Goal: Task Accomplishment & Management: Complete application form

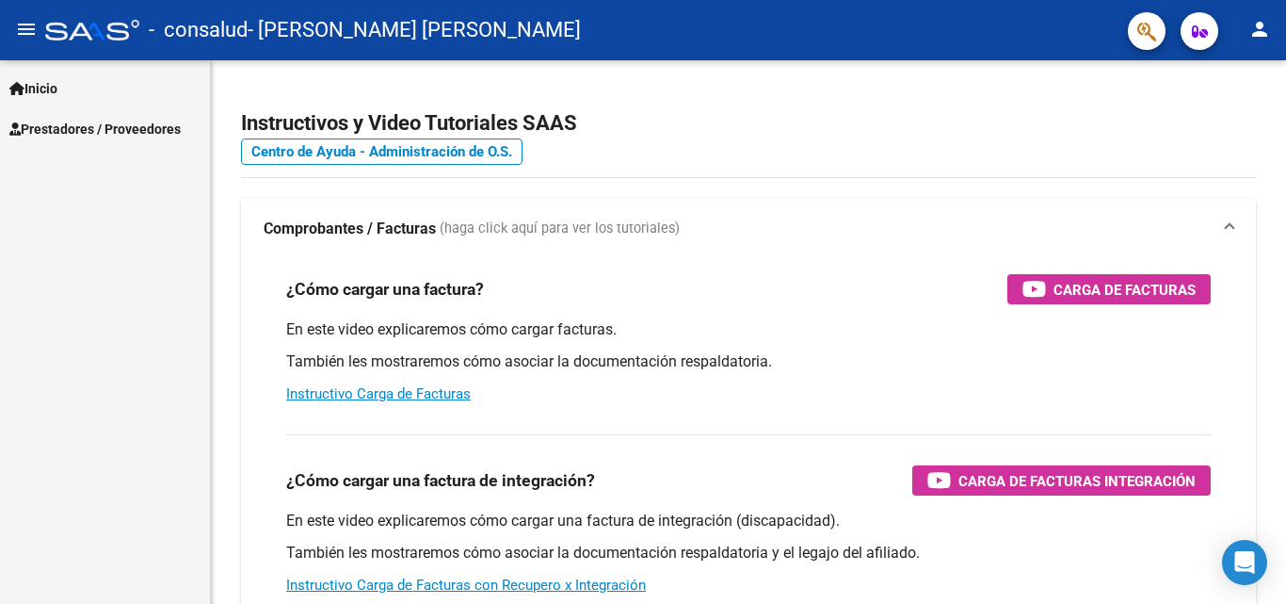
click at [89, 133] on span "Prestadores / Proveedores" at bounding box center [94, 129] width 171 height 21
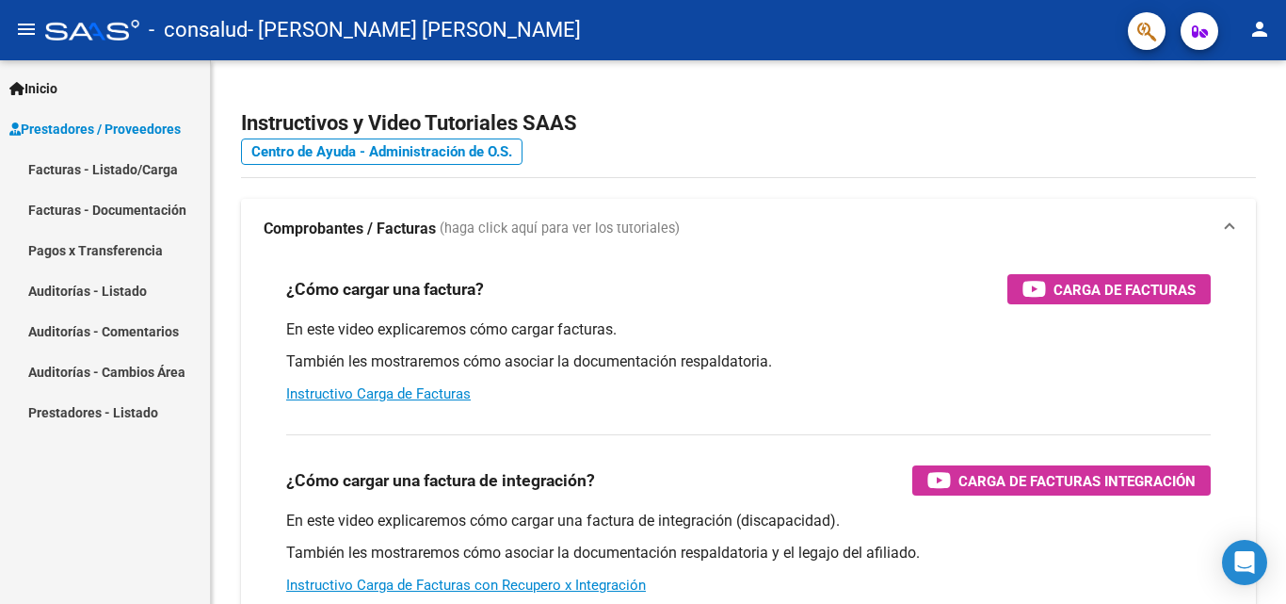
click at [103, 169] on link "Facturas - Listado/Carga" at bounding box center [105, 169] width 210 height 40
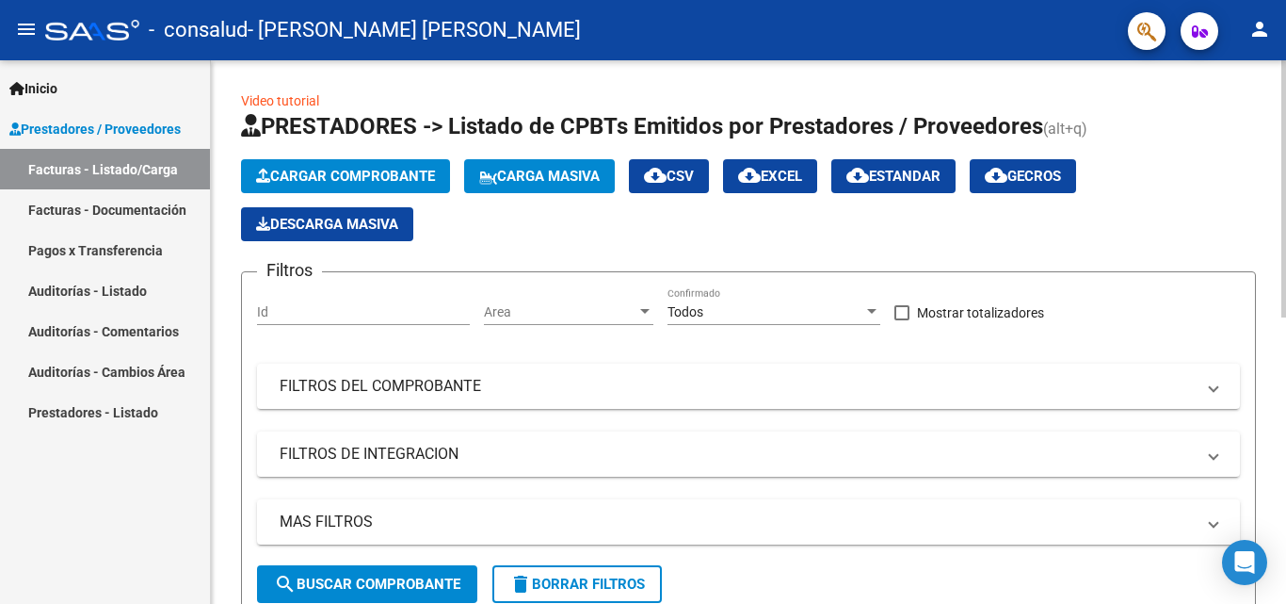
click at [344, 175] on span "Cargar Comprobante" at bounding box center [345, 176] width 179 height 17
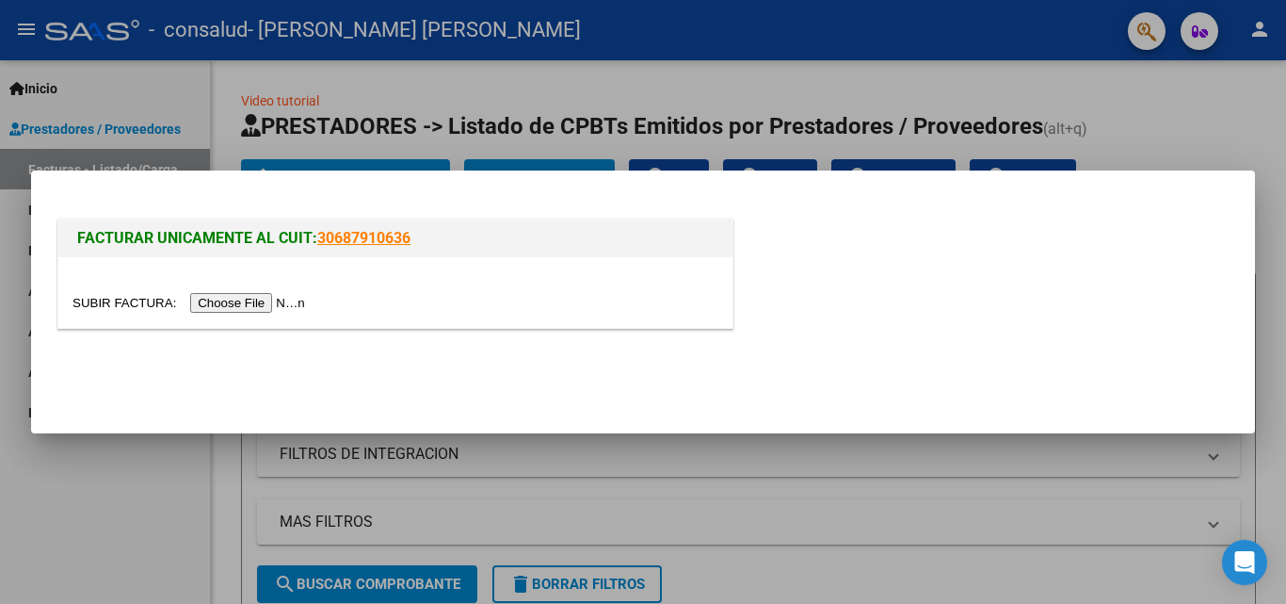
click at [135, 521] on div at bounding box center [643, 302] width 1286 height 604
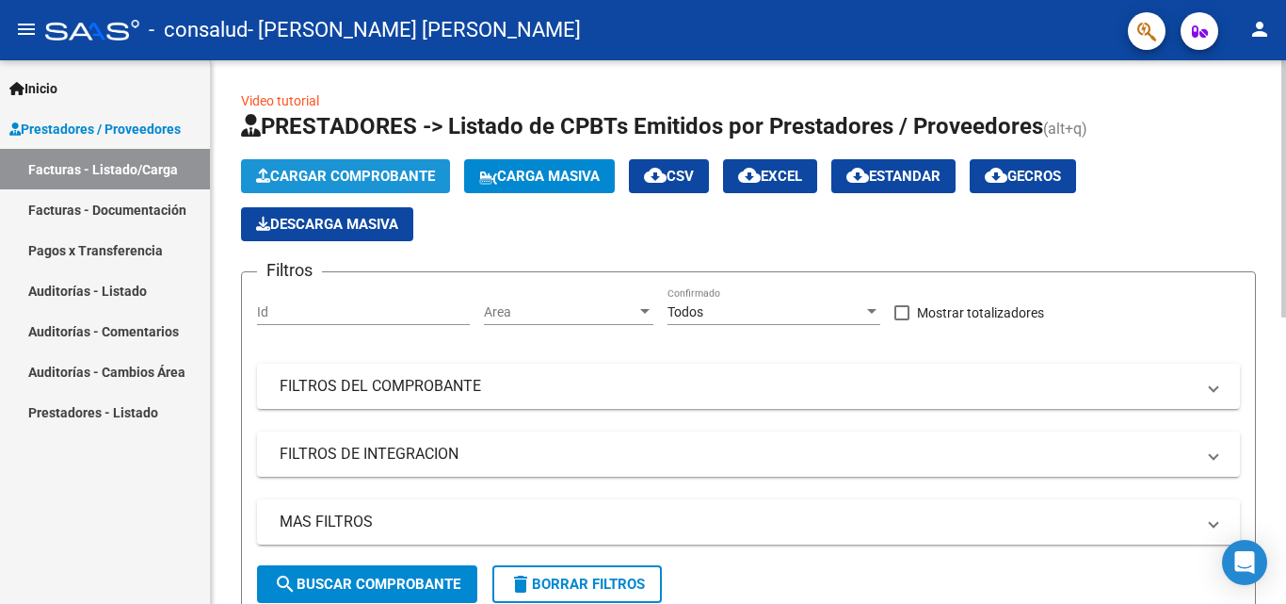
click at [344, 177] on span "Cargar Comprobante" at bounding box center [345, 176] width 179 height 17
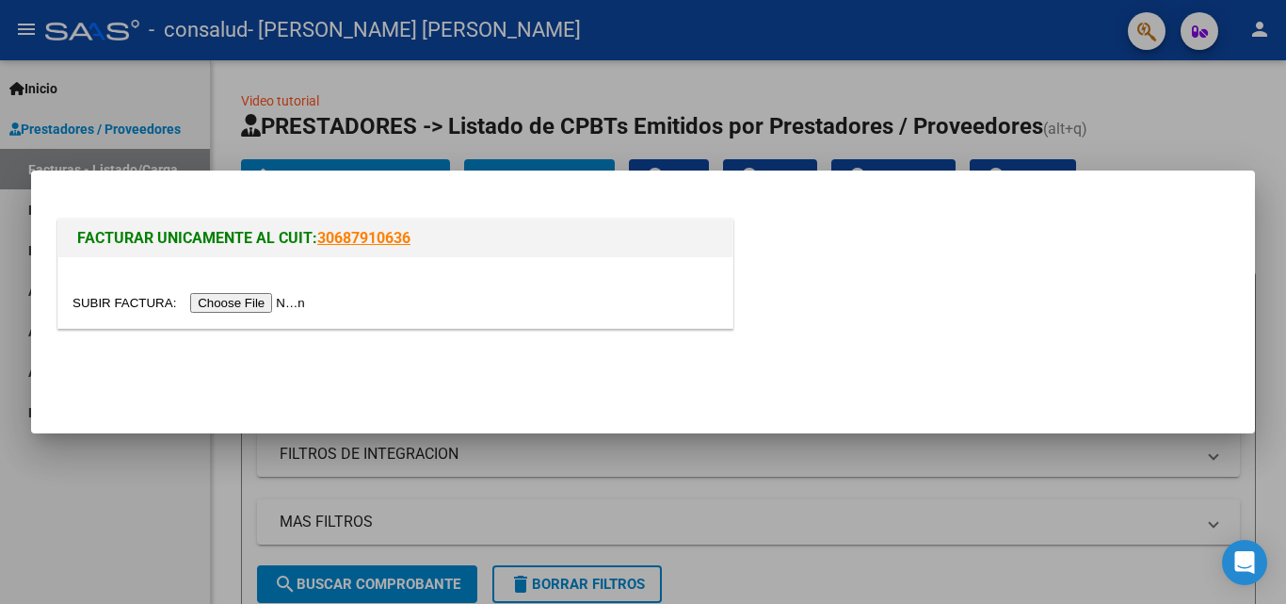
click at [271, 309] on input "file" at bounding box center [191, 303] width 238 height 20
click at [230, 299] on input "file" at bounding box center [191, 303] width 238 height 20
click at [133, 495] on div at bounding box center [643, 302] width 1286 height 604
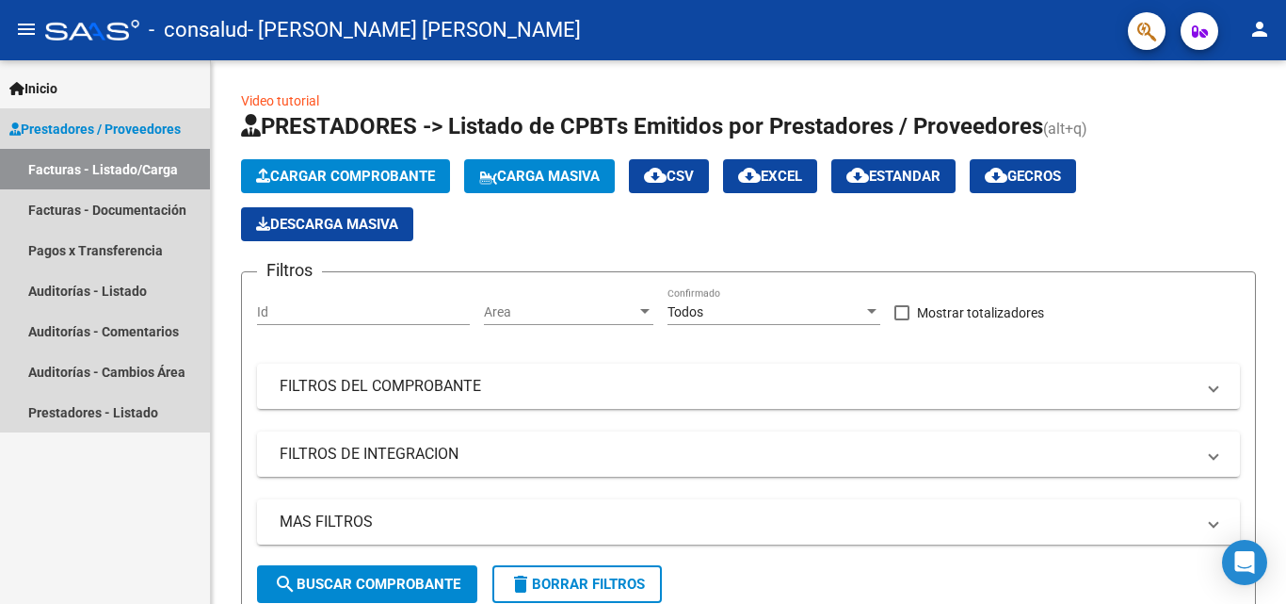
click at [69, 126] on span "Prestadores / Proveedores" at bounding box center [94, 129] width 171 height 21
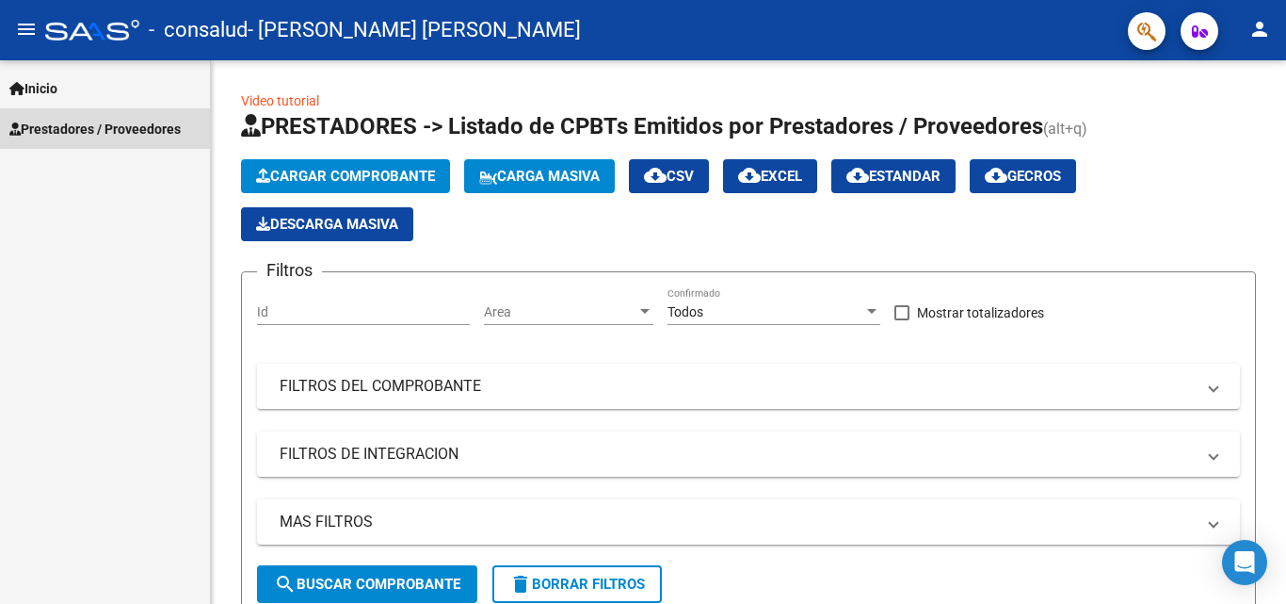
click at [69, 126] on span "Prestadores / Proveedores" at bounding box center [94, 129] width 171 height 21
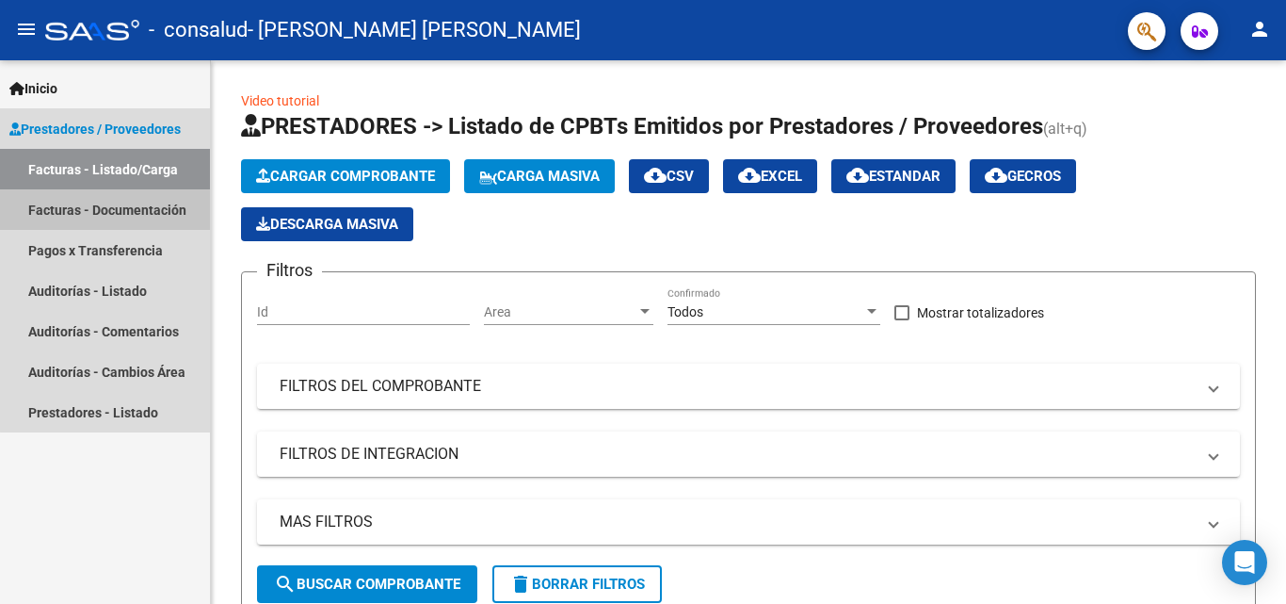
click at [132, 215] on link "Facturas - Documentación" at bounding box center [105, 209] width 210 height 40
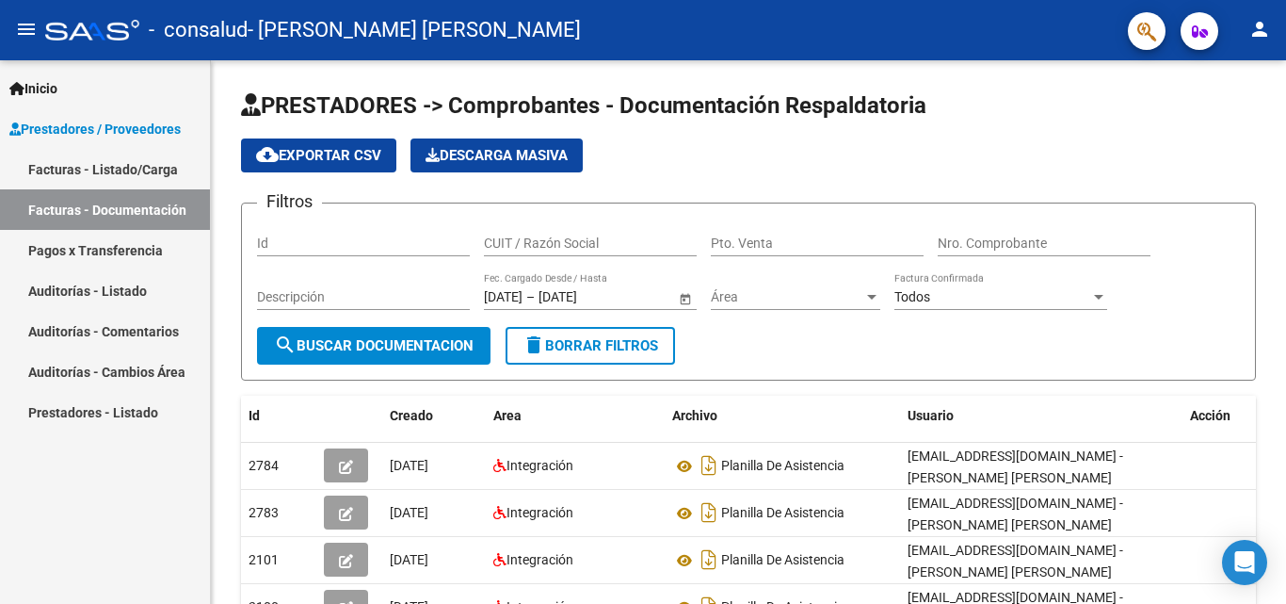
click at [130, 168] on link "Facturas - Listado/Carga" at bounding box center [105, 169] width 210 height 40
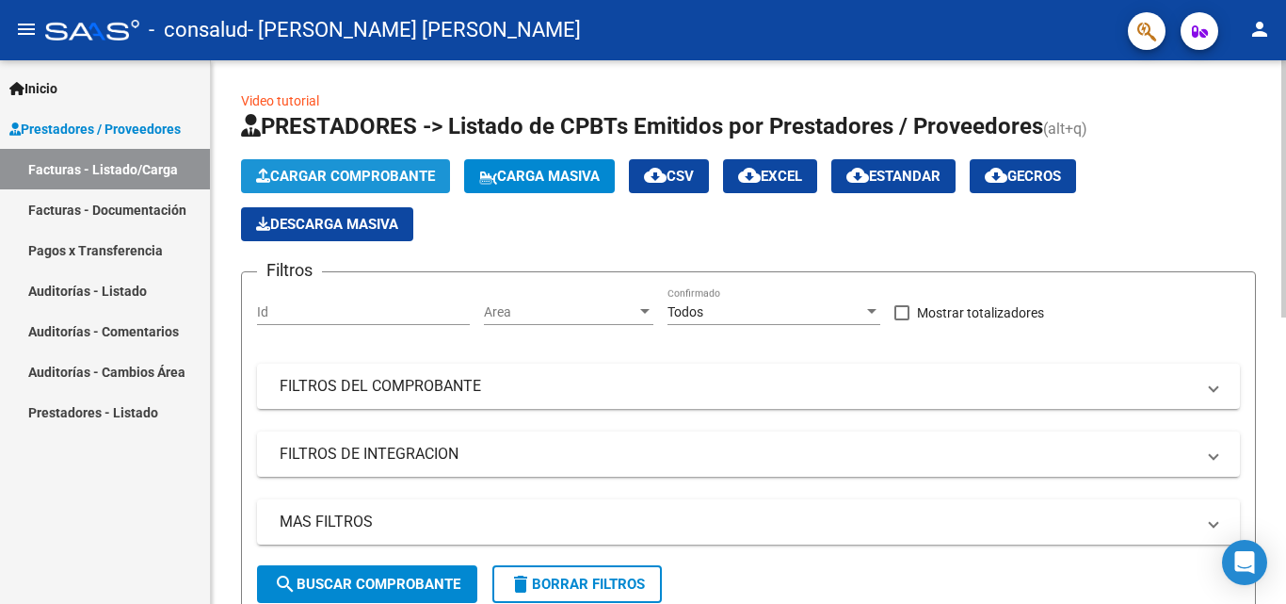
click at [397, 171] on span "Cargar Comprobante" at bounding box center [345, 176] width 179 height 17
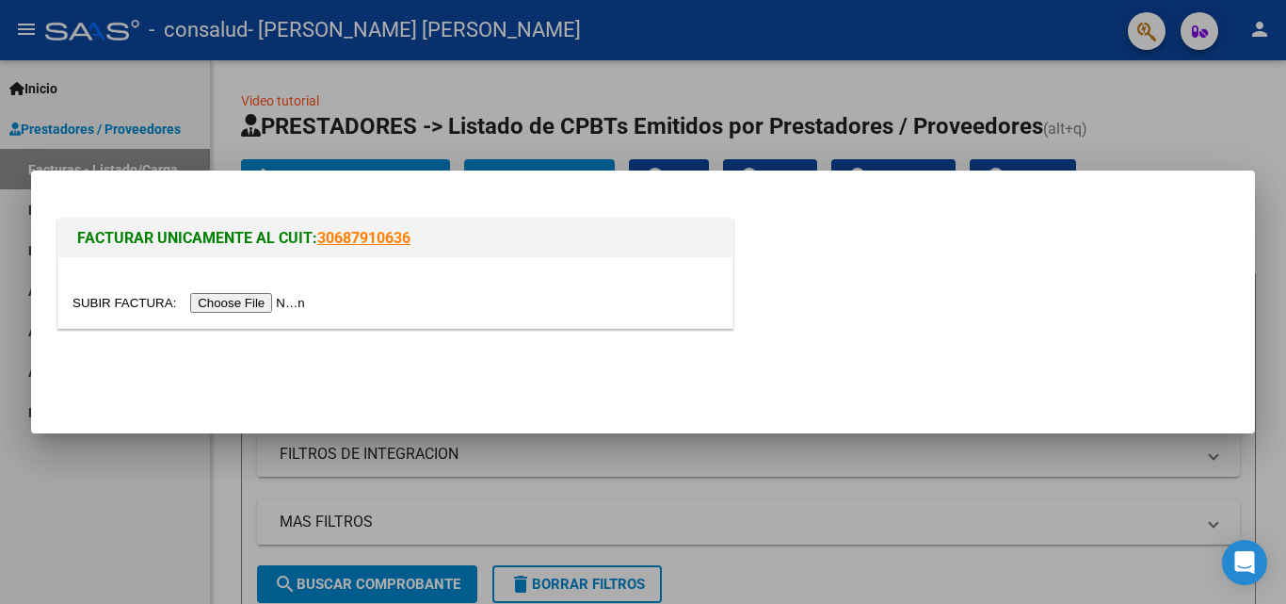
click at [190, 476] on div at bounding box center [643, 302] width 1286 height 604
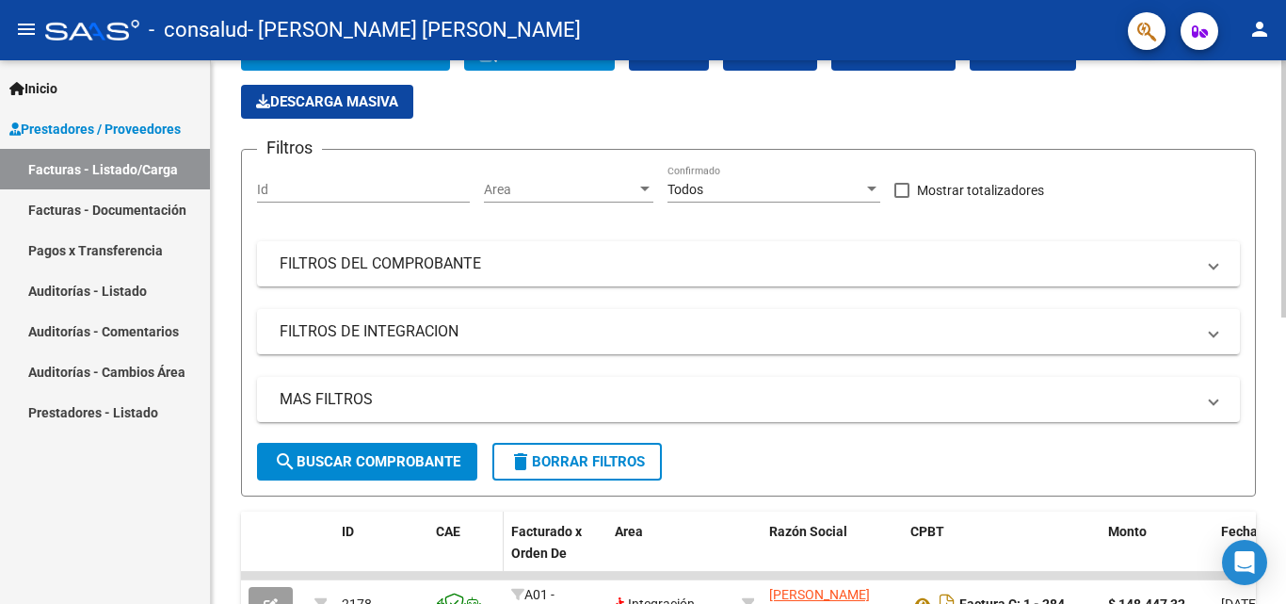
scroll to position [94, 0]
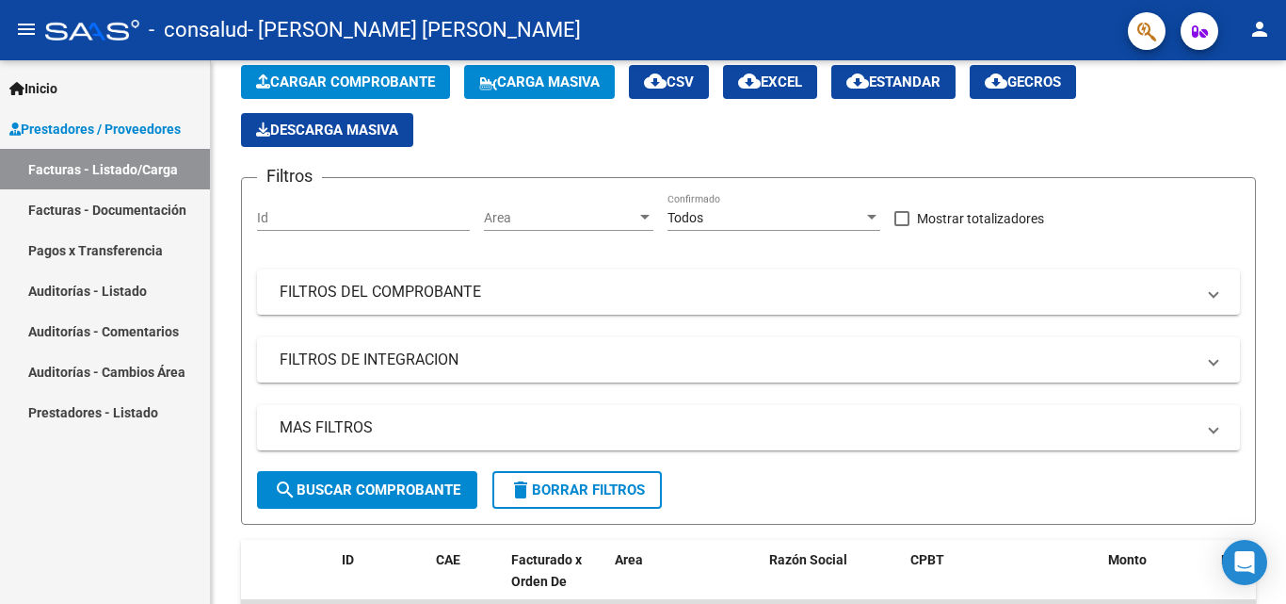
click at [132, 215] on link "Facturas - Documentación" at bounding box center [105, 209] width 210 height 40
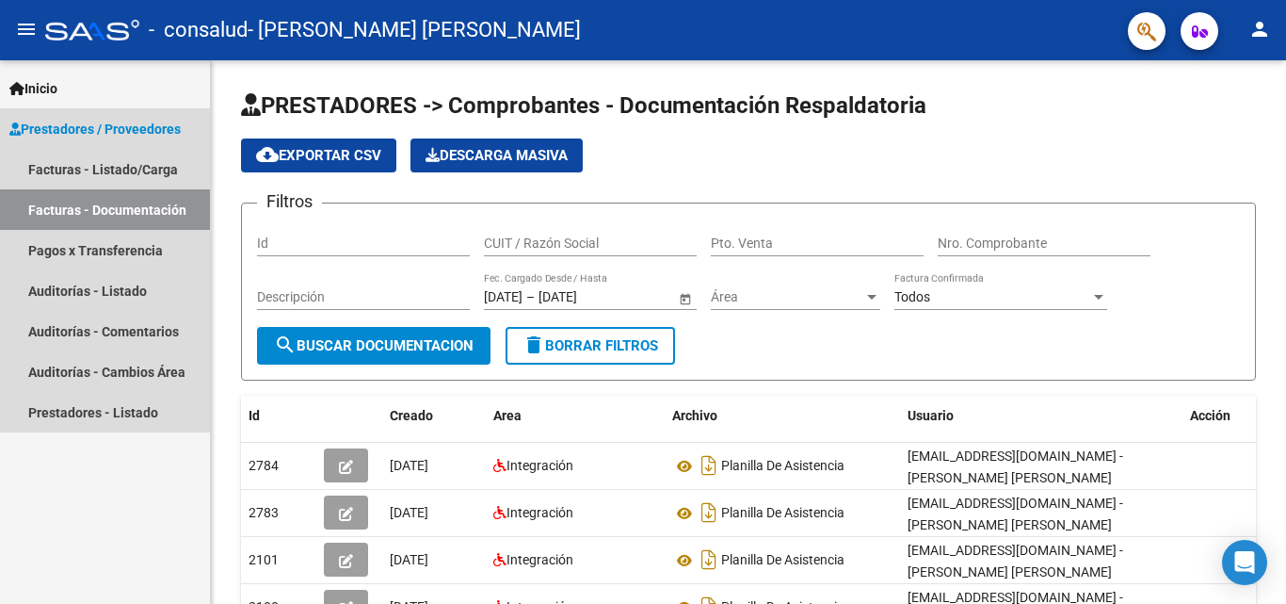
click at [122, 126] on span "Prestadores / Proveedores" at bounding box center [94, 129] width 171 height 21
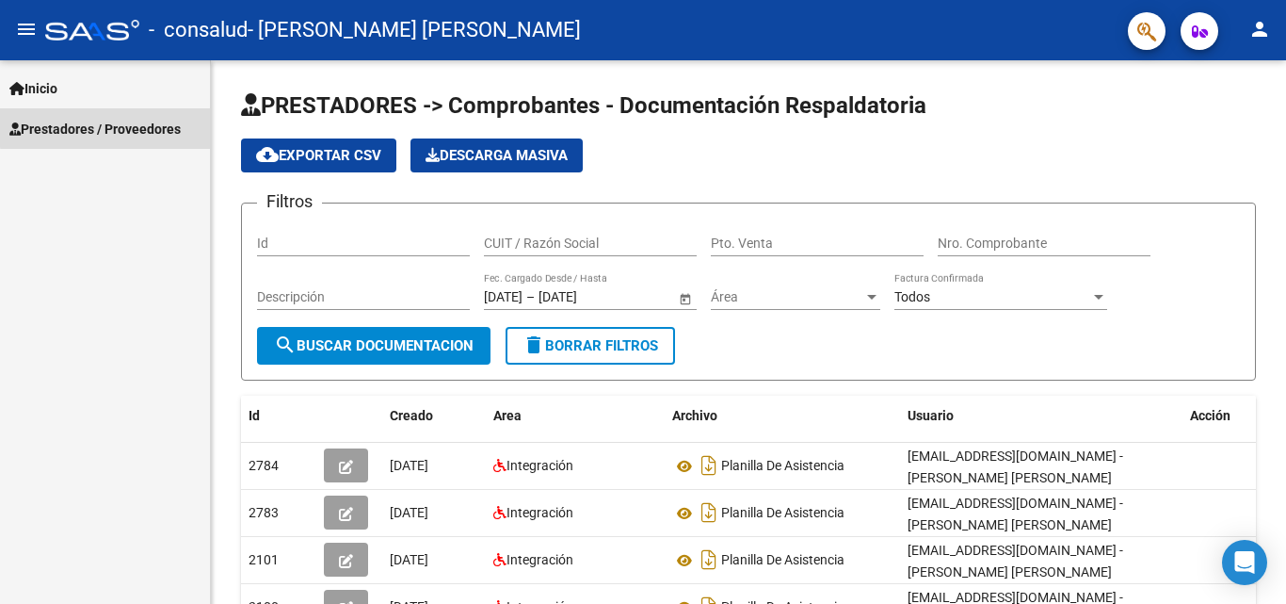
click at [122, 126] on span "Prestadores / Proveedores" at bounding box center [94, 129] width 171 height 21
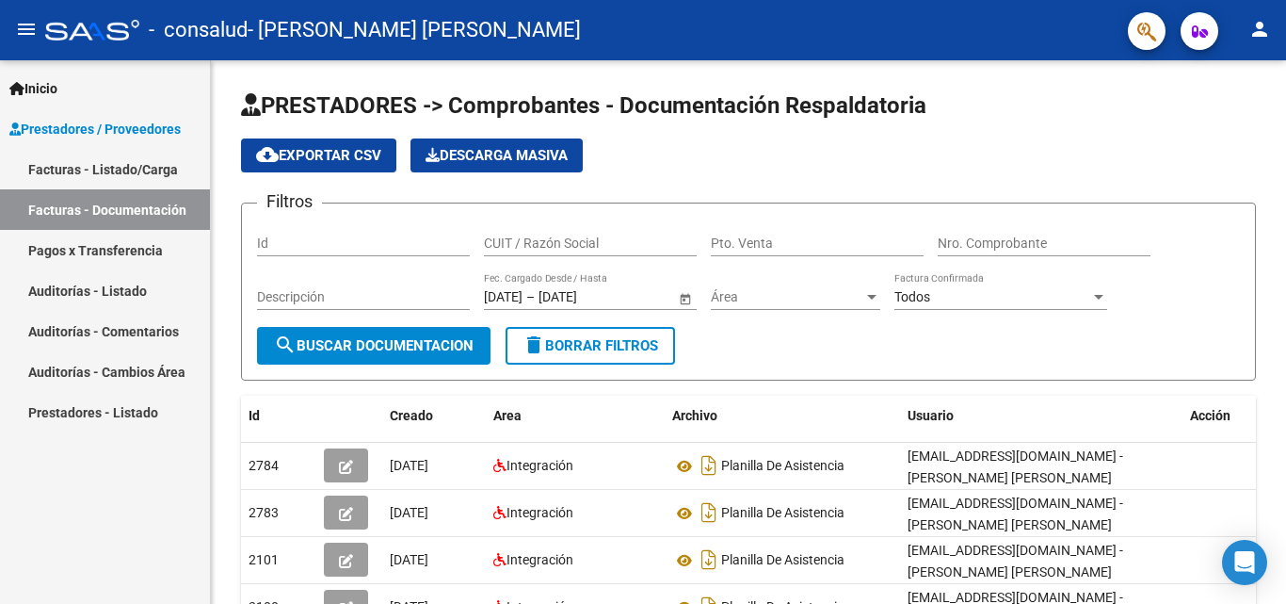
click at [124, 176] on link "Facturas - Listado/Carga" at bounding box center [105, 169] width 210 height 40
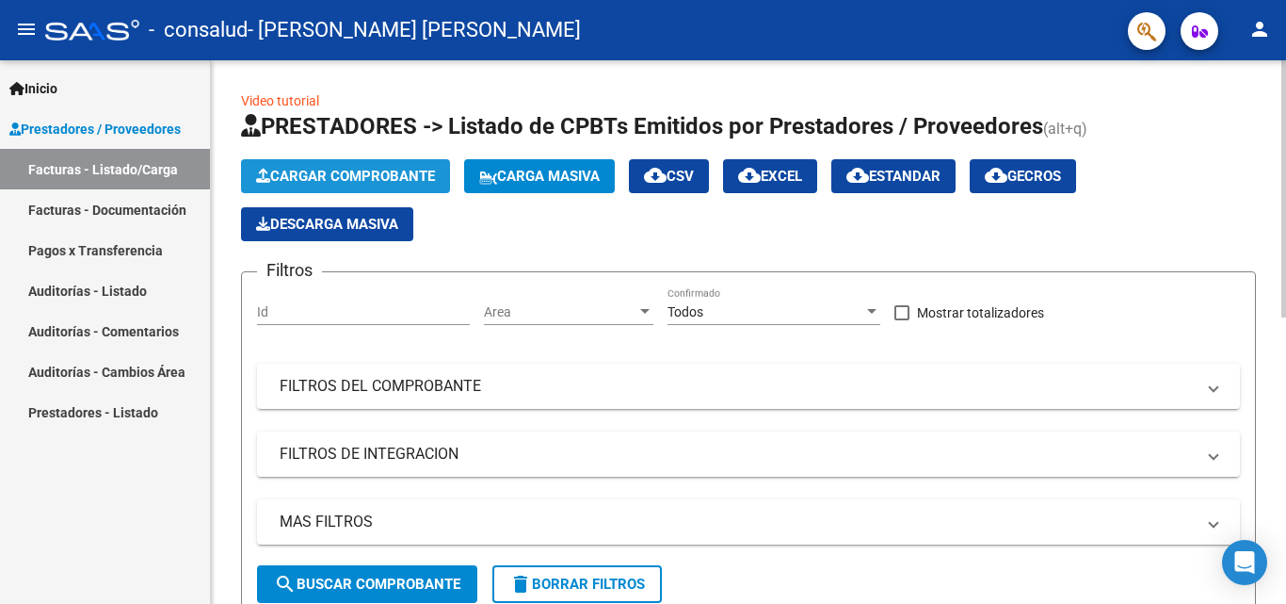
click at [332, 181] on span "Cargar Comprobante" at bounding box center [345, 176] width 179 height 17
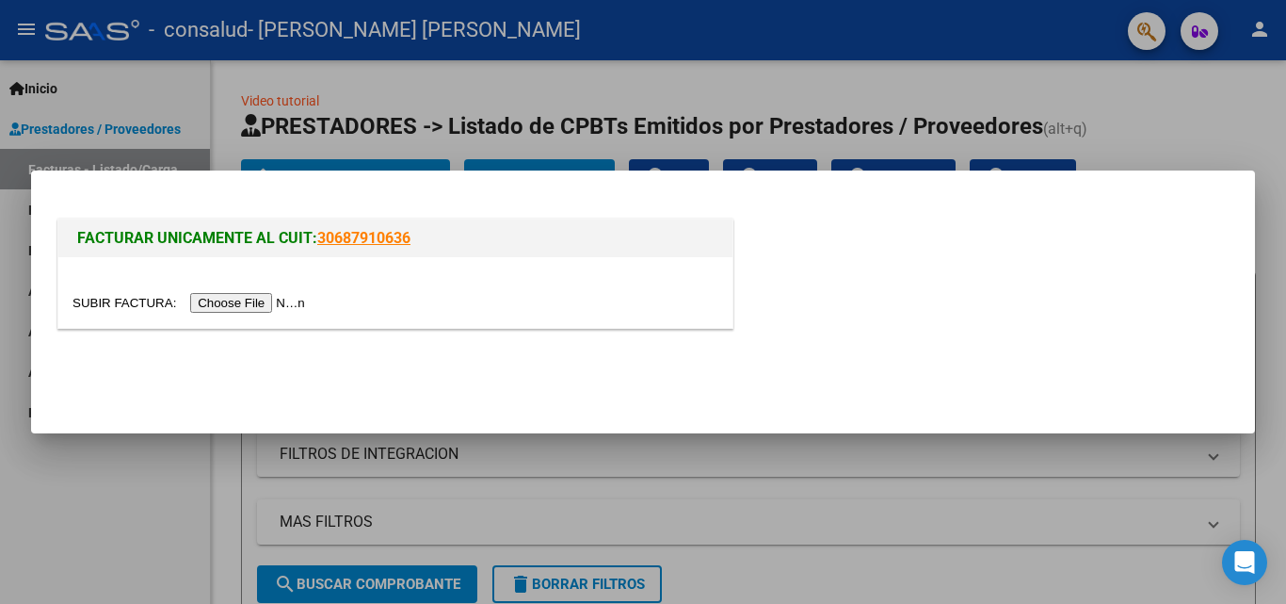
click at [264, 303] on input "file" at bounding box center [191, 303] width 238 height 20
click at [253, 307] on input "file" at bounding box center [191, 303] width 238 height 20
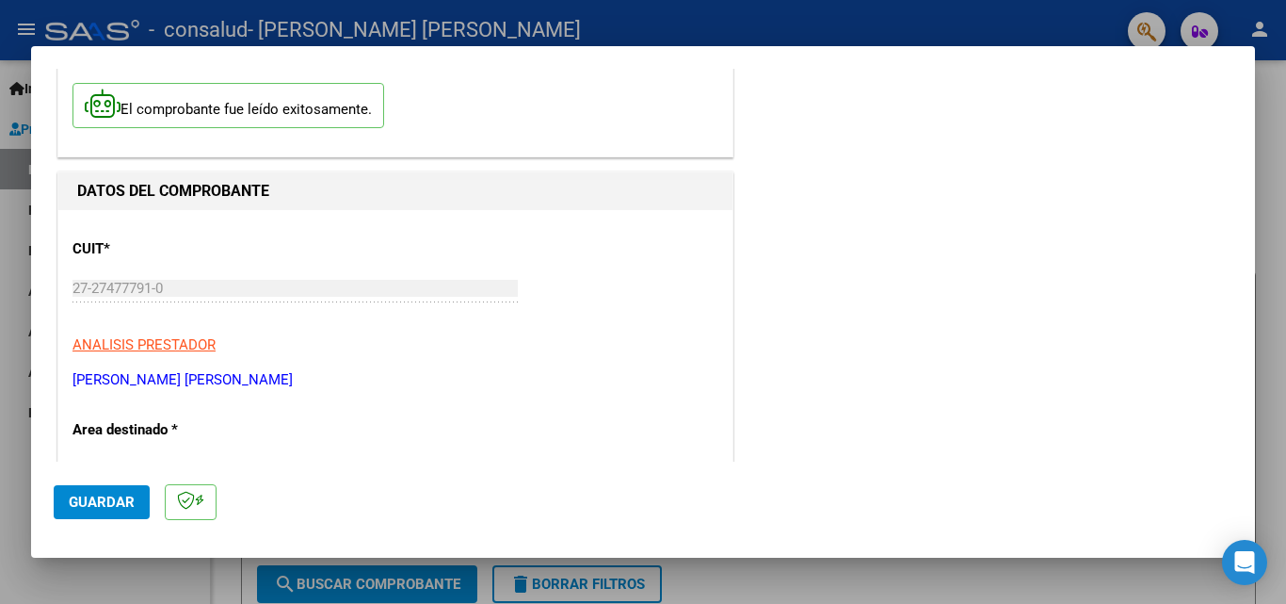
scroll to position [282, 0]
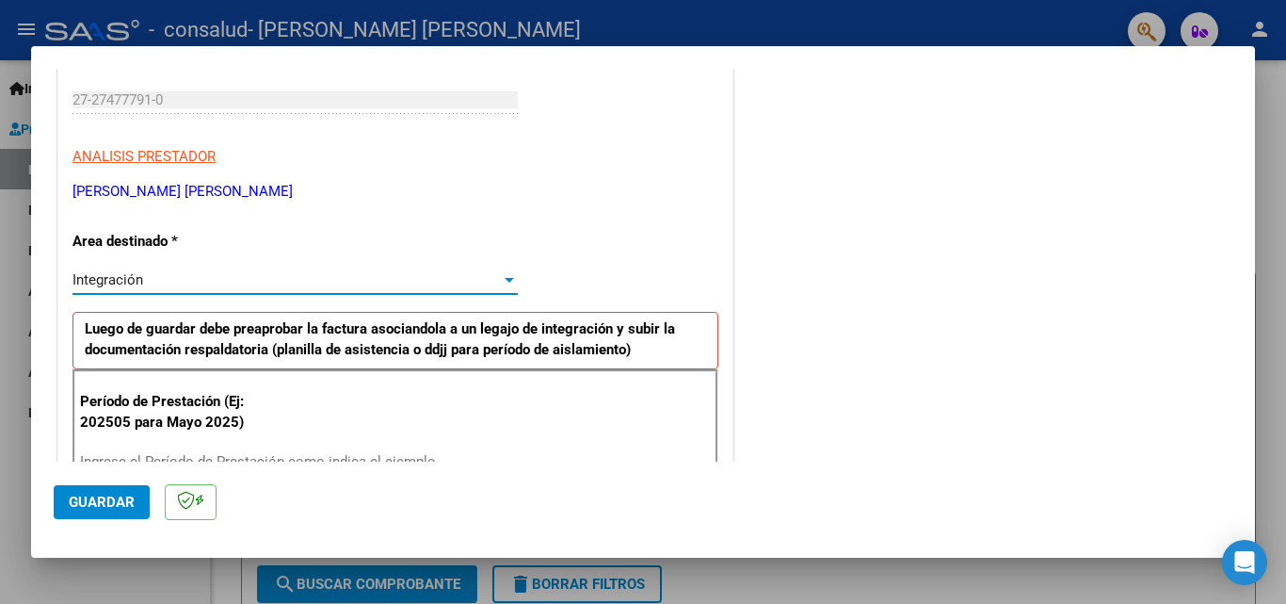
click at [507, 281] on div at bounding box center [509, 280] width 9 height 5
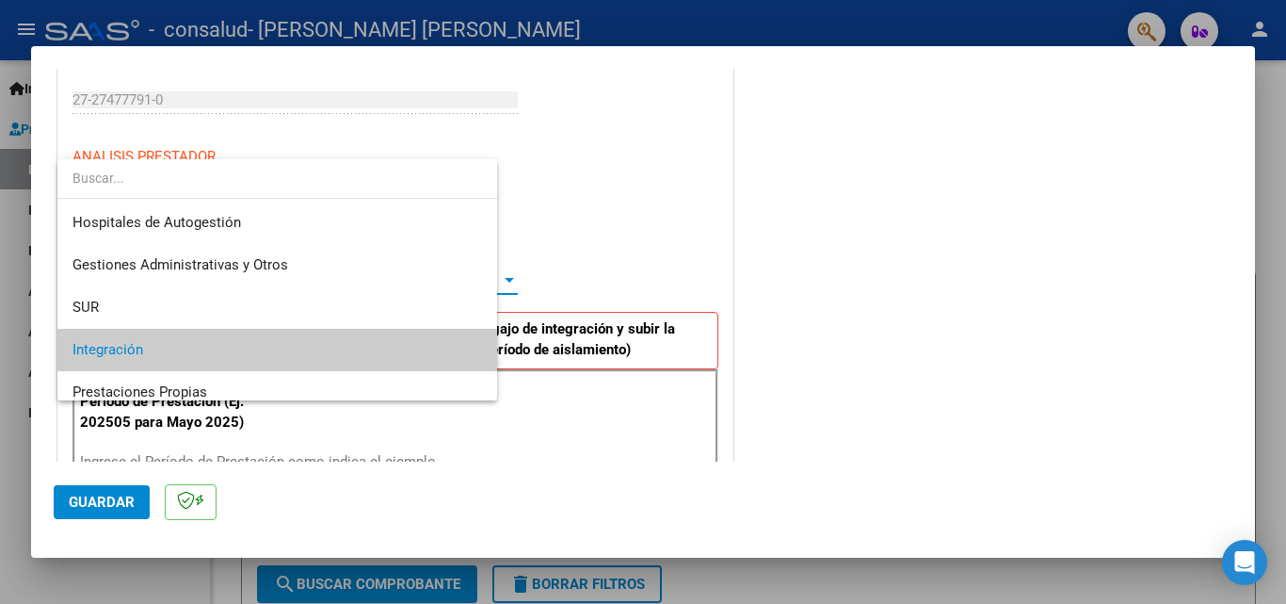
scroll to position [71, 0]
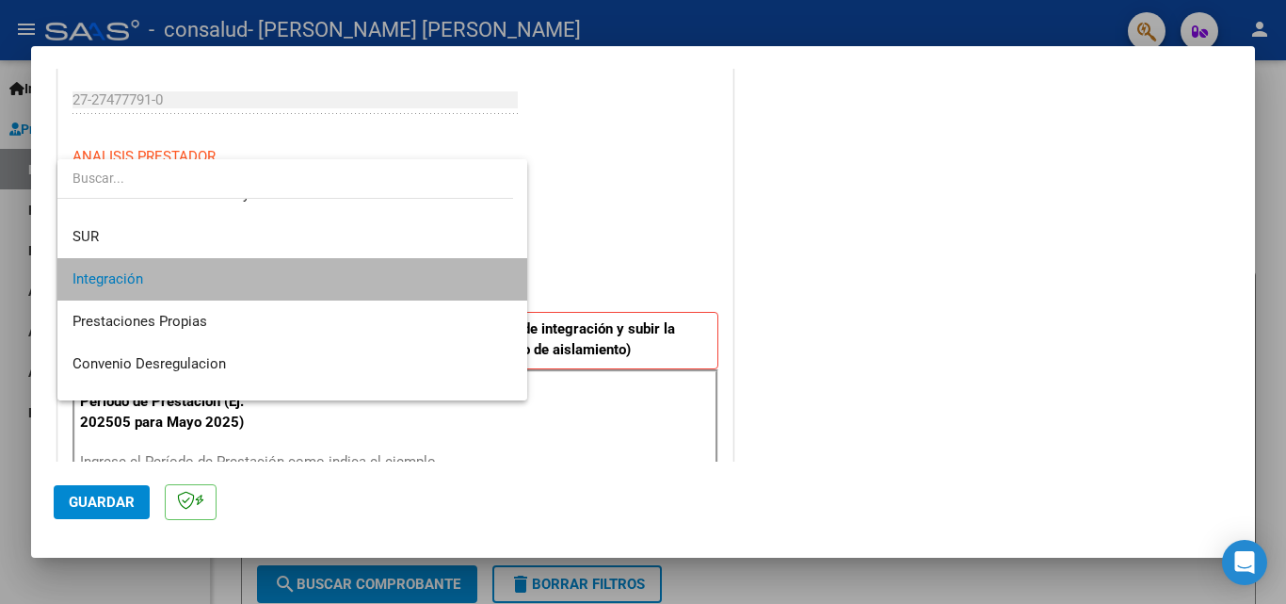
click at [507, 281] on mat-option "Integración" at bounding box center [292, 279] width 470 height 42
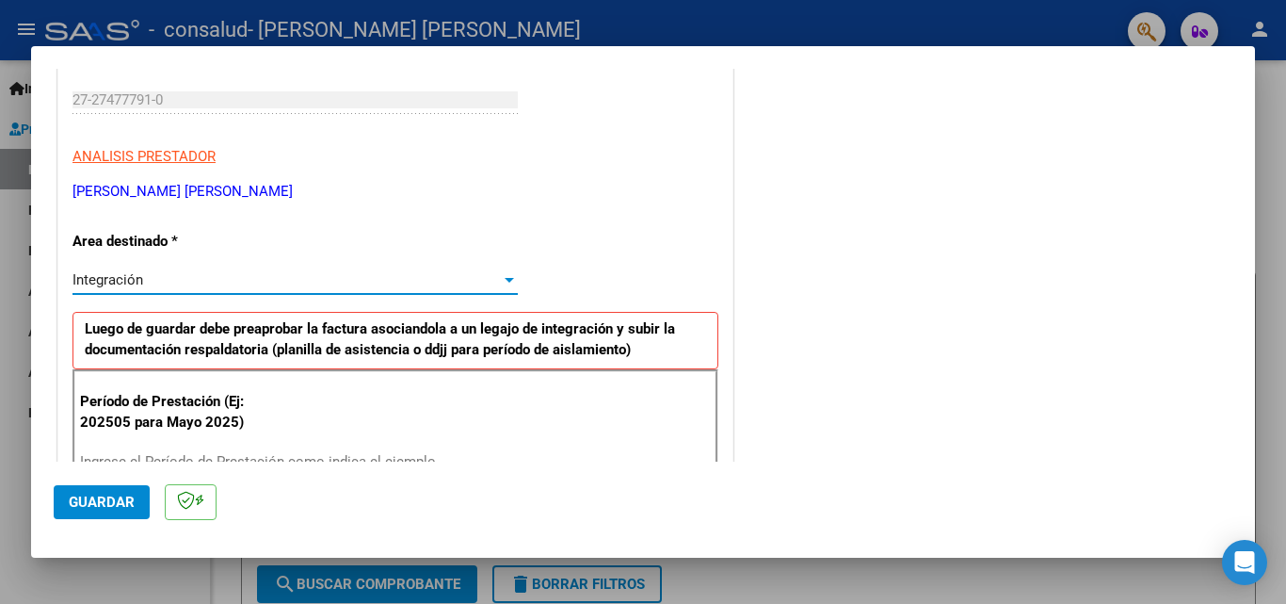
scroll to position [377, 0]
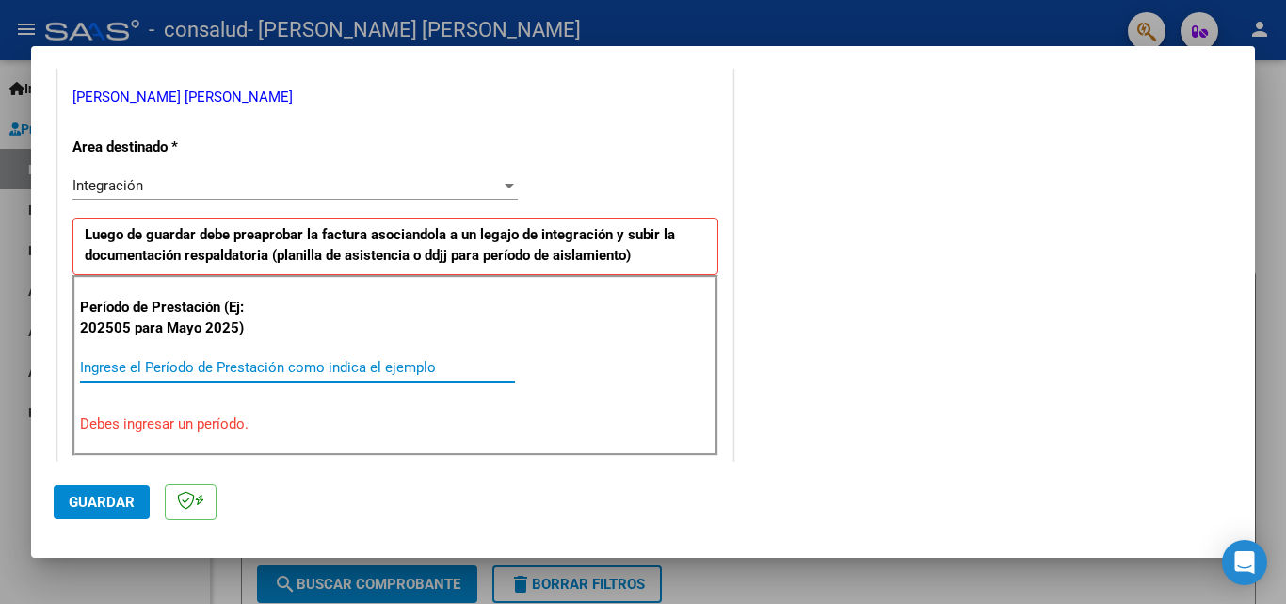
click at [416, 369] on input "Ingrese el Período de Prestación como indica el ejemplo" at bounding box center [297, 367] width 435 height 17
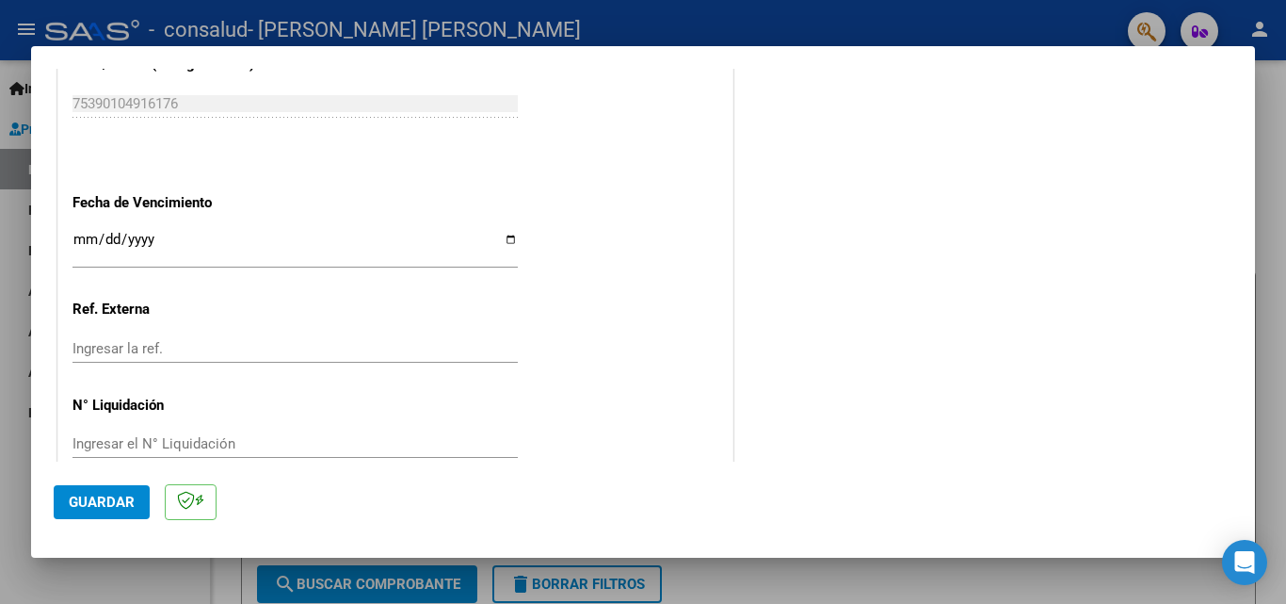
scroll to position [1264, 0]
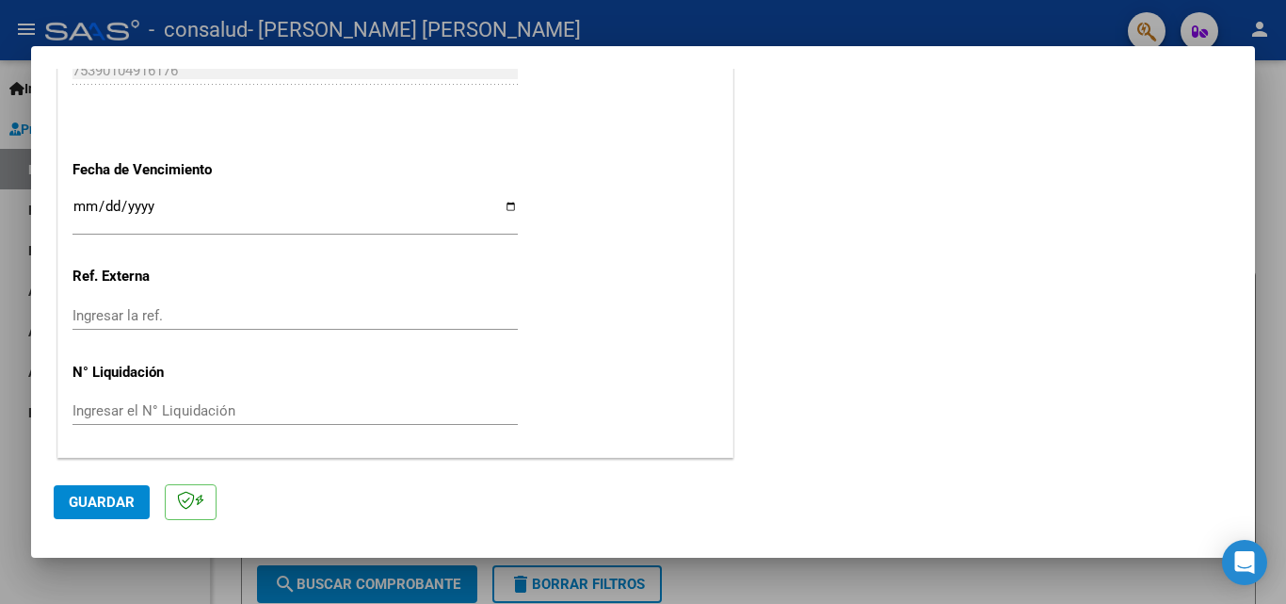
type input "202509"
click at [100, 507] on span "Guardar" at bounding box center [102, 501] width 66 height 17
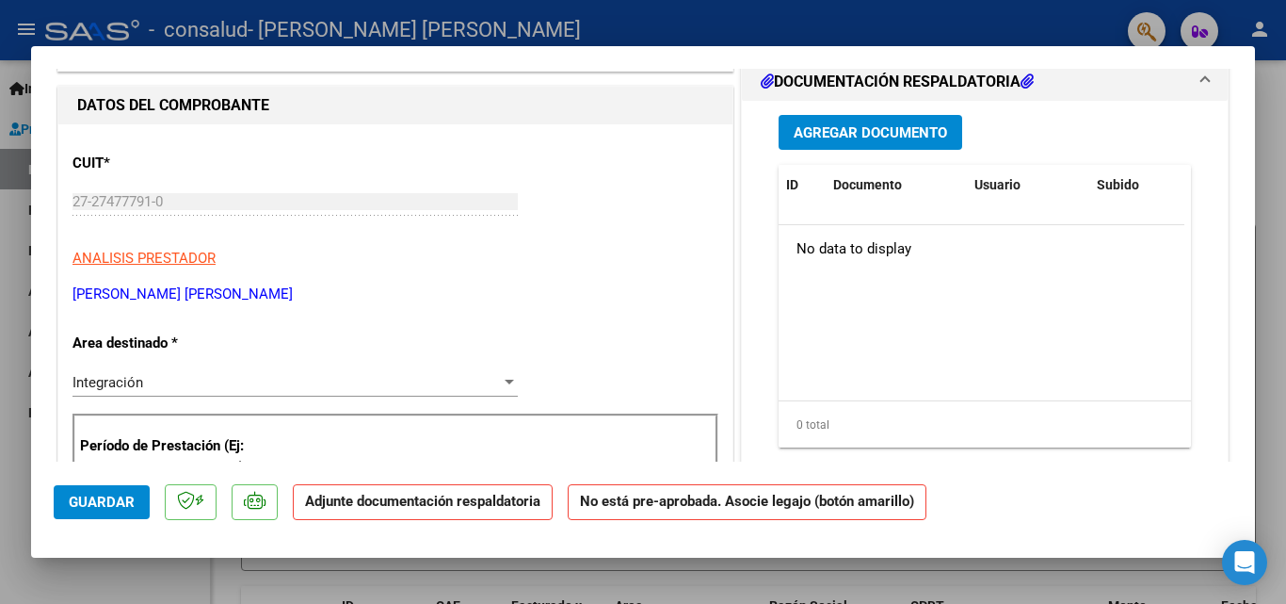
scroll to position [0, 0]
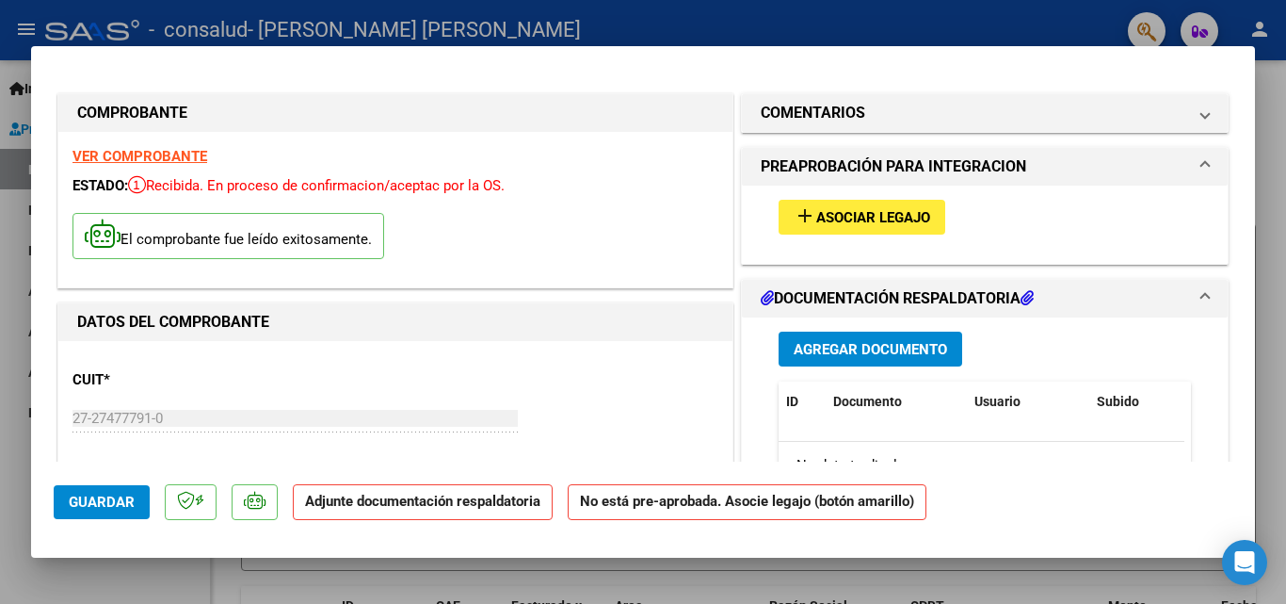
click at [905, 215] on span "Asociar Legajo" at bounding box center [873, 217] width 114 height 17
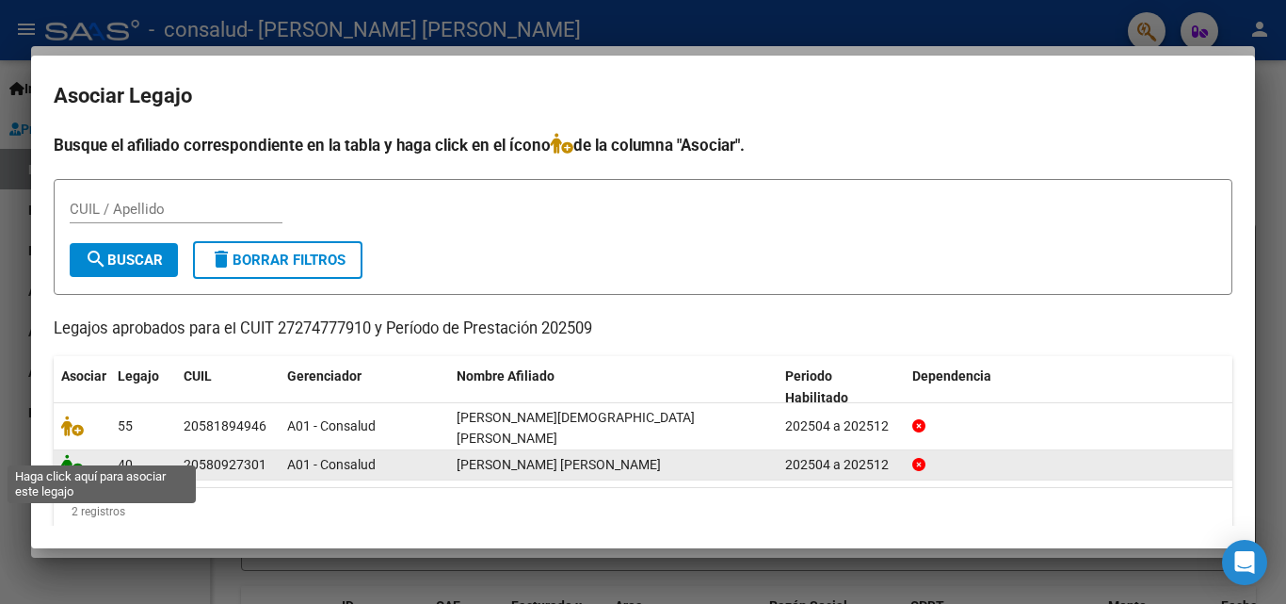
click at [69, 454] on icon at bounding box center [72, 464] width 23 height 21
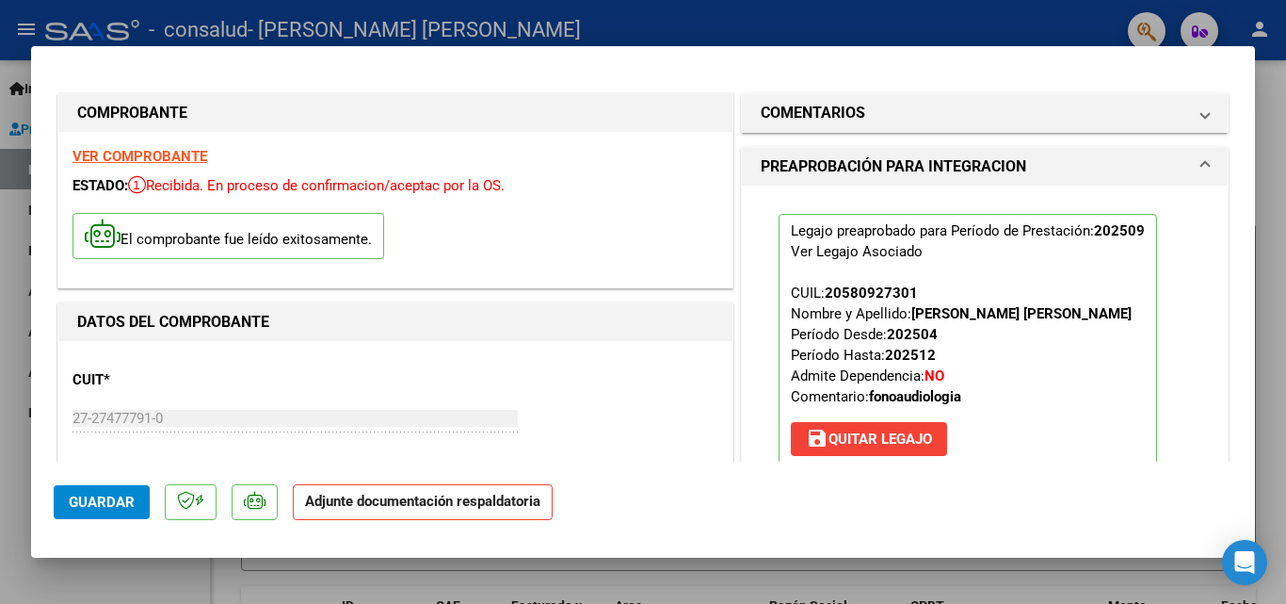
click at [874, 443] on span "save [PERSON_NAME]" at bounding box center [869, 438] width 126 height 17
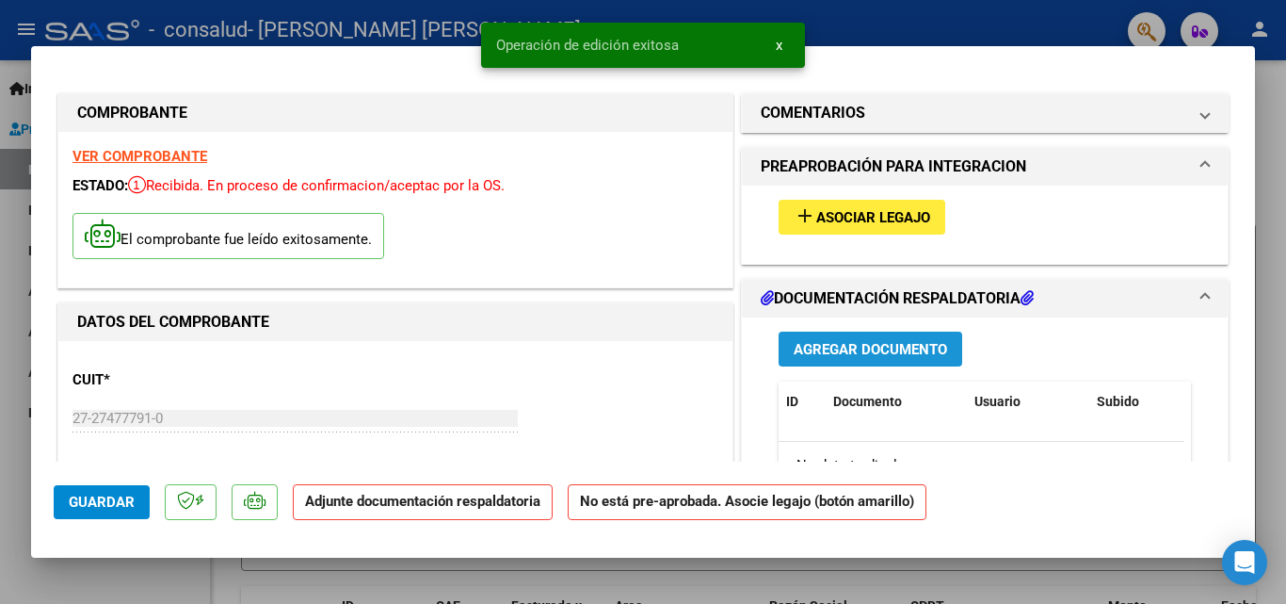
click at [877, 349] on span "Agregar Documento" at bounding box center [870, 349] width 153 height 17
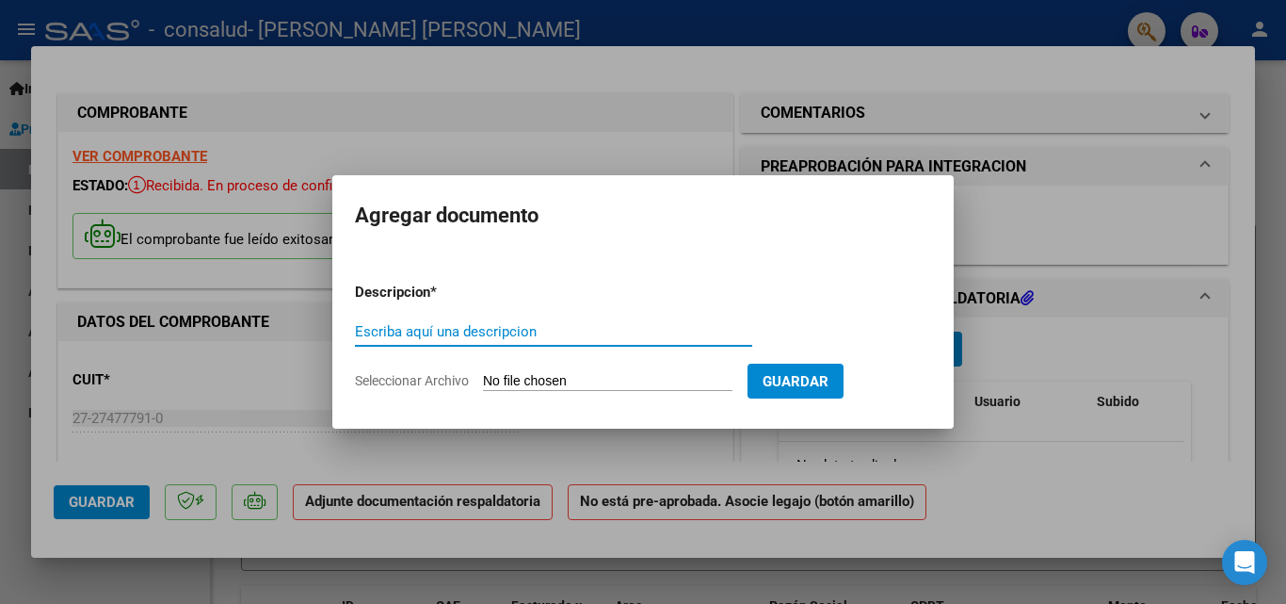
click at [535, 330] on input "Escriba aquí una descripcion" at bounding box center [553, 331] width 397 height 17
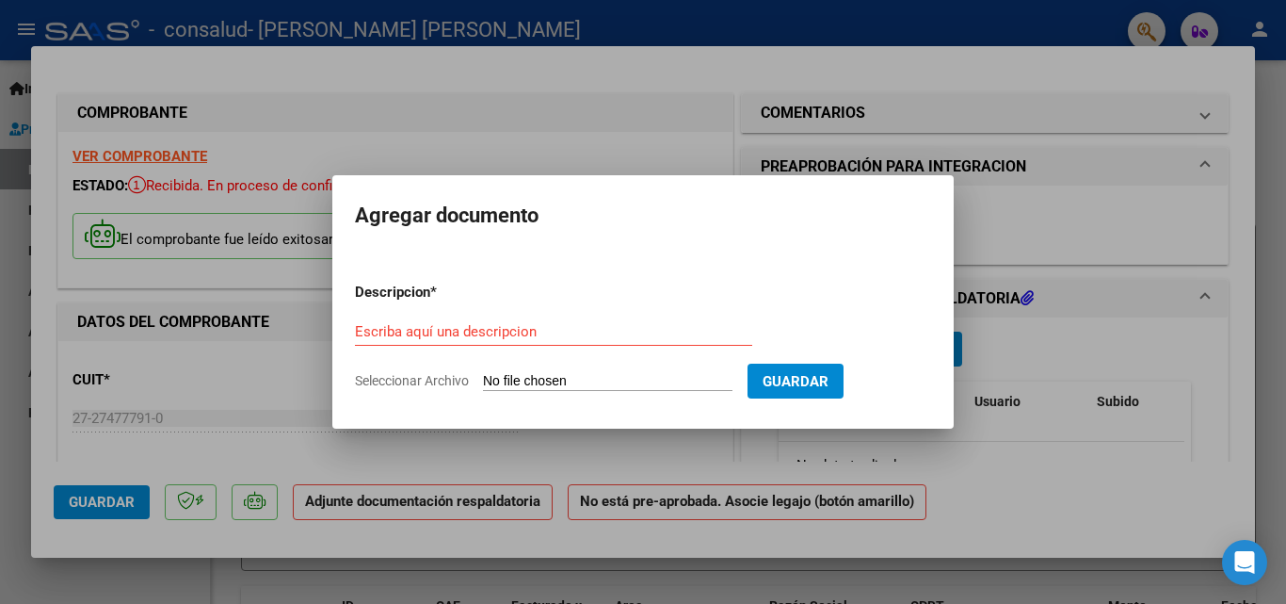
click at [526, 382] on input "Seleccionar Archivo" at bounding box center [607, 382] width 249 height 18
type input "C:\fakepath\A_09_25.pdf"
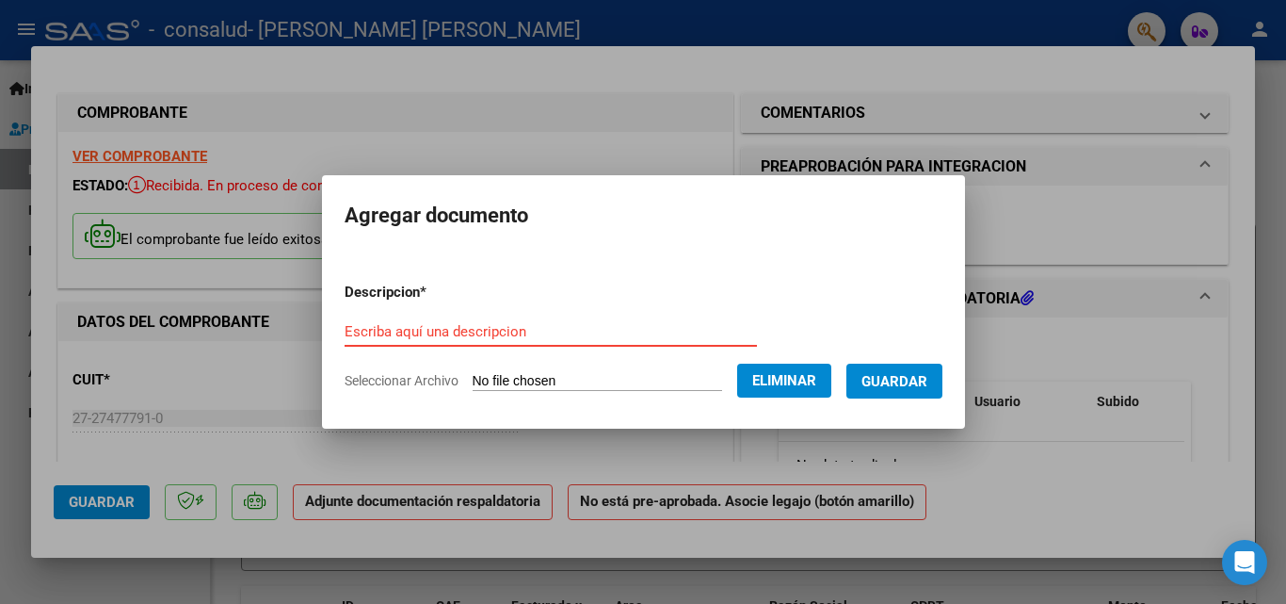
click at [502, 333] on input "Escriba aquí una descripcion" at bounding box center [551, 331] width 412 height 17
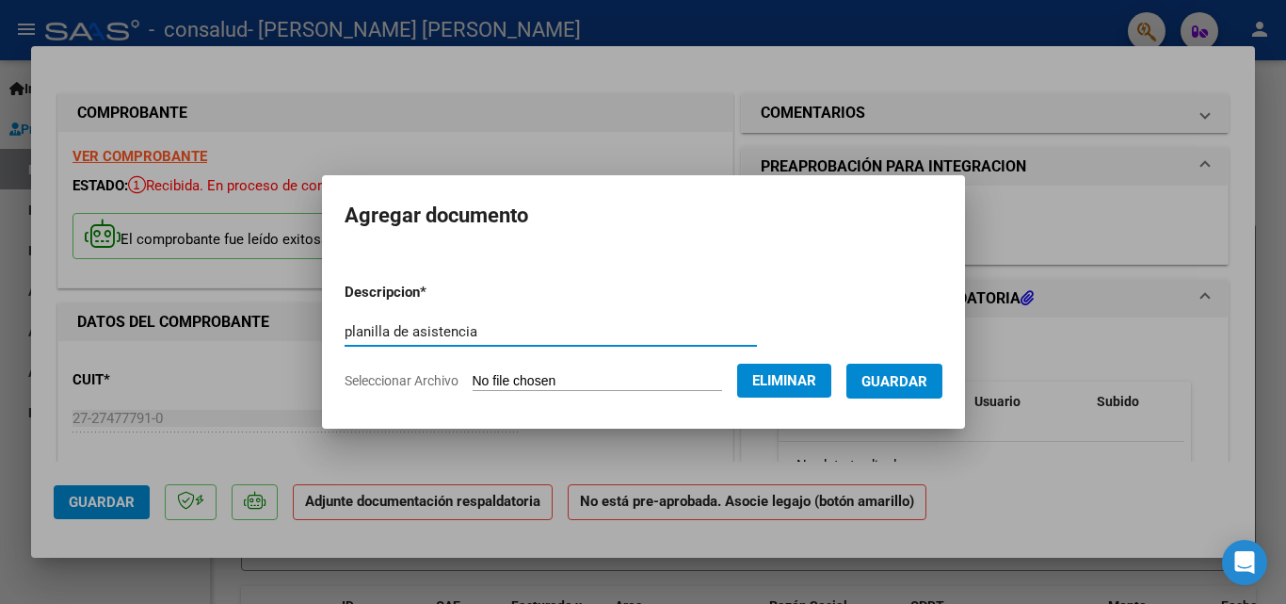
type input "planilla de asistencia"
click at [927, 379] on span "Guardar" at bounding box center [894, 381] width 66 height 17
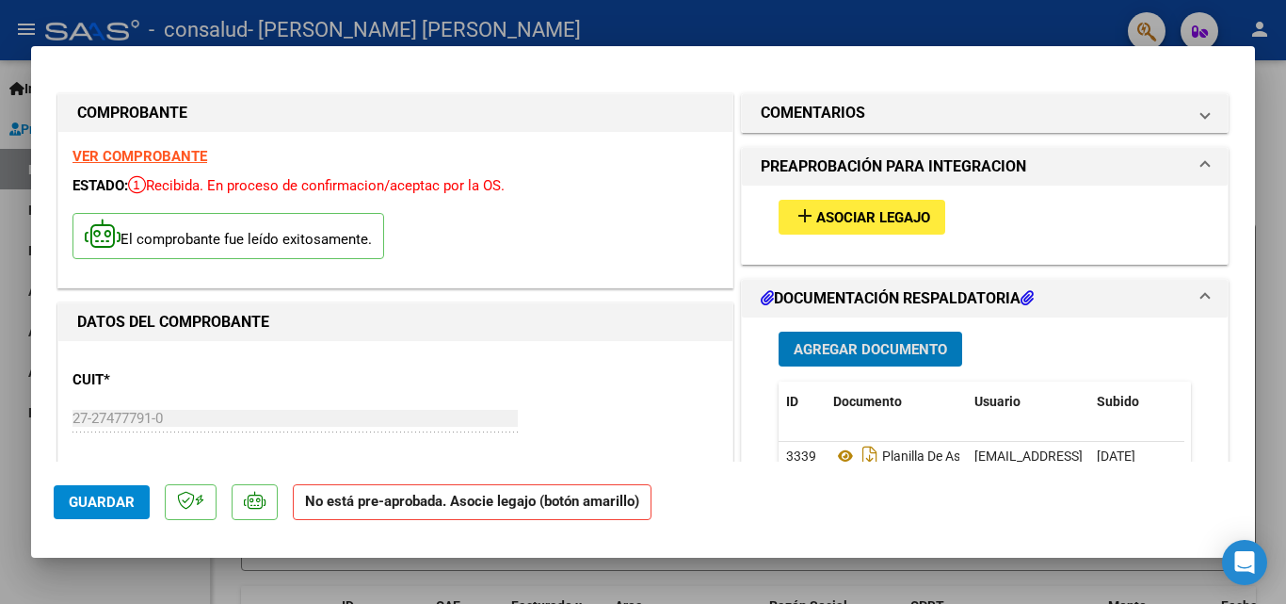
click at [903, 214] on span "Asociar Legajo" at bounding box center [873, 217] width 114 height 17
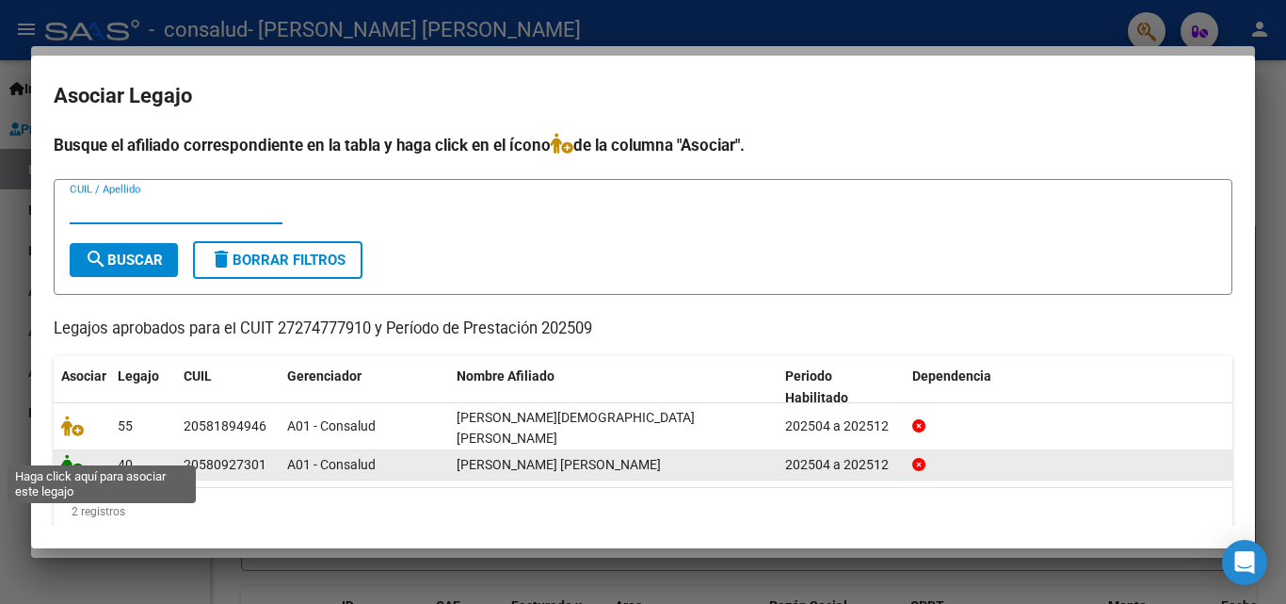
click at [63, 454] on icon at bounding box center [72, 464] width 23 height 21
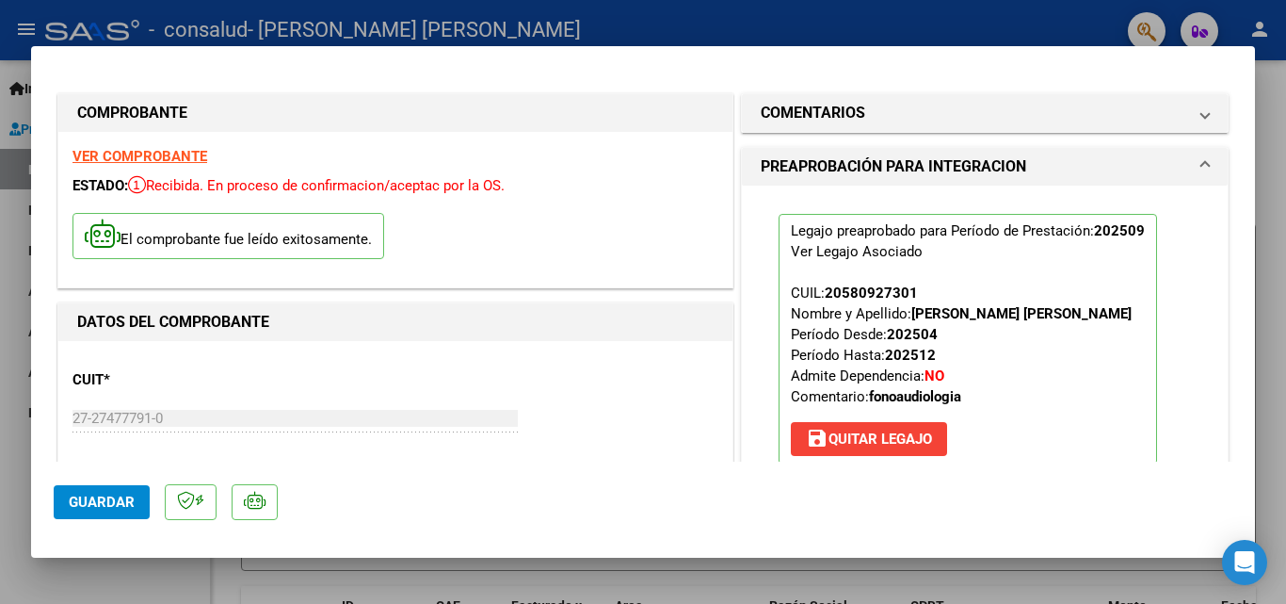
click at [921, 449] on button "save [PERSON_NAME]" at bounding box center [869, 439] width 156 height 34
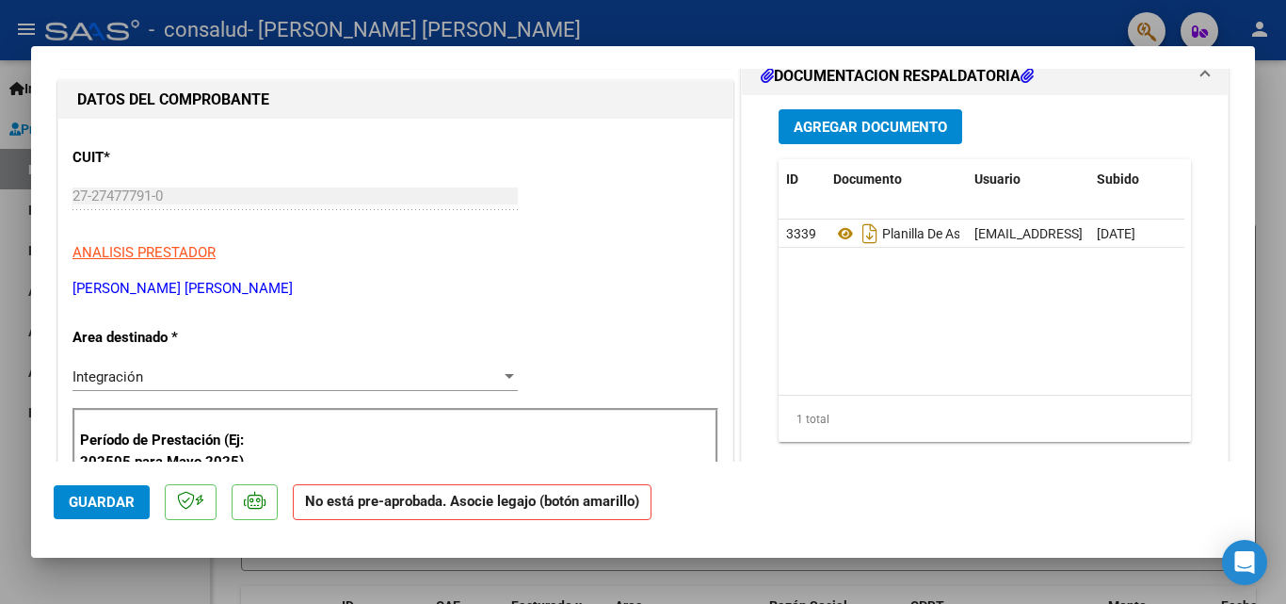
scroll to position [678, 0]
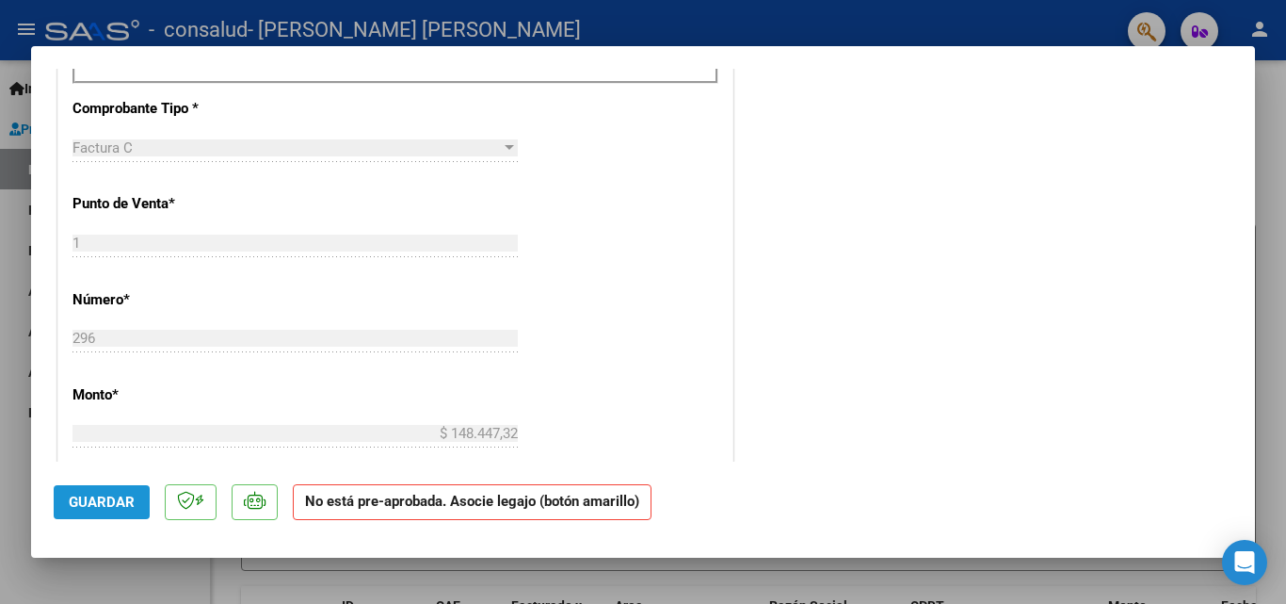
click at [120, 501] on span "Guardar" at bounding box center [102, 501] width 66 height 17
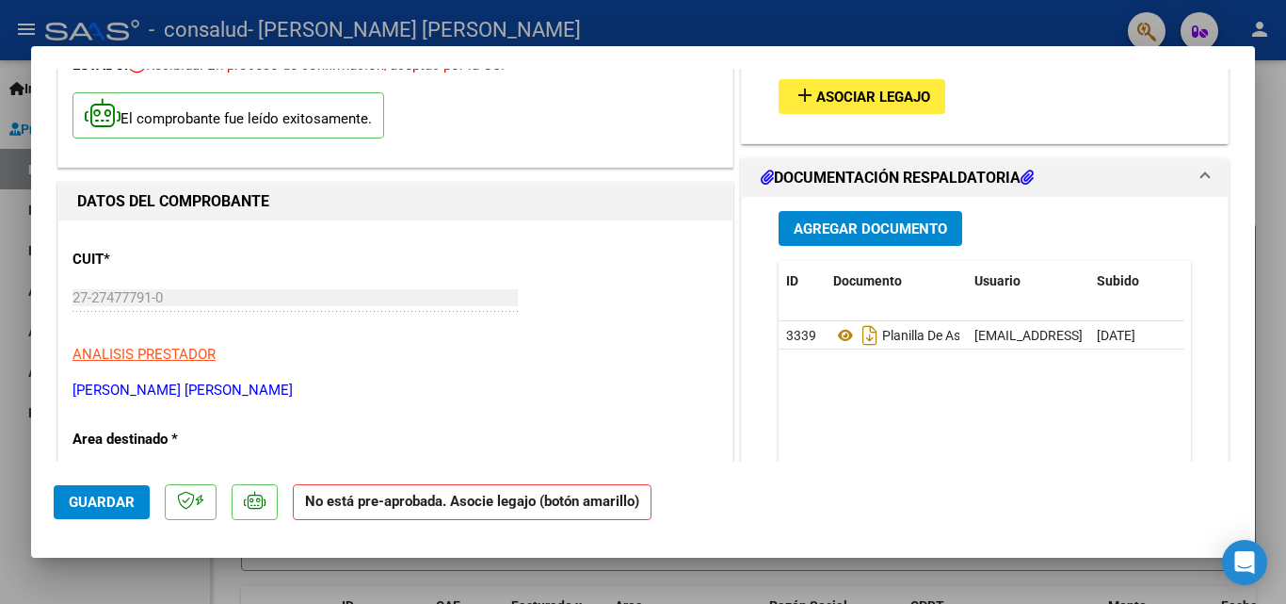
scroll to position [0, 0]
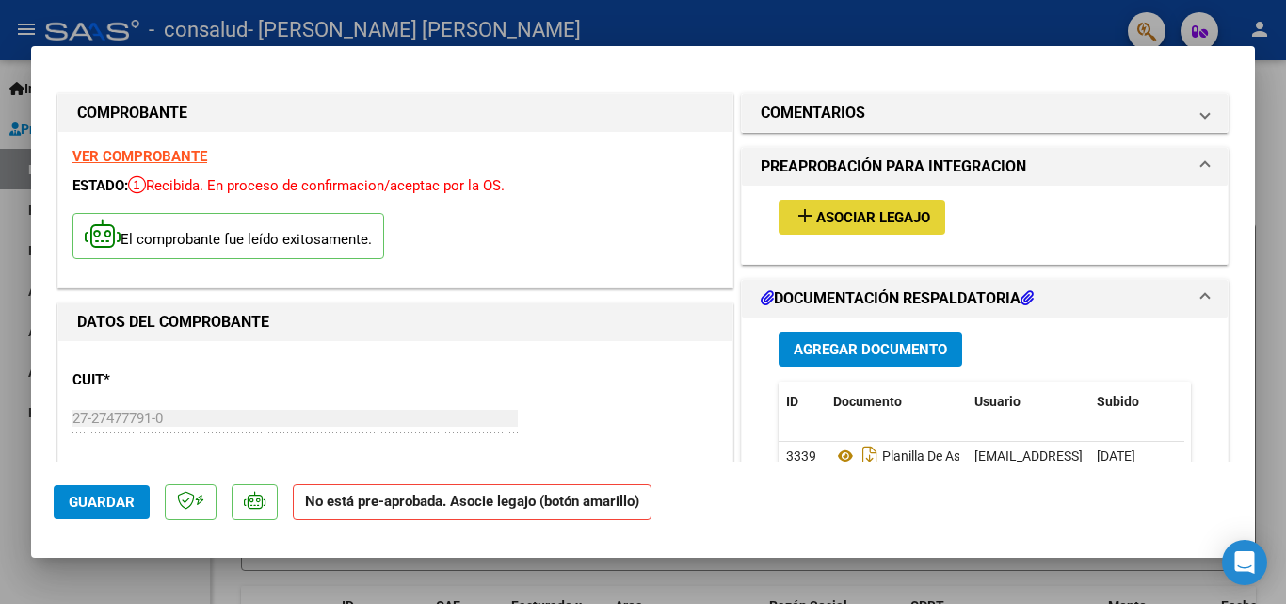
click at [893, 211] on span "Asociar Legajo" at bounding box center [873, 217] width 114 height 17
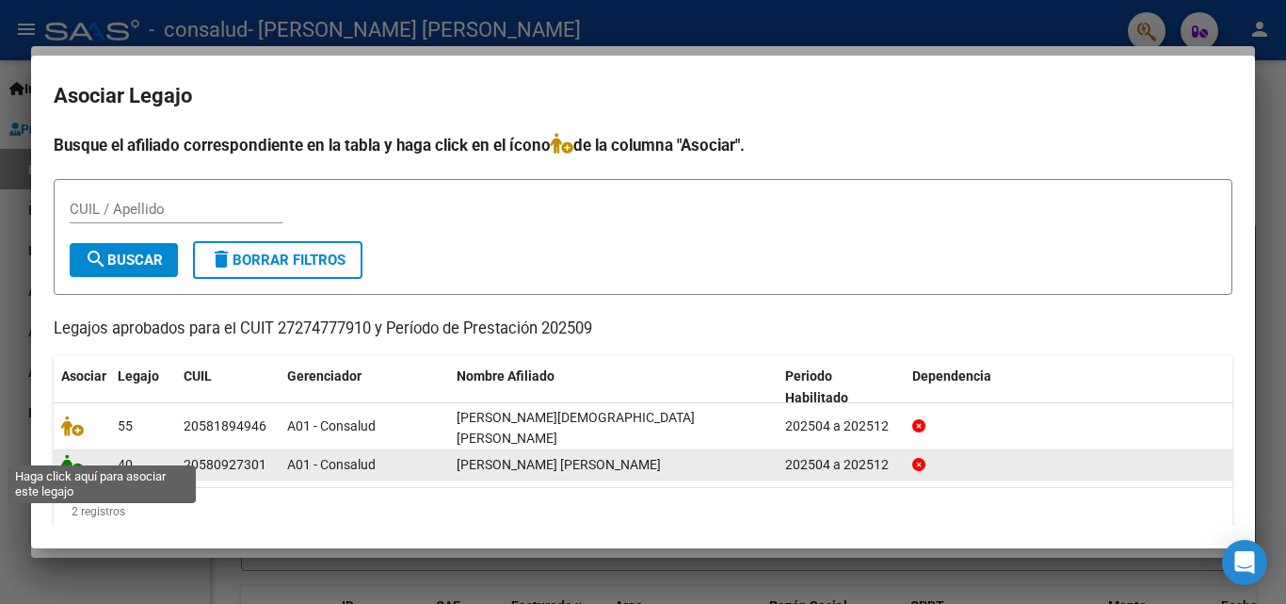
click at [76, 454] on icon at bounding box center [72, 464] width 23 height 21
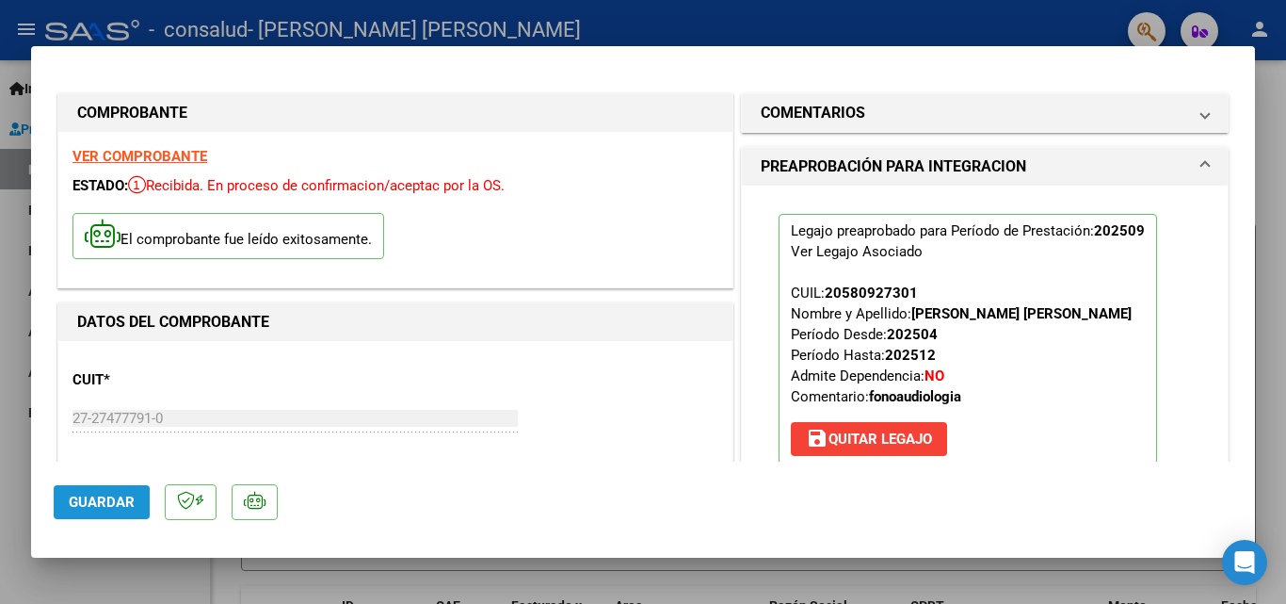
click at [95, 506] on span "Guardar" at bounding box center [102, 501] width 66 height 17
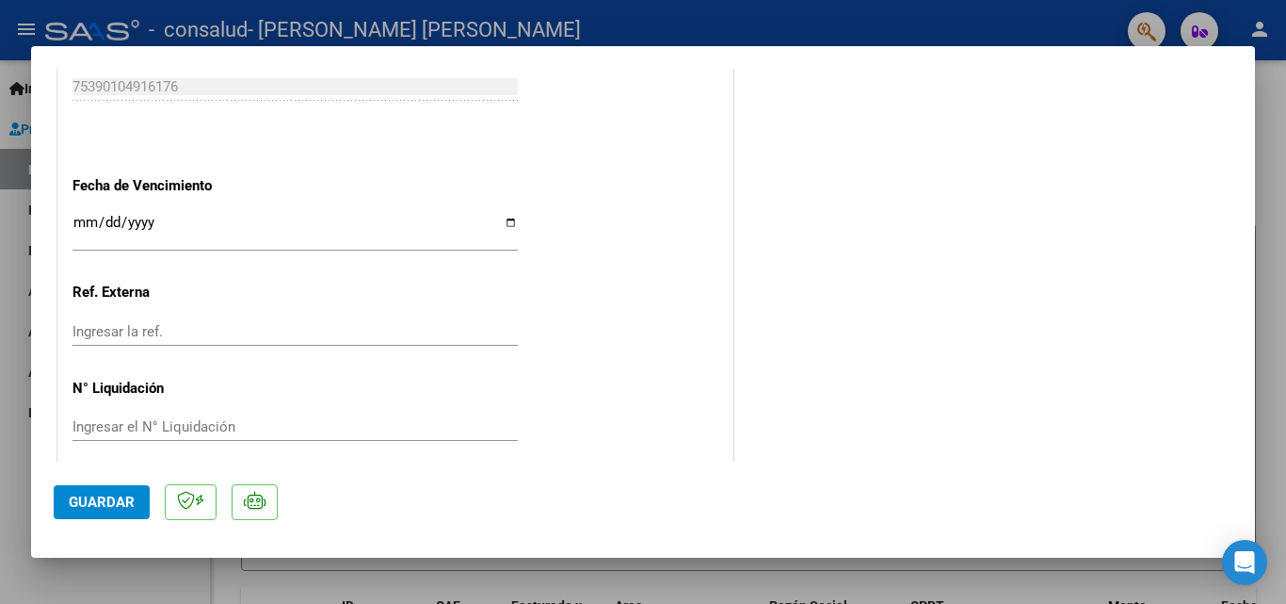
scroll to position [1293, 0]
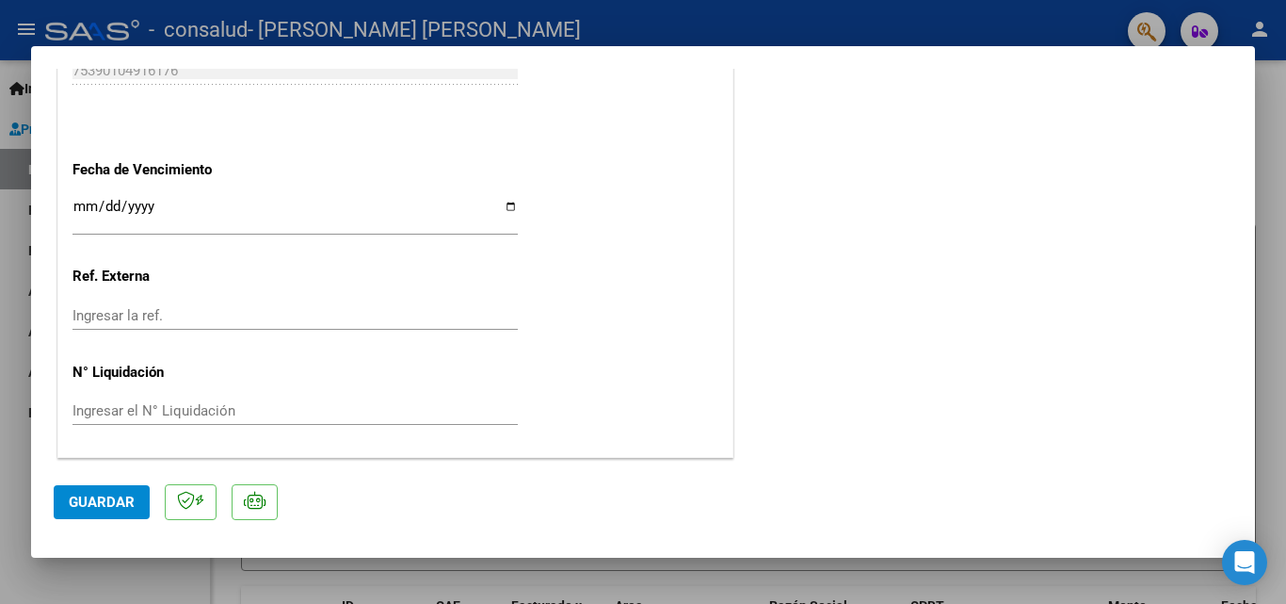
click at [95, 506] on span "Guardar" at bounding box center [102, 501] width 66 height 17
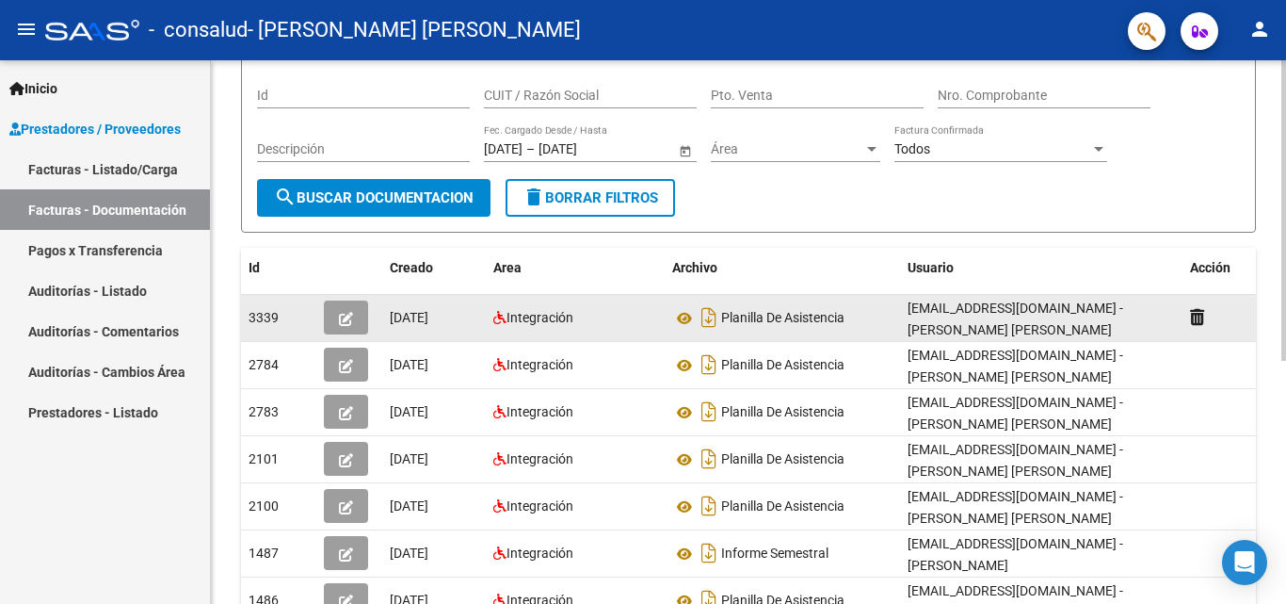
scroll to position [188, 0]
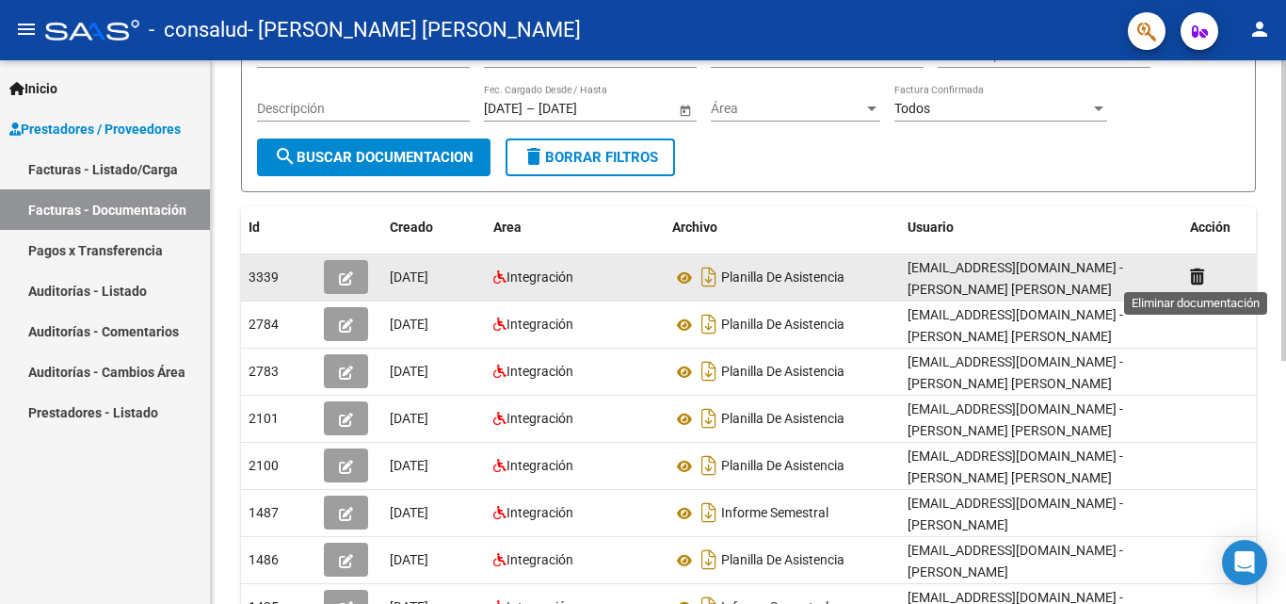
click at [1199, 276] on icon at bounding box center [1197, 276] width 14 height 18
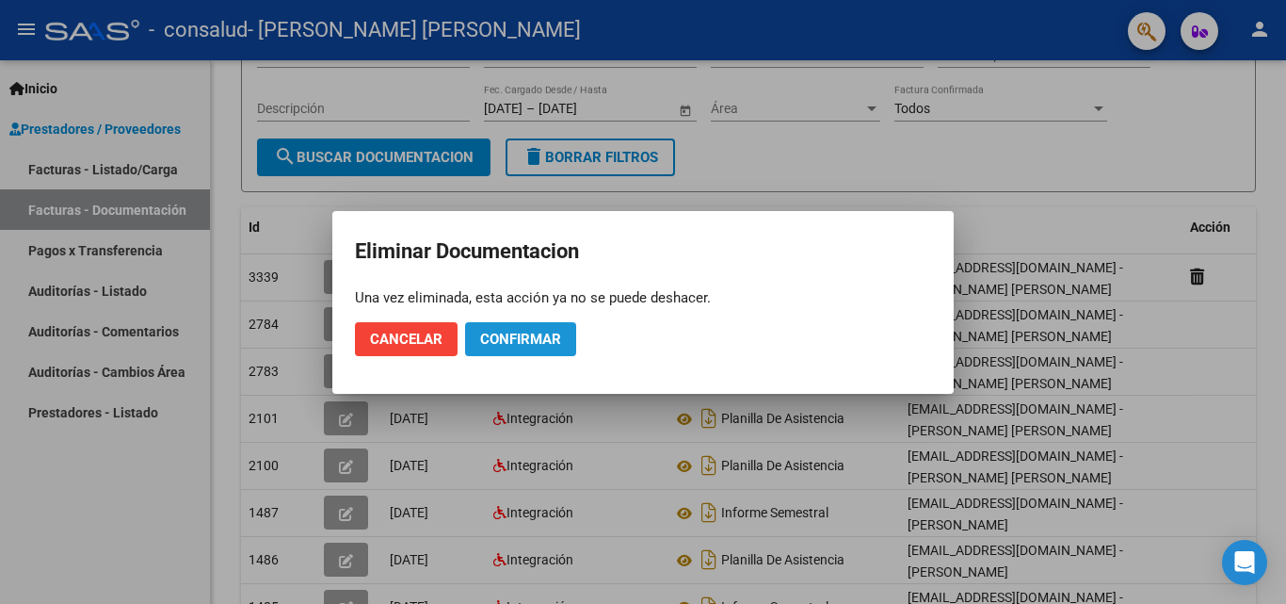
click at [526, 341] on span "Confirmar" at bounding box center [520, 338] width 81 height 17
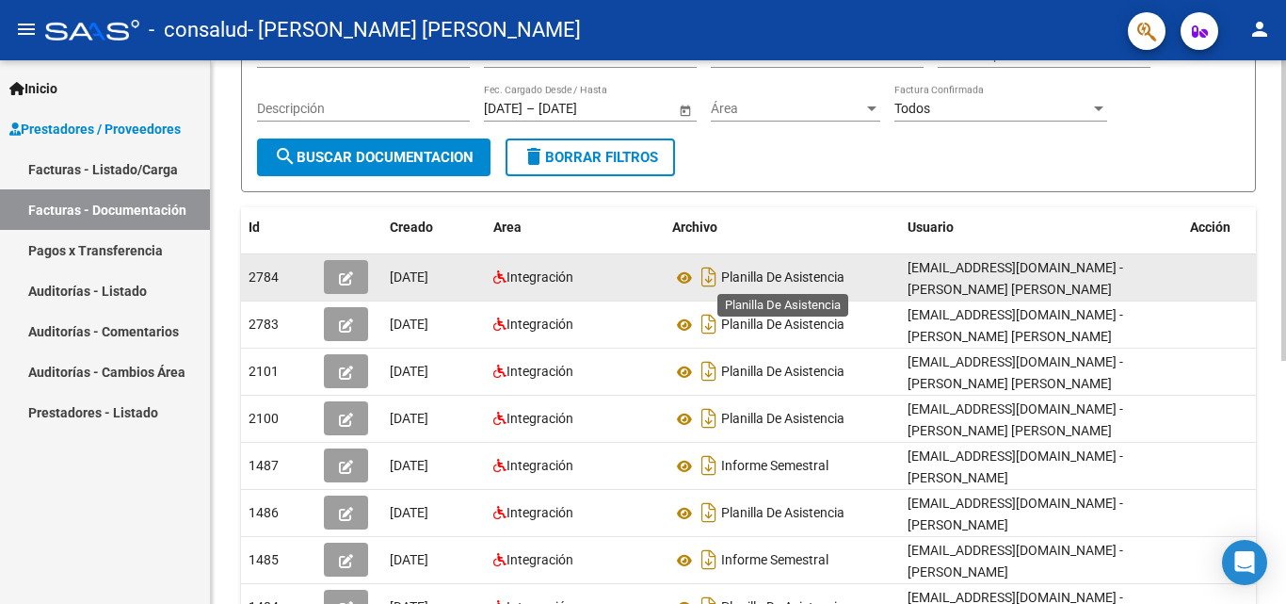
click at [784, 282] on span "Planilla De Asistencia" at bounding box center [782, 277] width 123 height 15
click at [1215, 271] on datatable-body-cell at bounding box center [1230, 277] width 94 height 46
click at [1224, 275] on datatable-body-cell at bounding box center [1230, 277] width 94 height 46
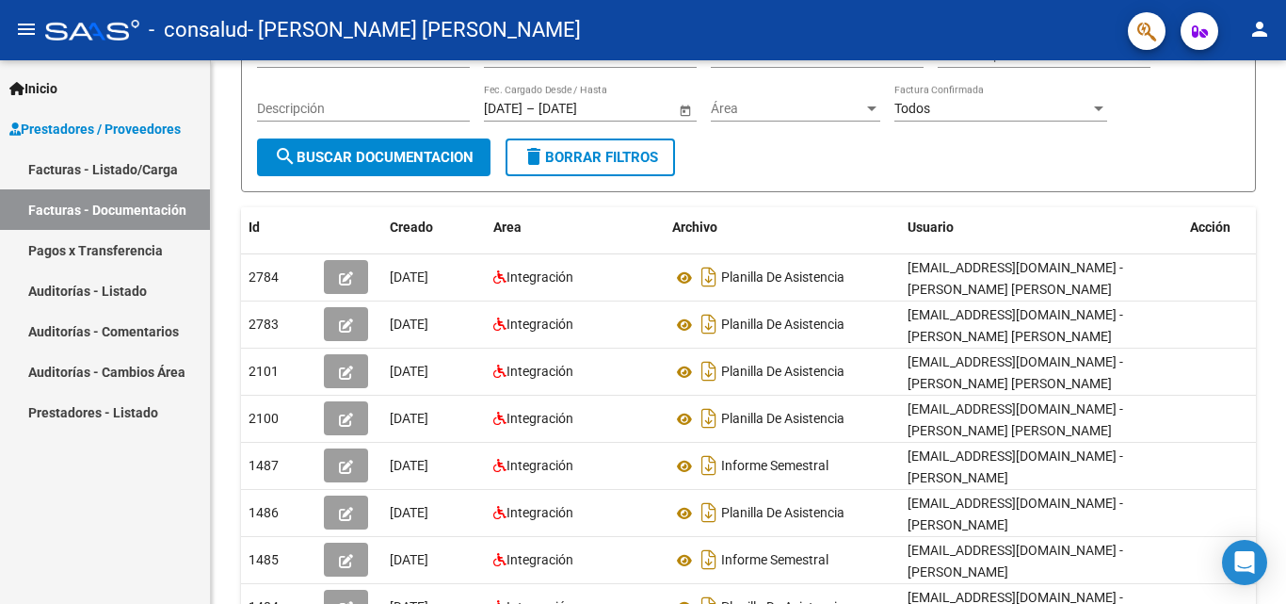
drag, startPoint x: 1135, startPoint y: 277, endPoint x: 87, endPoint y: 539, distance: 1080.1
click at [87, 539] on div "Inicio Instructivos Contacto OS Prestadores / Proveedores Facturas - Listado/Ca…" at bounding box center [105, 331] width 210 height 543
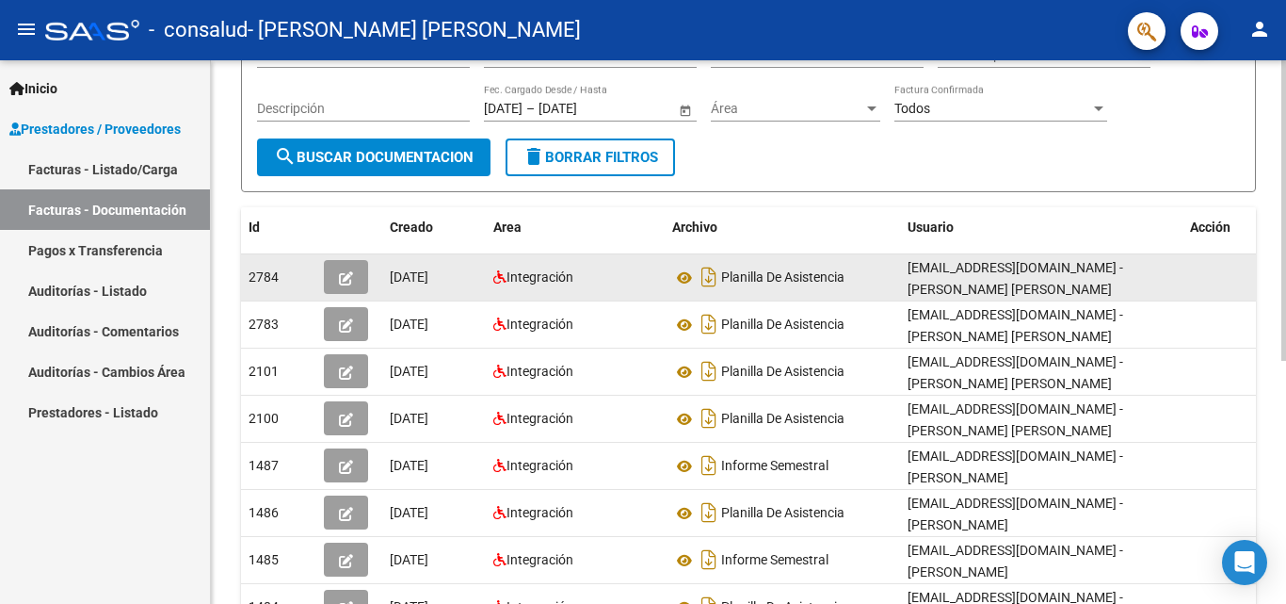
drag, startPoint x: 267, startPoint y: 278, endPoint x: 1200, endPoint y: 276, distance: 933.0
click at [1200, 276] on datatable-body-cell at bounding box center [1230, 277] width 94 height 46
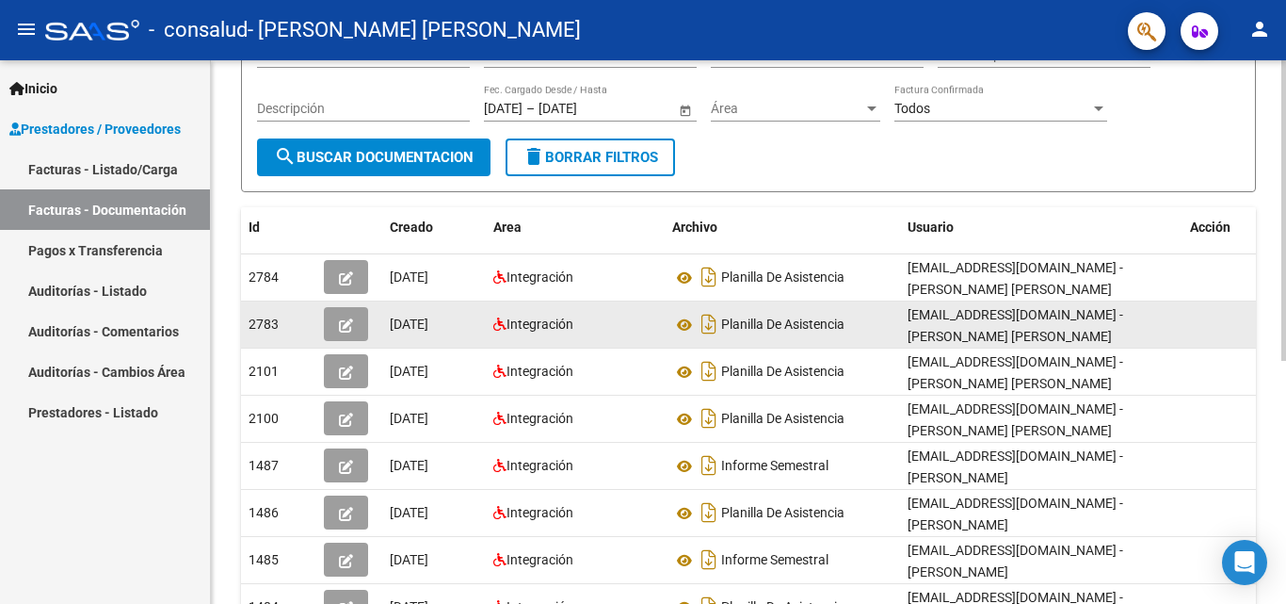
drag, startPoint x: 1168, startPoint y: 313, endPoint x: 1248, endPoint y: 317, distance: 80.2
click at [1248, 317] on datatable-body-cell at bounding box center [1230, 324] width 94 height 46
click at [1199, 312] on datatable-body-cell at bounding box center [1230, 324] width 94 height 46
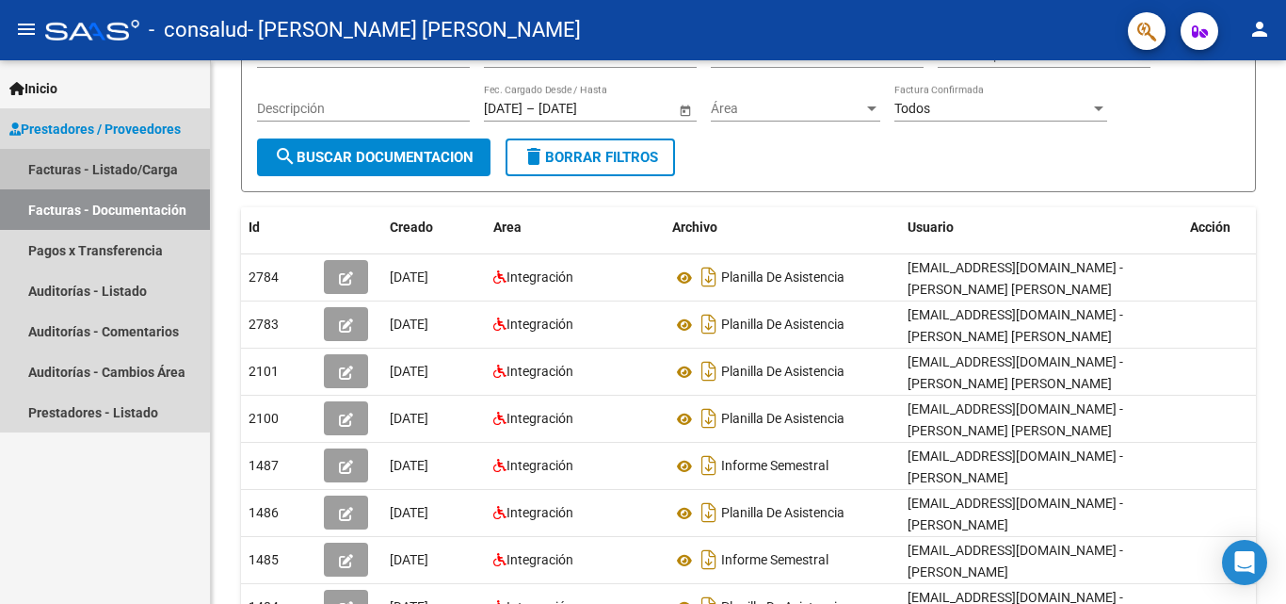
click at [104, 173] on link "Facturas - Listado/Carga" at bounding box center [105, 169] width 210 height 40
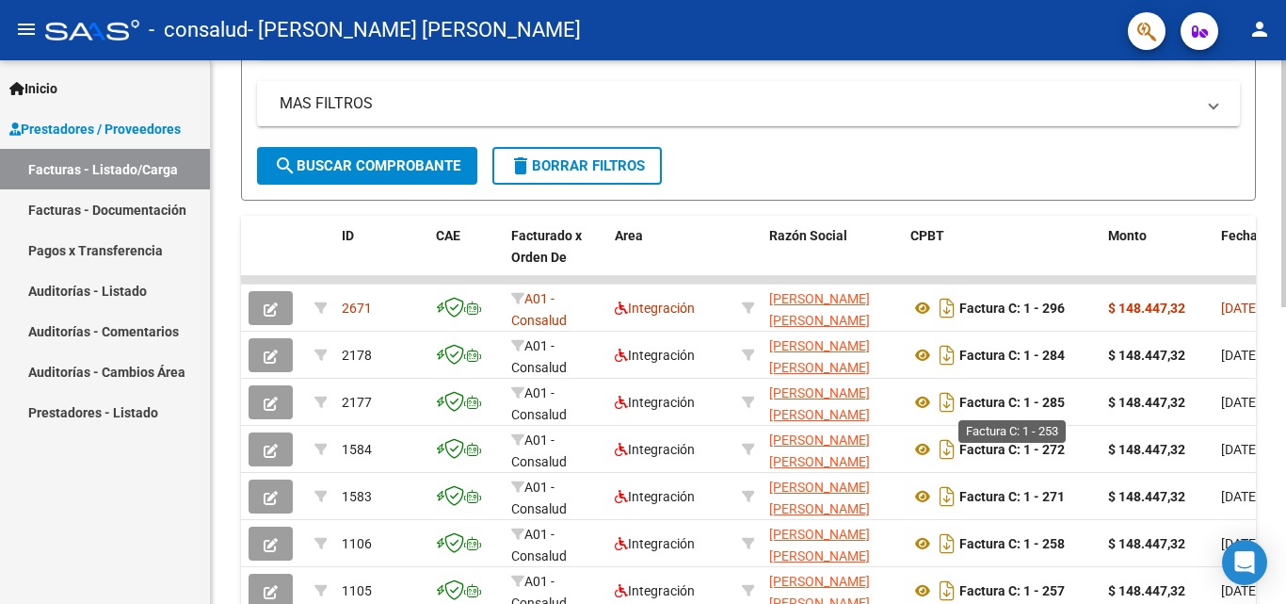
scroll to position [369, 0]
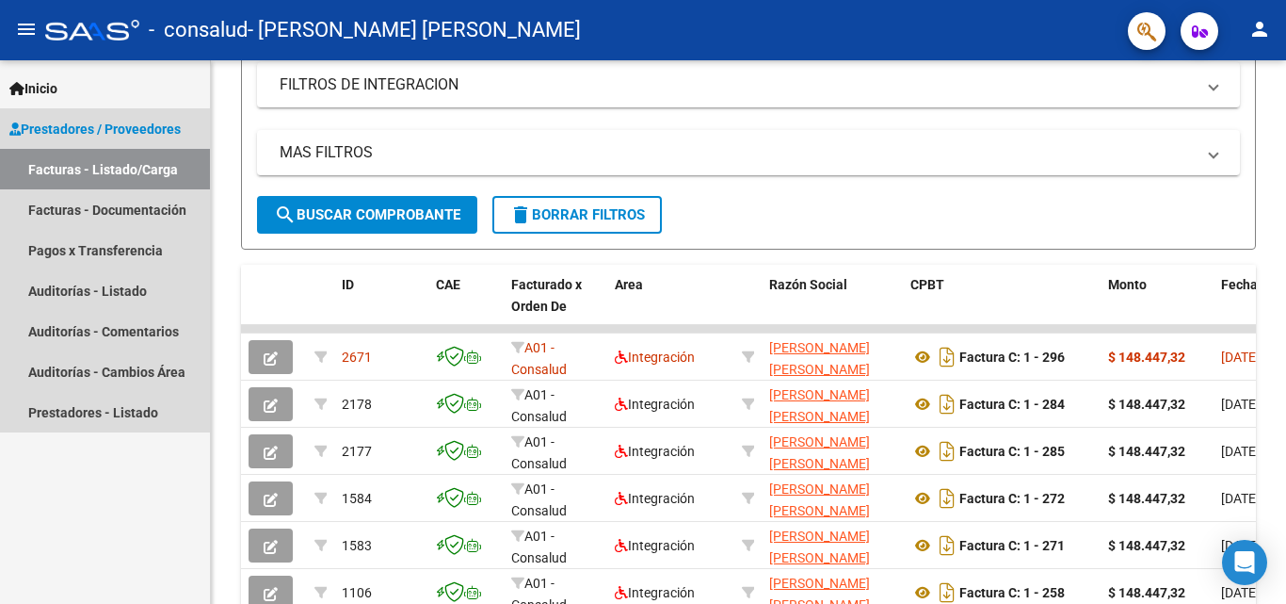
click at [143, 123] on span "Prestadores / Proveedores" at bounding box center [94, 129] width 171 height 21
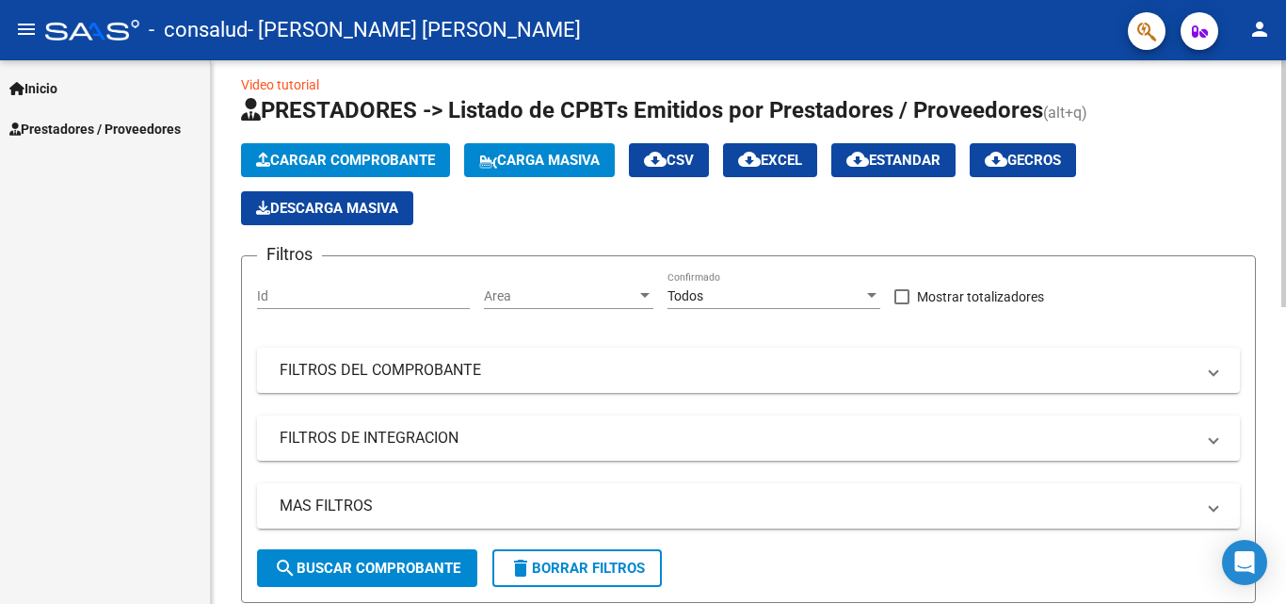
scroll to position [0, 0]
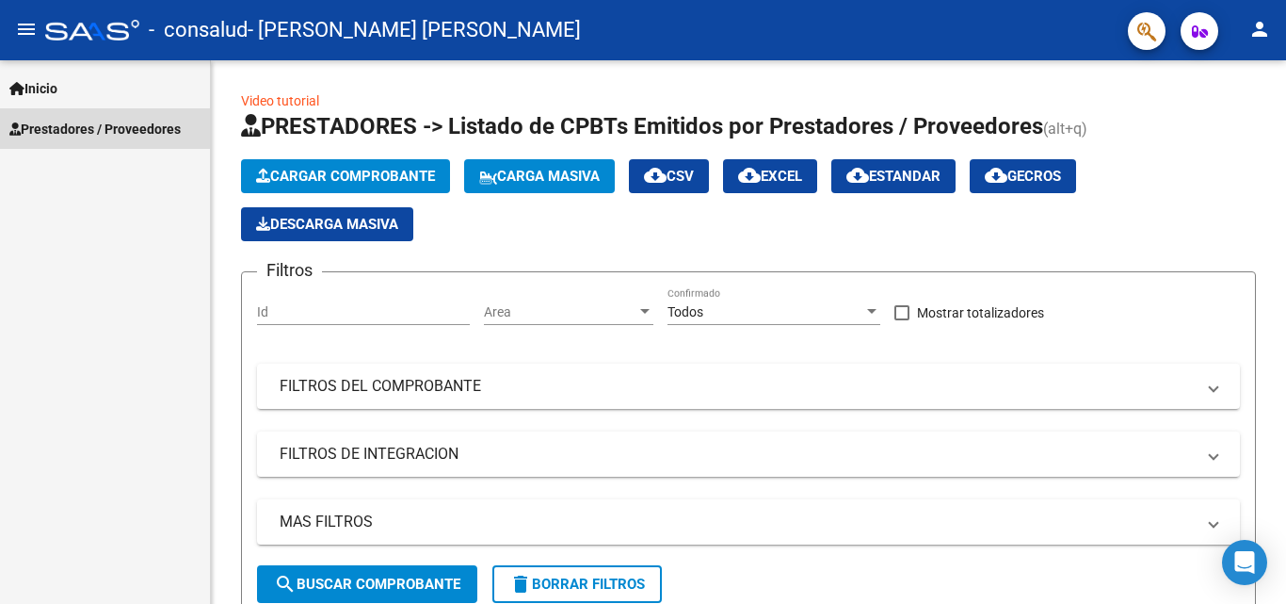
click at [95, 120] on span "Prestadores / Proveedores" at bounding box center [94, 129] width 171 height 21
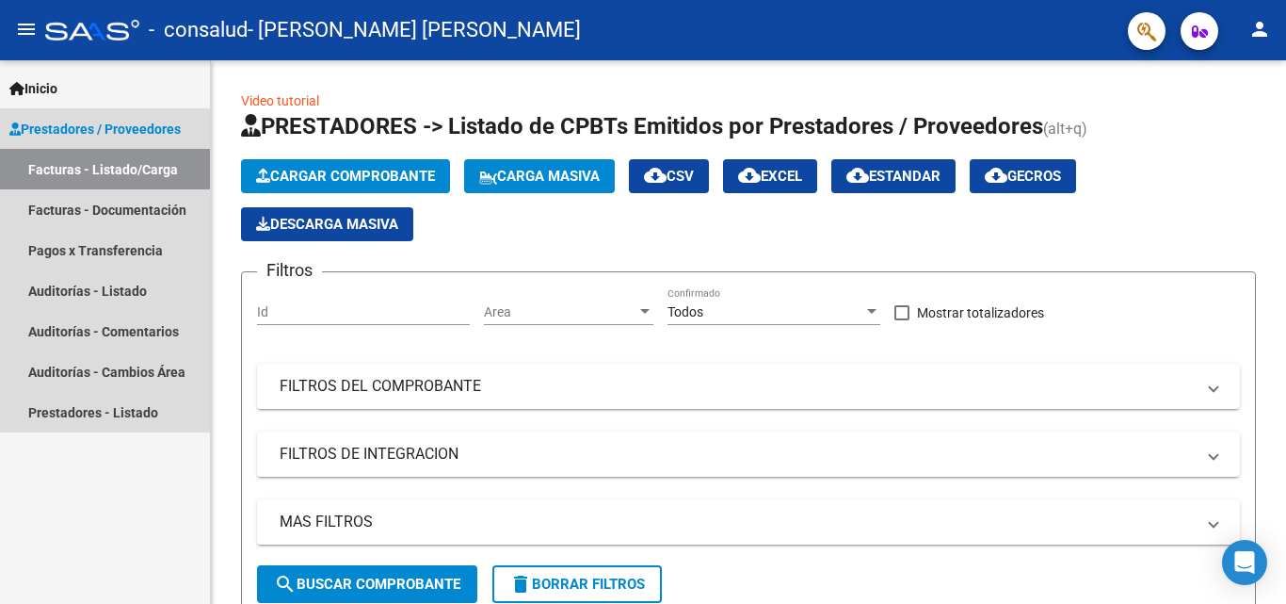
click at [96, 128] on span "Prestadores / Proveedores" at bounding box center [94, 129] width 171 height 21
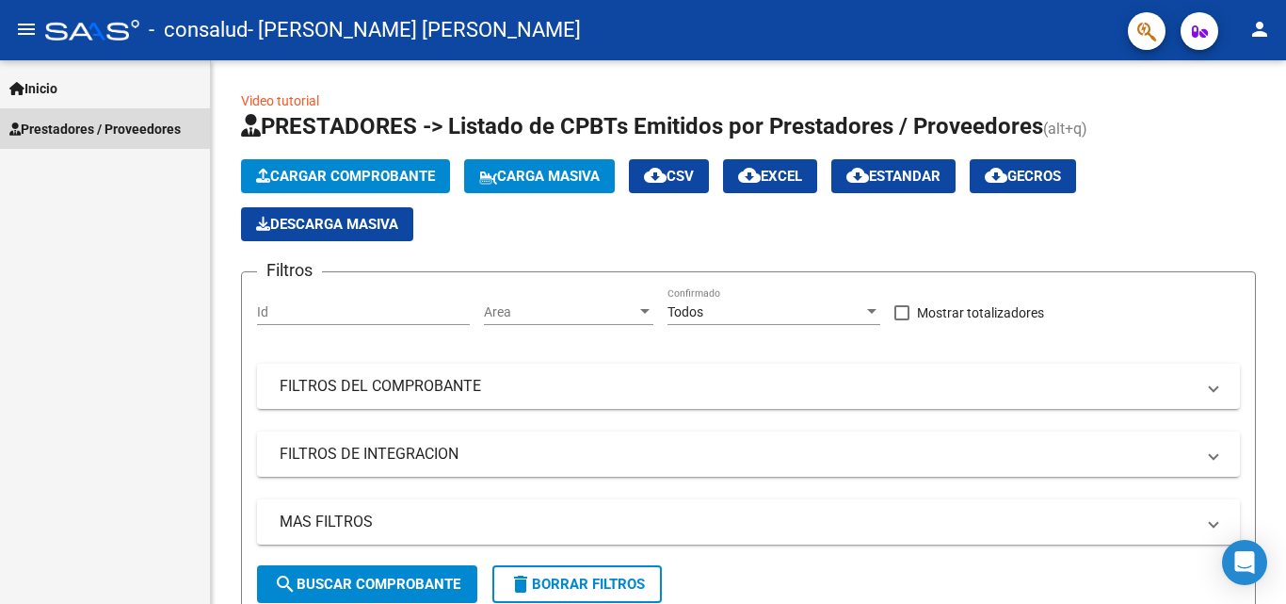
click at [96, 128] on span "Prestadores / Proveedores" at bounding box center [94, 129] width 171 height 21
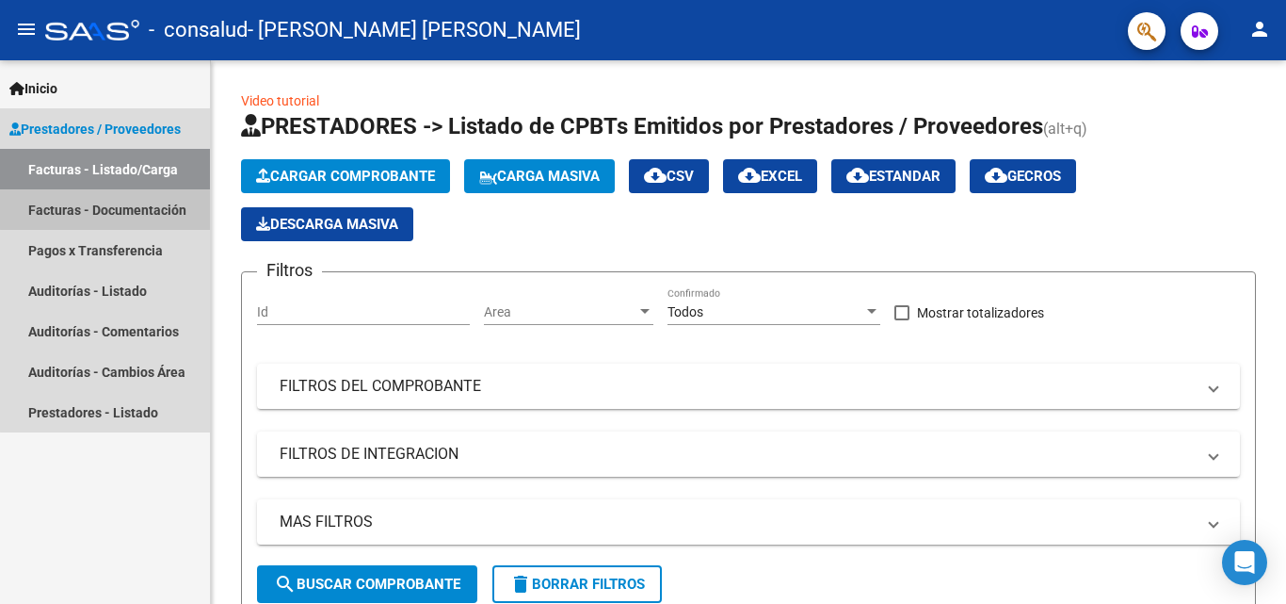
click at [114, 209] on link "Facturas - Documentación" at bounding box center [105, 209] width 210 height 40
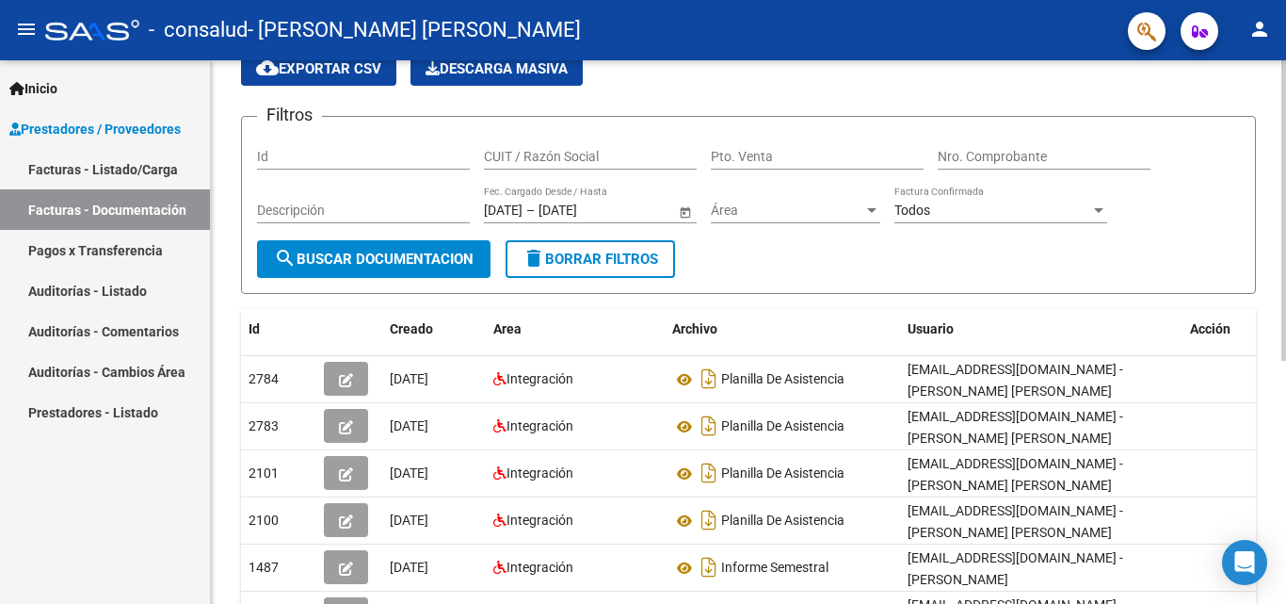
scroll to position [62, 0]
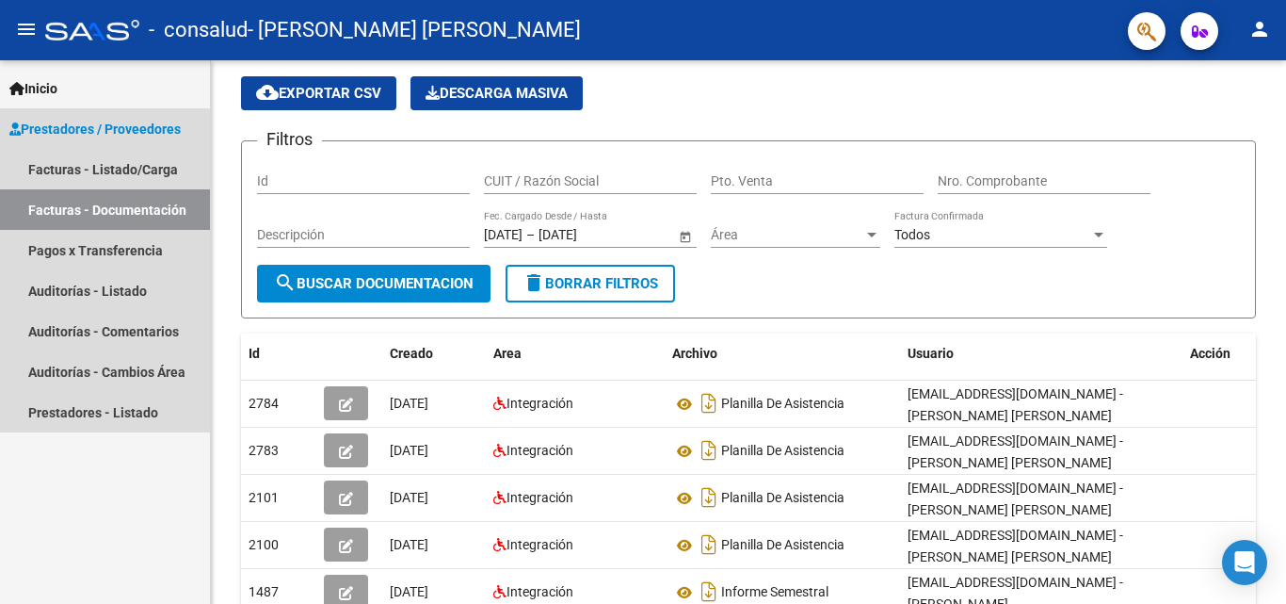
click at [125, 124] on span "Prestadores / Proveedores" at bounding box center [94, 129] width 171 height 21
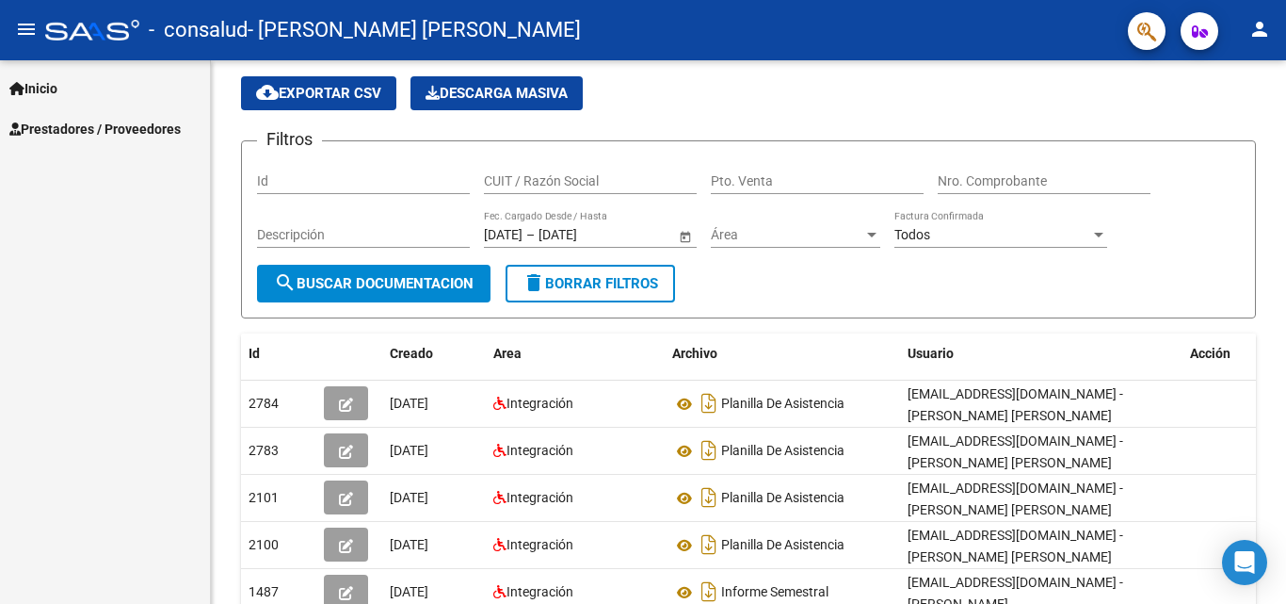
click at [115, 134] on span "Prestadores / Proveedores" at bounding box center [94, 129] width 171 height 21
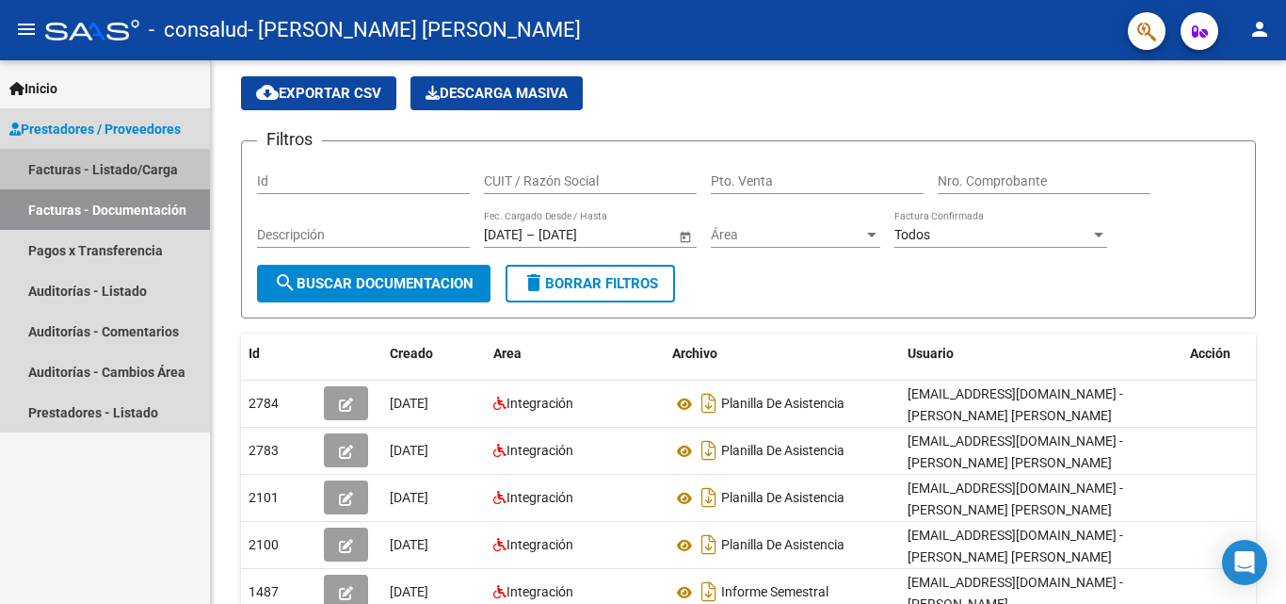
click at [110, 169] on link "Facturas - Listado/Carga" at bounding box center [105, 169] width 210 height 40
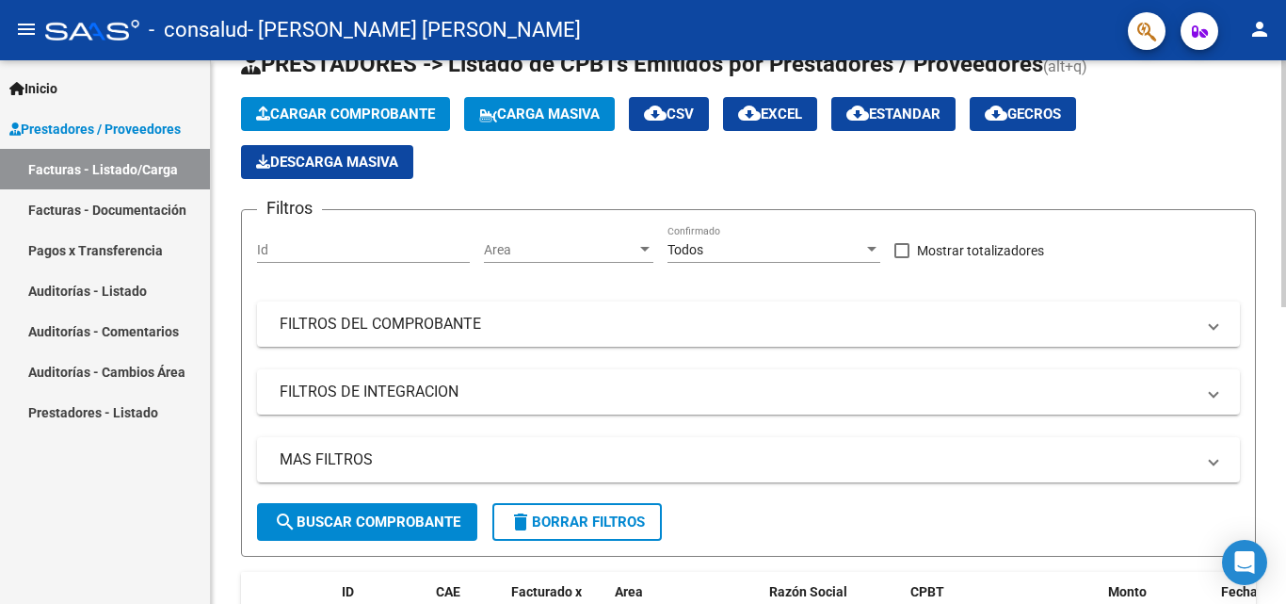
click at [338, 117] on span "Cargar Comprobante" at bounding box center [345, 113] width 179 height 17
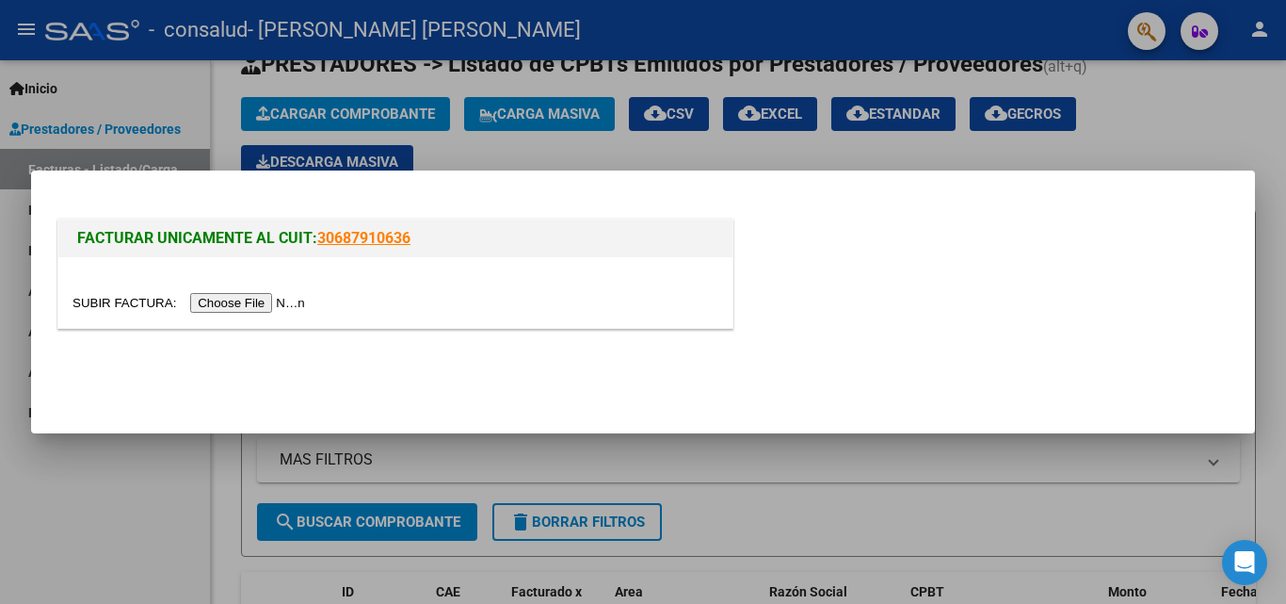
click at [260, 299] on input "file" at bounding box center [191, 303] width 238 height 20
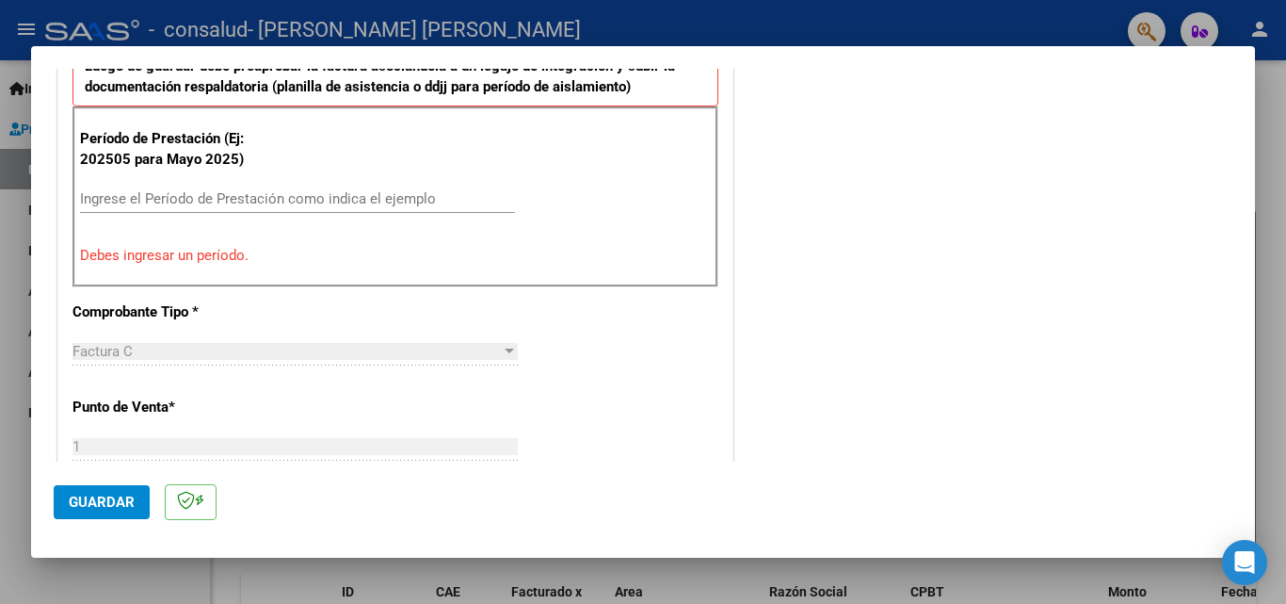
scroll to position [471, 0]
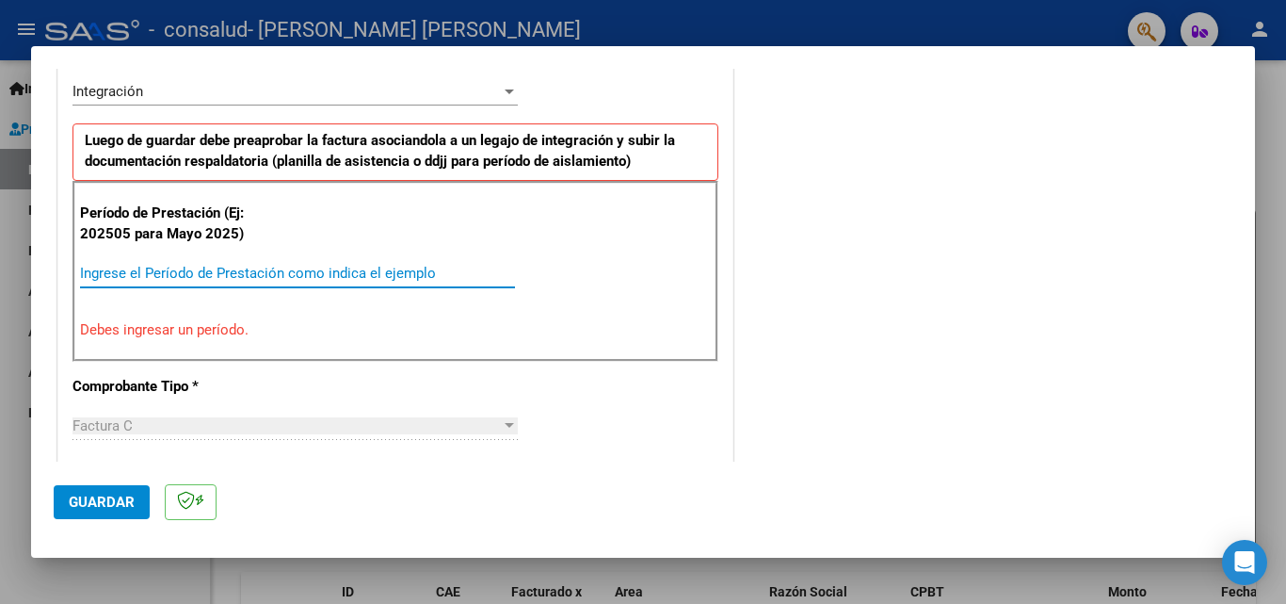
click at [215, 279] on input "Ingrese el Período de Prestación como indica el ejemplo" at bounding box center [297, 273] width 435 height 17
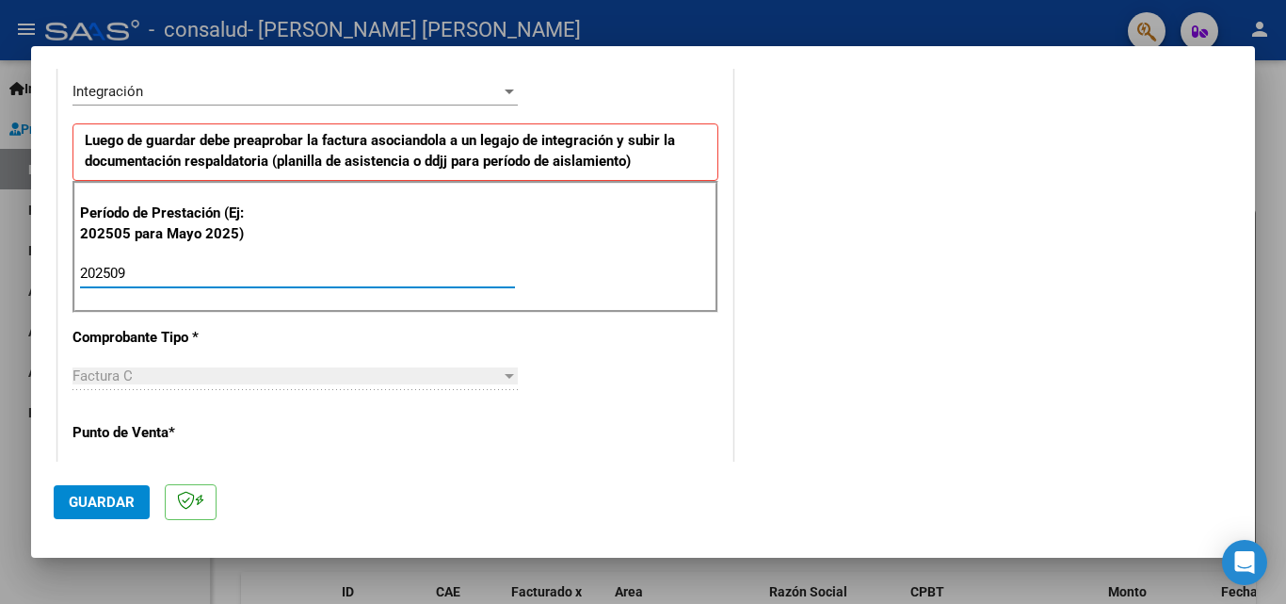
type input "202509"
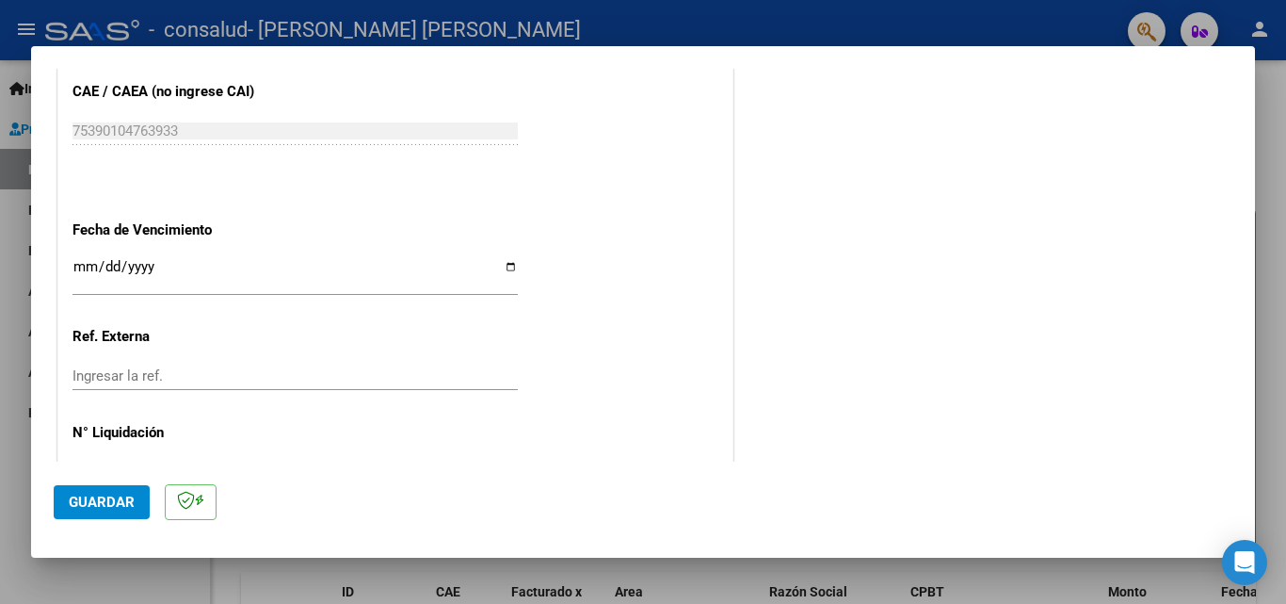
scroll to position [1264, 0]
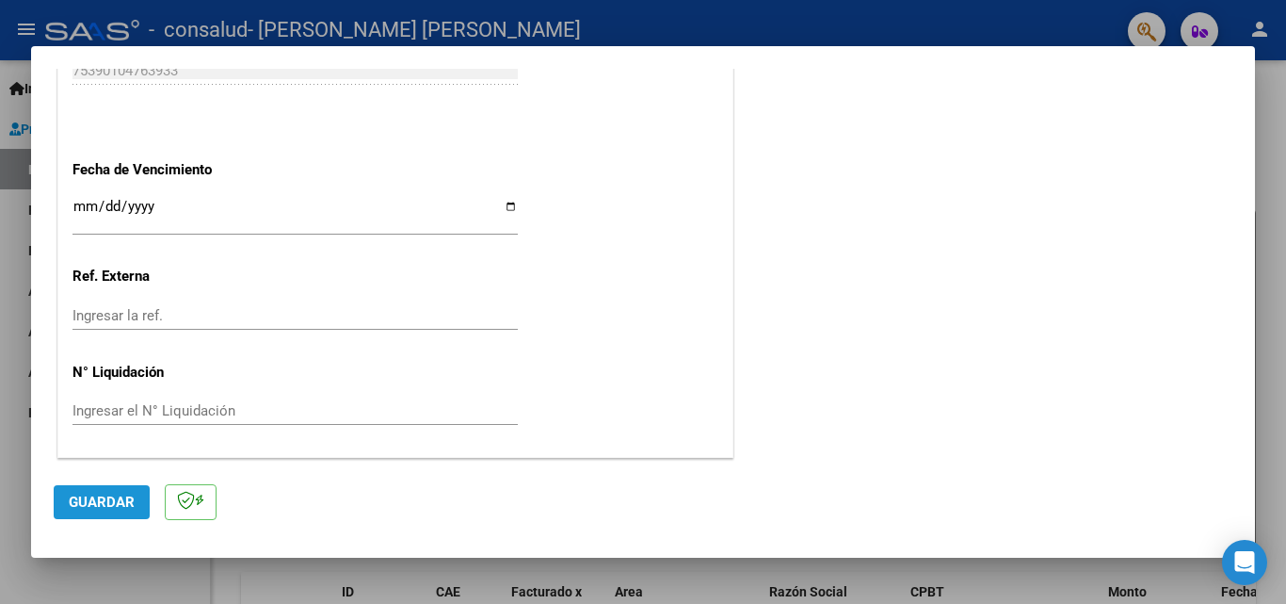
click at [97, 507] on span "Guardar" at bounding box center [102, 501] width 66 height 17
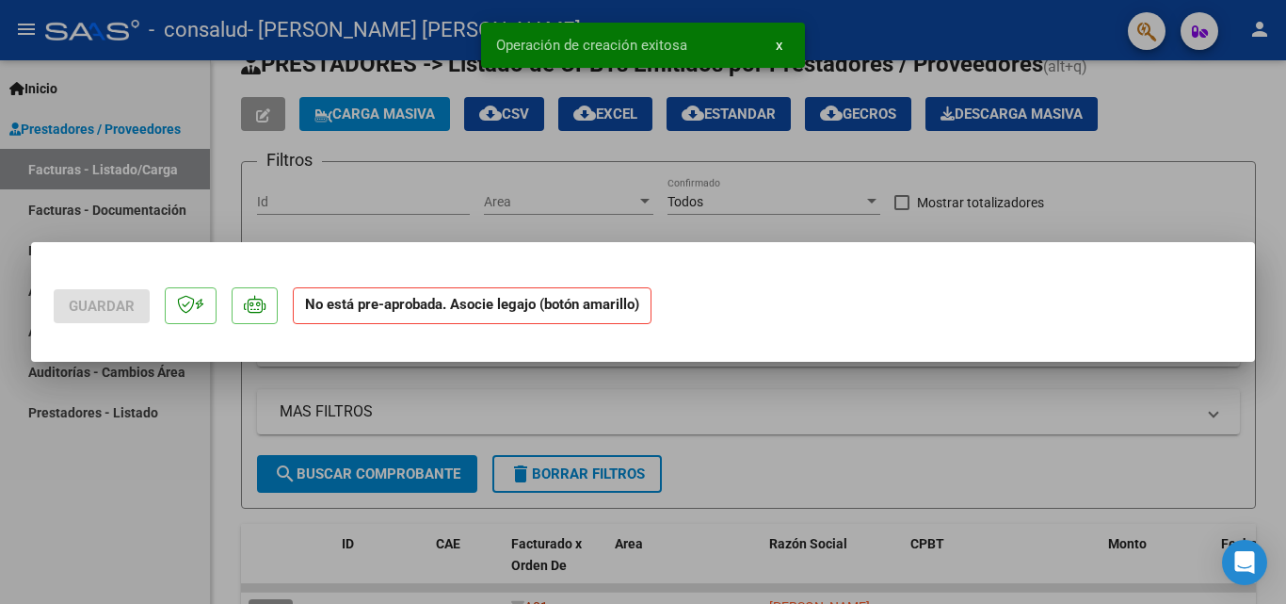
scroll to position [0, 0]
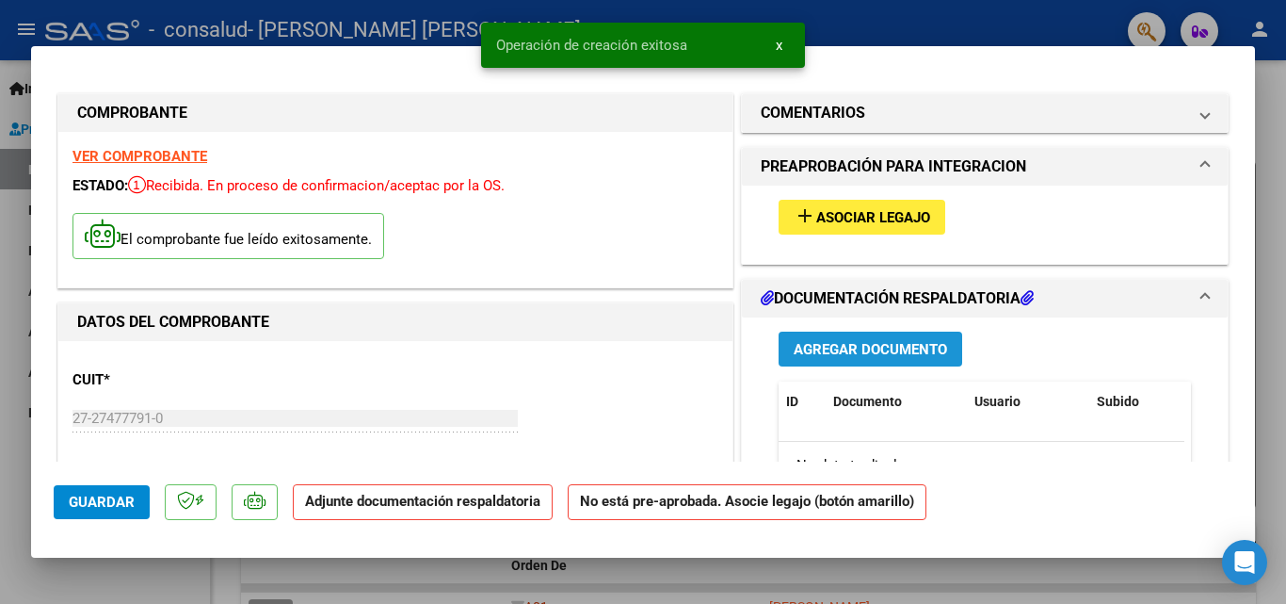
click at [834, 352] on span "Agregar Documento" at bounding box center [870, 349] width 153 height 17
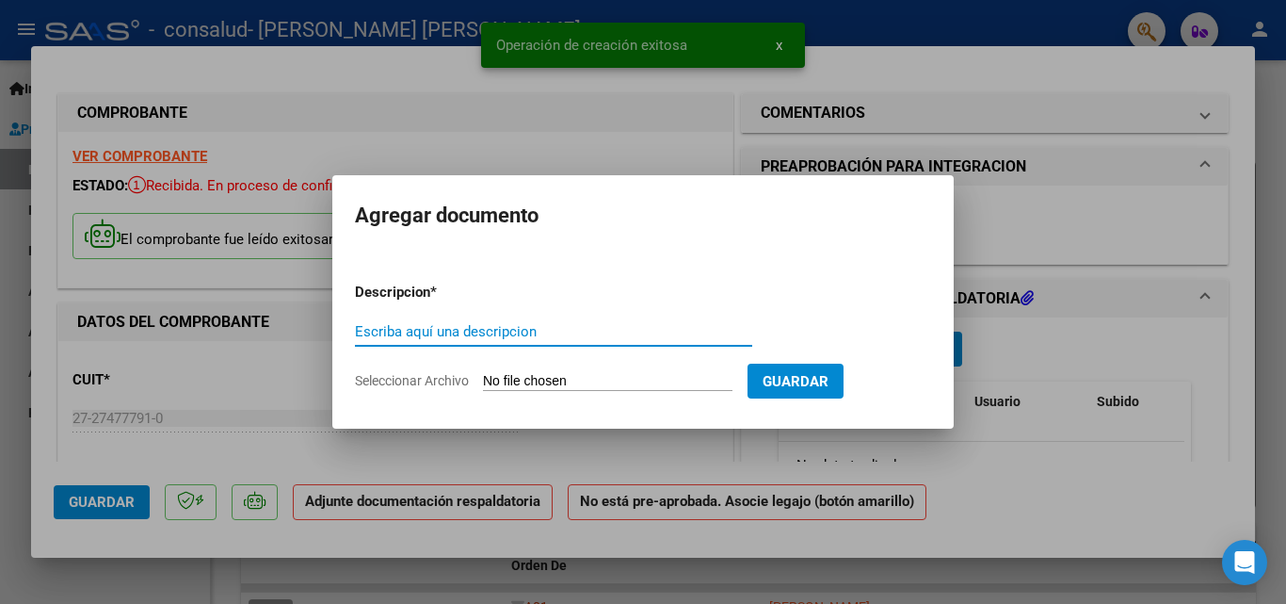
click at [601, 378] on input "Seleccionar Archivo" at bounding box center [607, 382] width 249 height 18
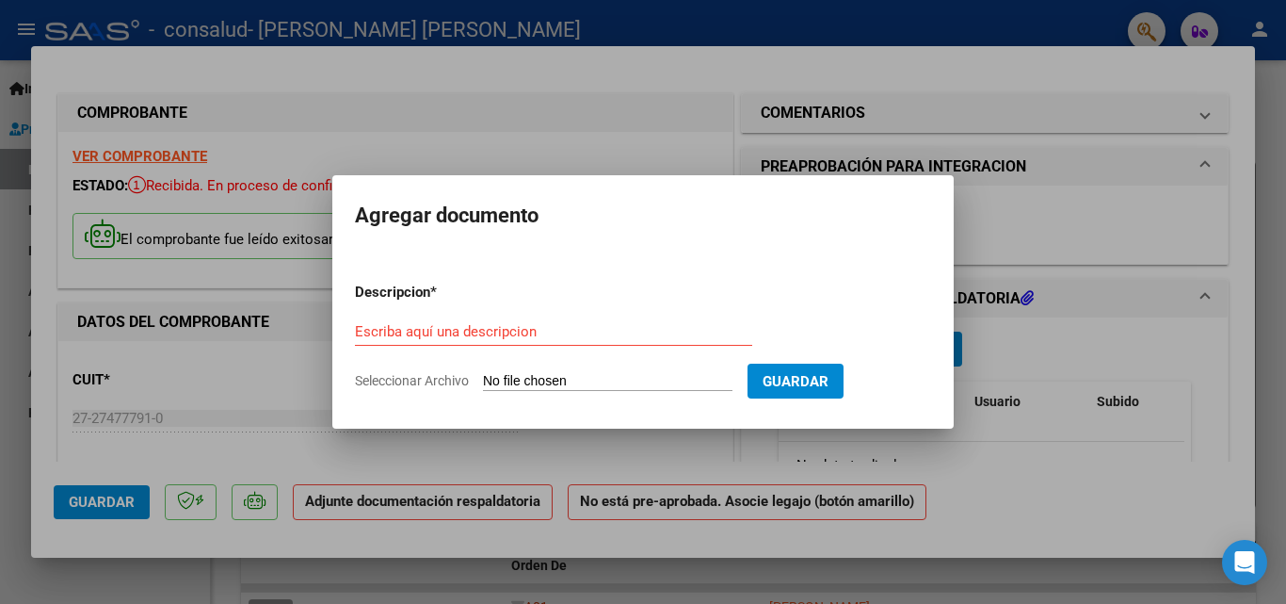
type input "C:\fakepath\A_09_25.pdf"
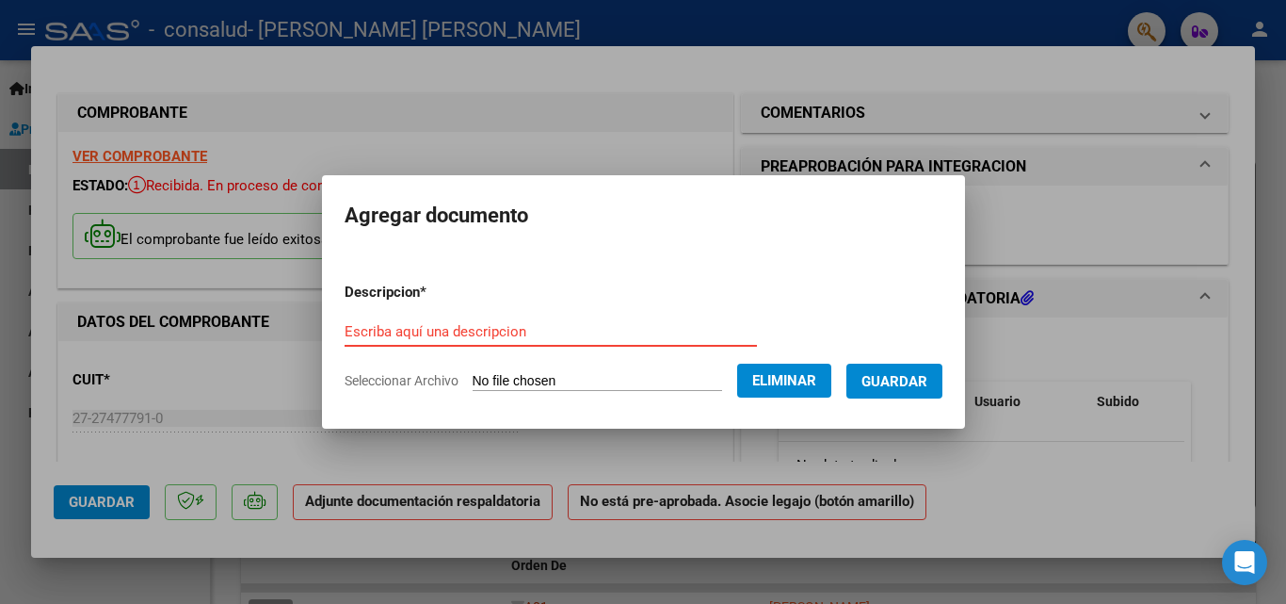
click at [515, 327] on input "Escriba aquí una descripcion" at bounding box center [551, 331] width 412 height 17
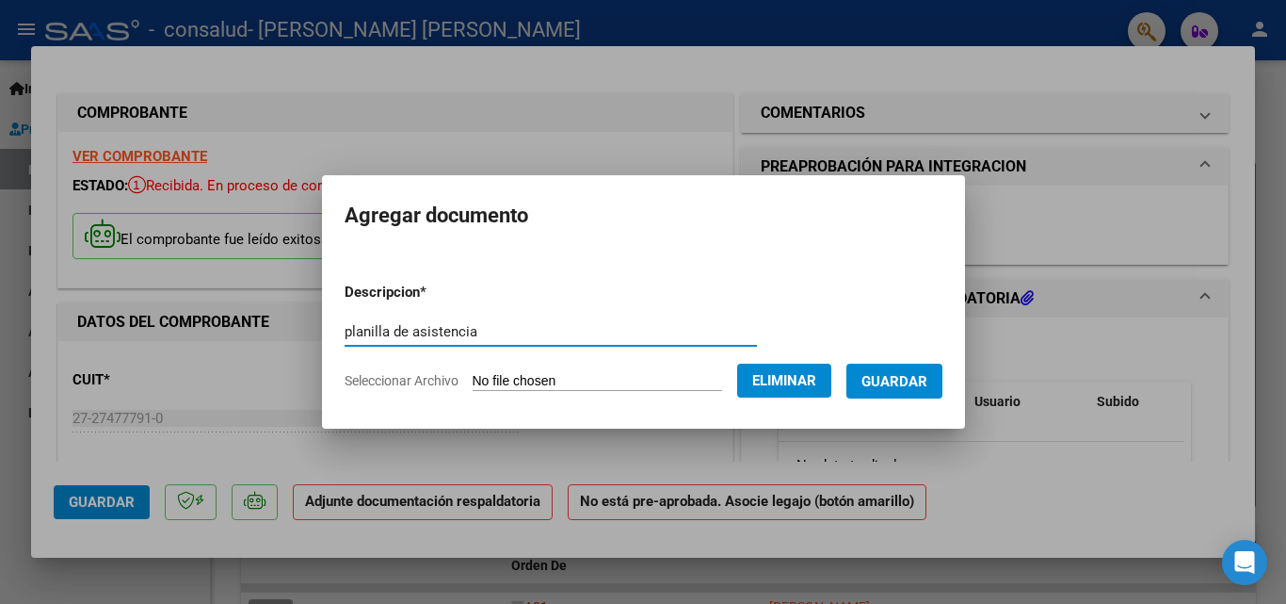
type input "planilla de asistencia"
click at [915, 387] on span "Guardar" at bounding box center [894, 381] width 66 height 17
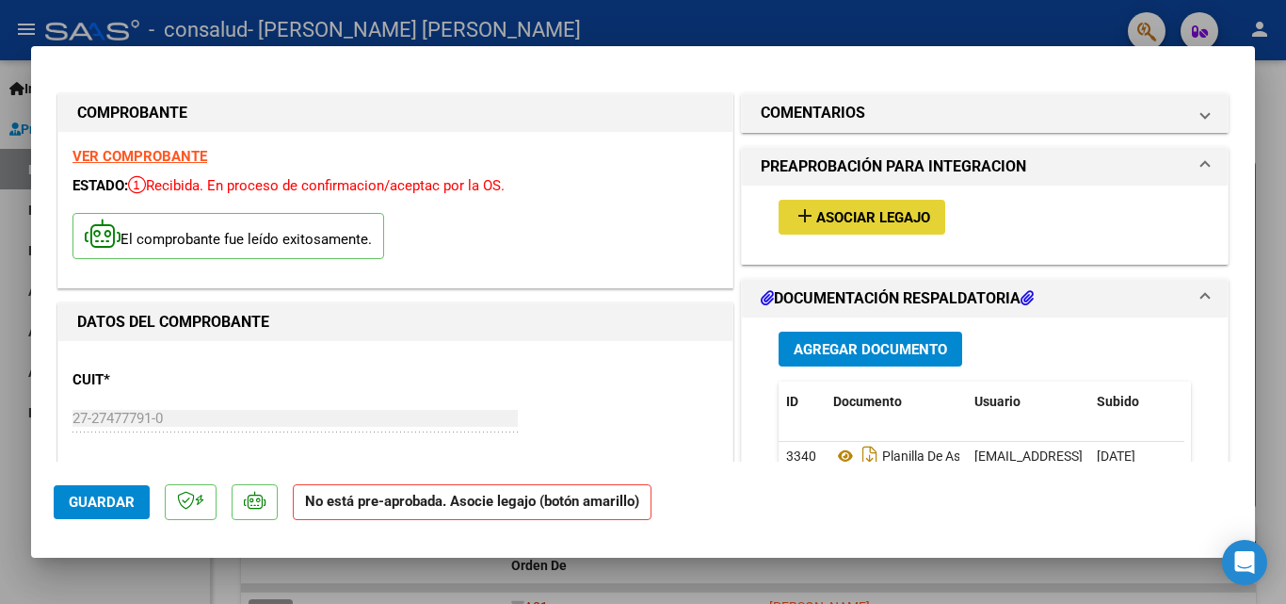
click at [845, 221] on span "Asociar Legajo" at bounding box center [873, 217] width 114 height 17
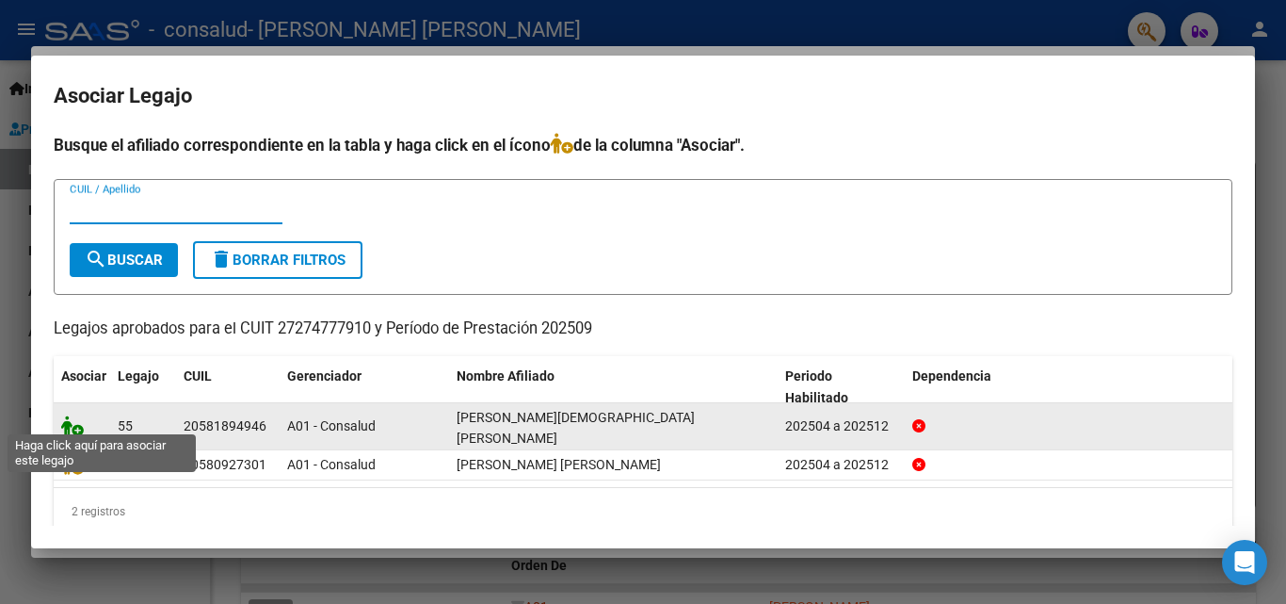
click at [71, 417] on icon at bounding box center [72, 425] width 23 height 21
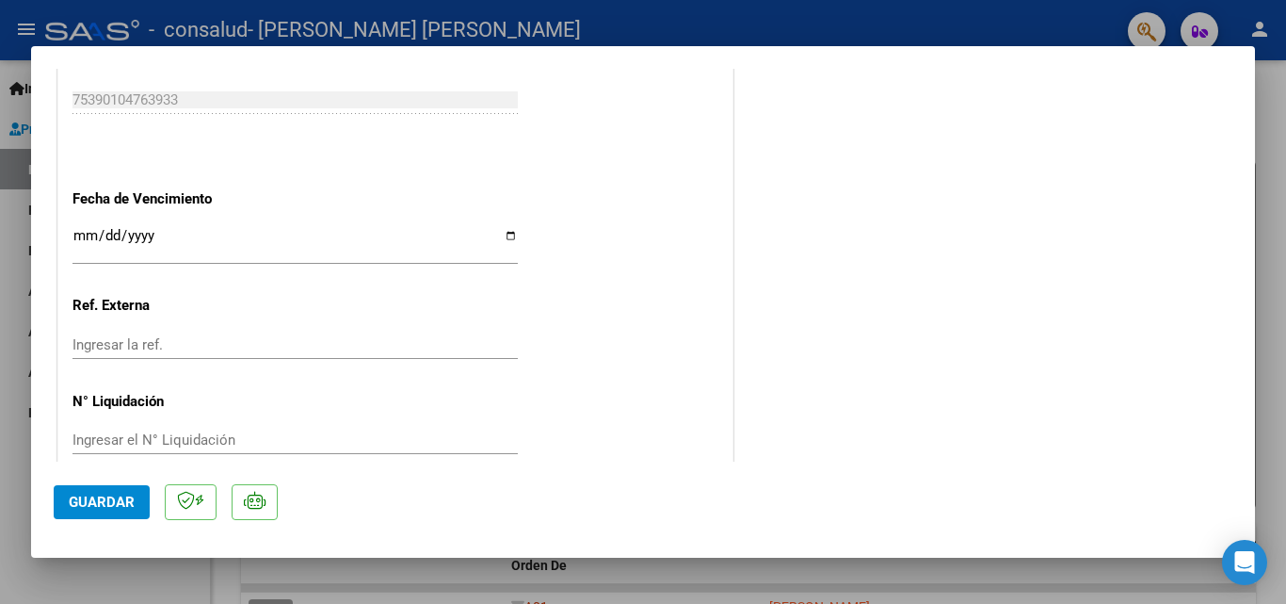
scroll to position [1293, 0]
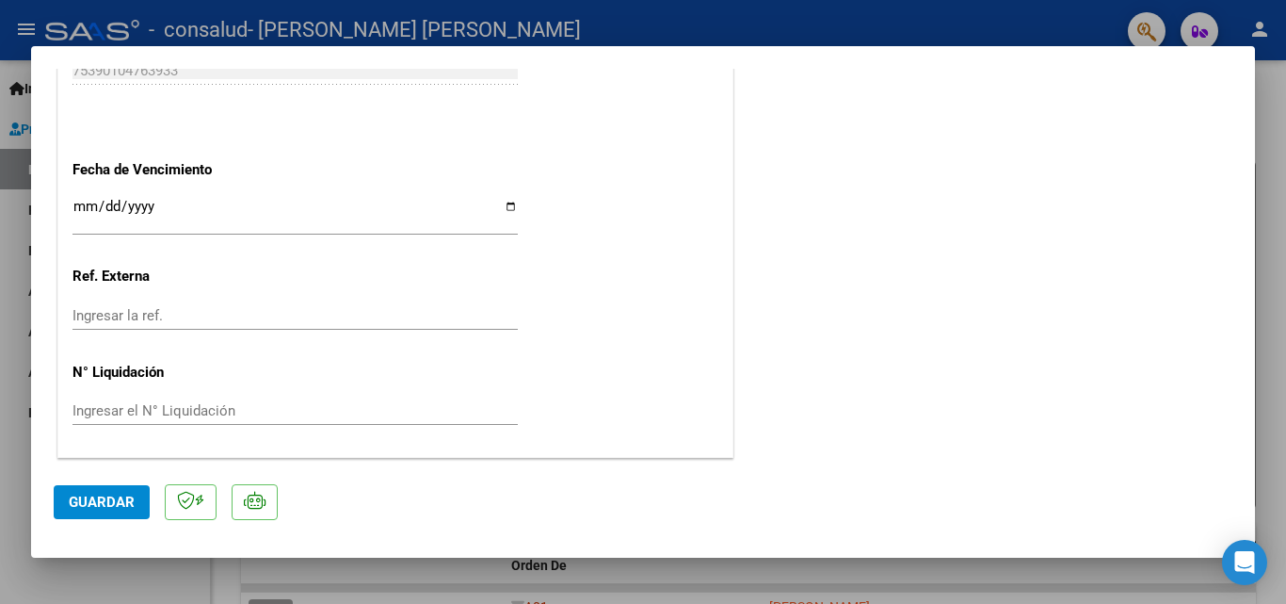
click at [89, 502] on span "Guardar" at bounding box center [102, 501] width 66 height 17
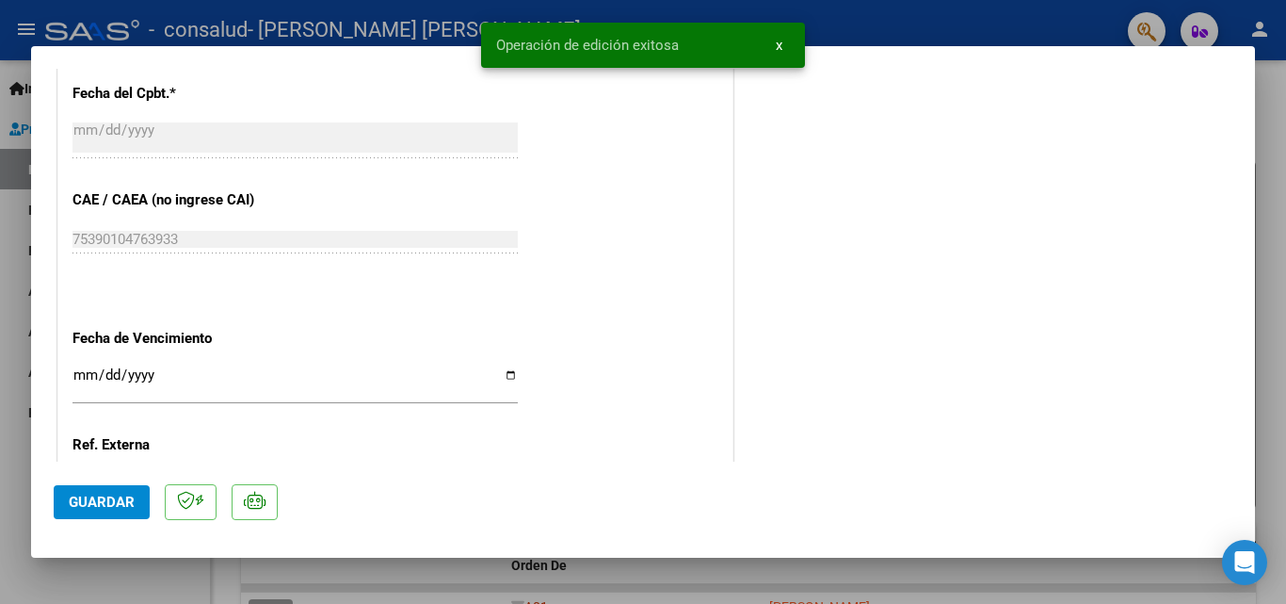
scroll to position [1104, 0]
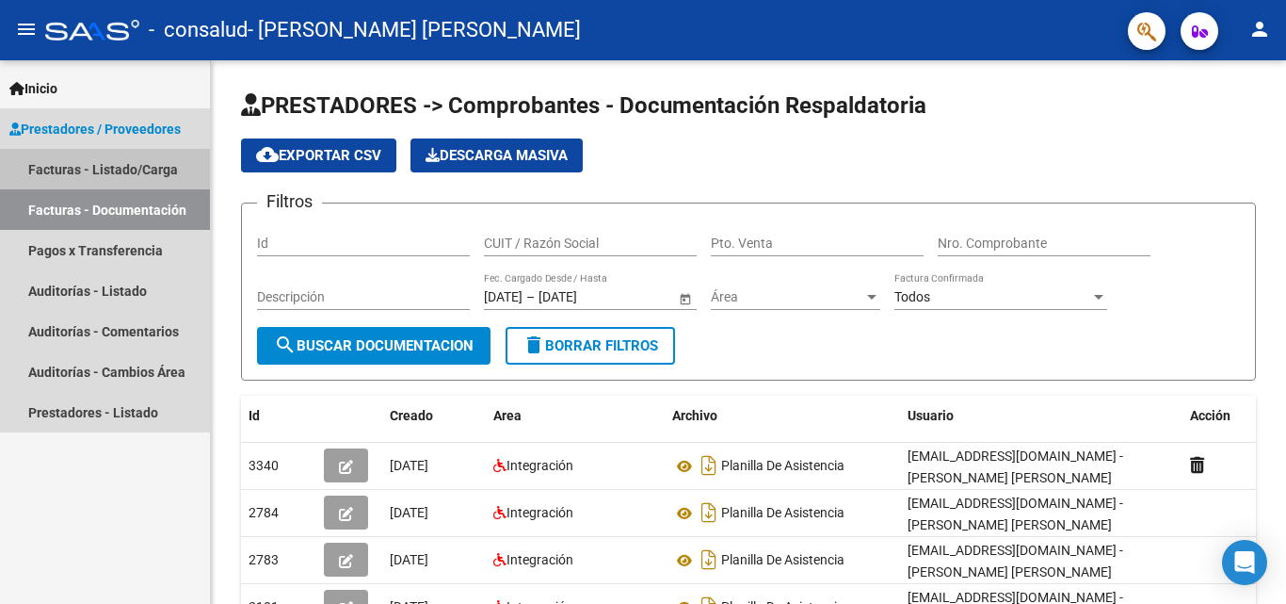
click at [67, 166] on link "Facturas - Listado/Carga" at bounding box center [105, 169] width 210 height 40
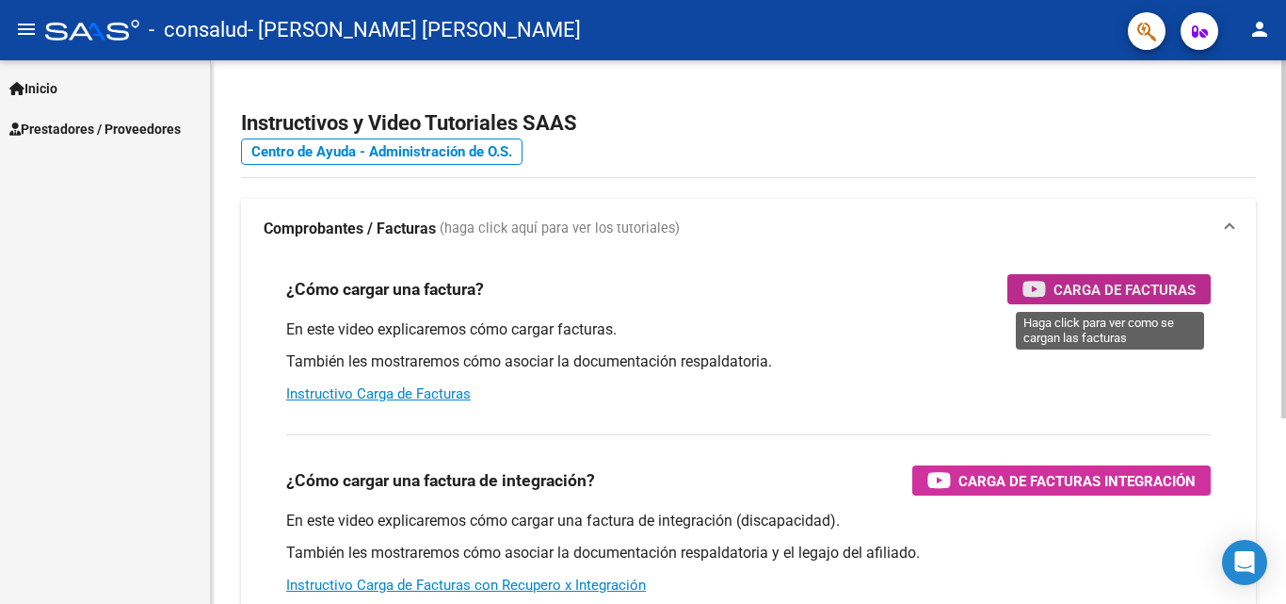
click at [1110, 282] on span "Carga de Facturas" at bounding box center [1125, 290] width 142 height 24
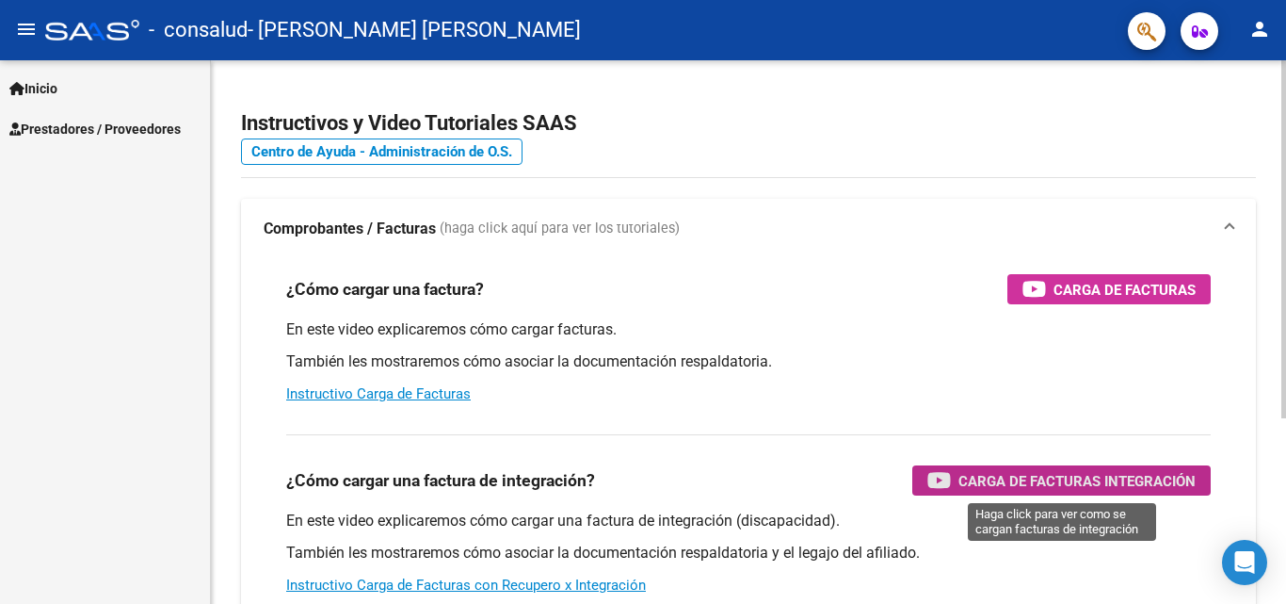
click at [1102, 479] on span "Carga de Facturas Integración" at bounding box center [1076, 481] width 237 height 24
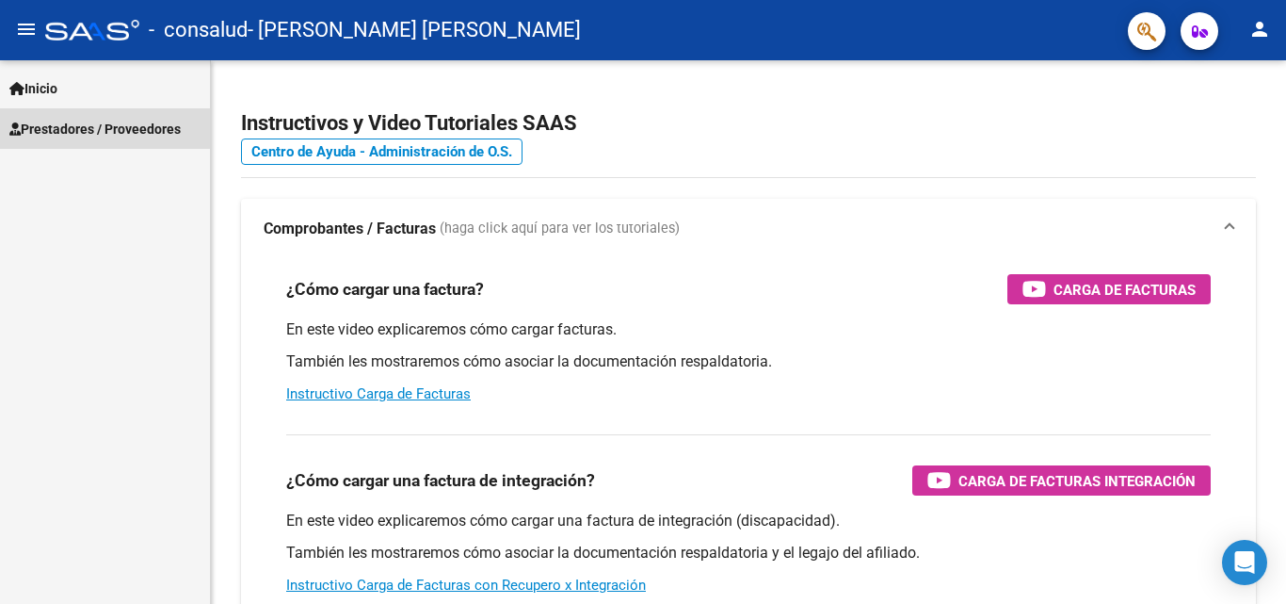
click at [74, 126] on span "Prestadores / Proveedores" at bounding box center [94, 129] width 171 height 21
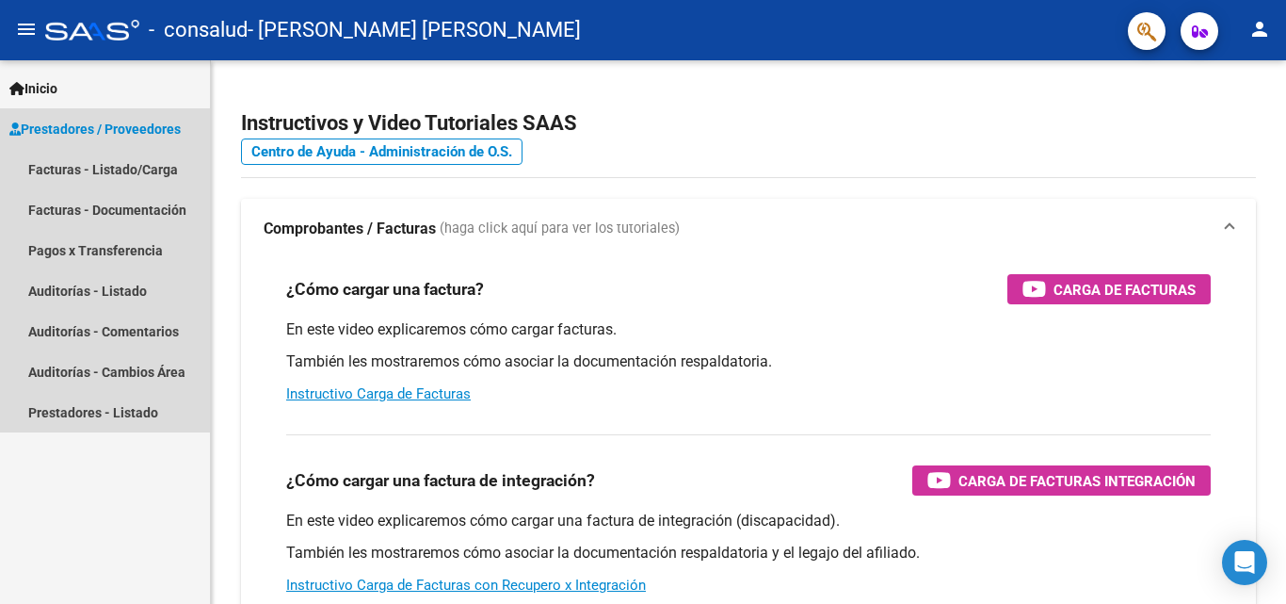
click at [147, 129] on span "Prestadores / Proveedores" at bounding box center [94, 129] width 171 height 21
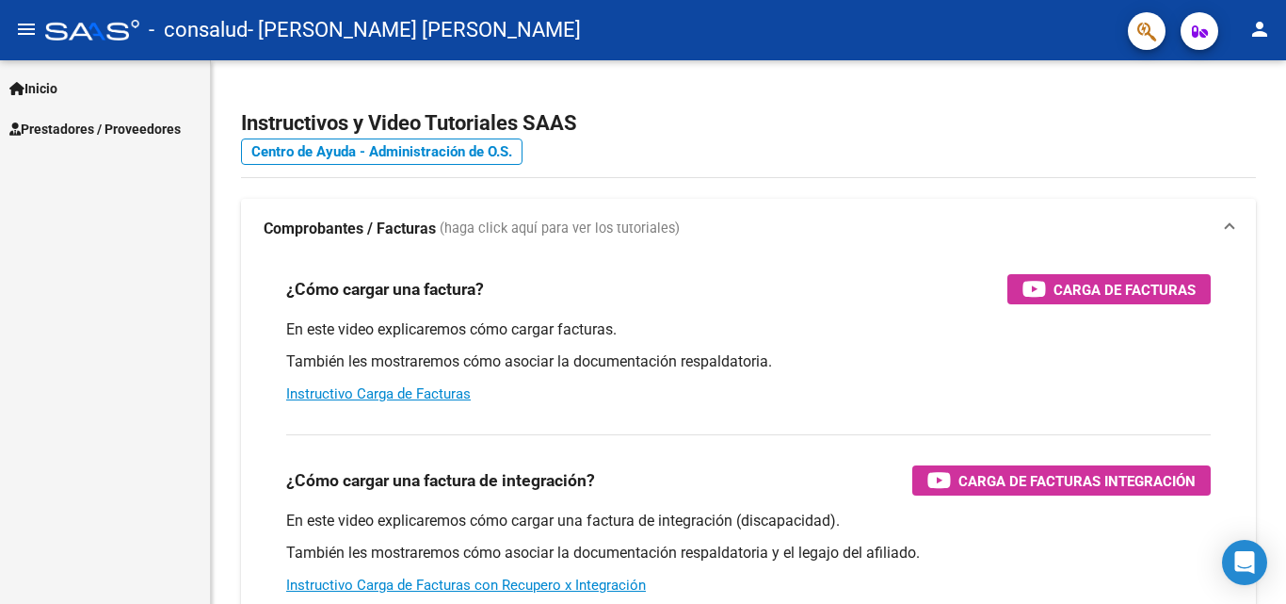
click at [147, 129] on span "Prestadores / Proveedores" at bounding box center [94, 129] width 171 height 21
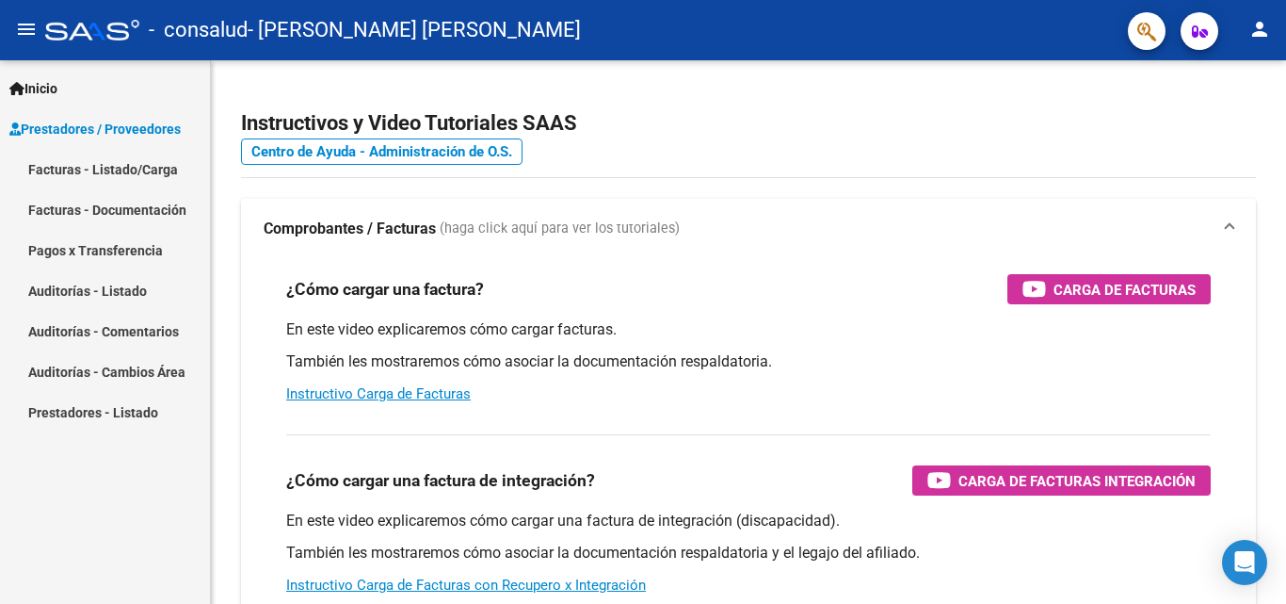
click at [154, 215] on link "Facturas - Documentación" at bounding box center [105, 209] width 210 height 40
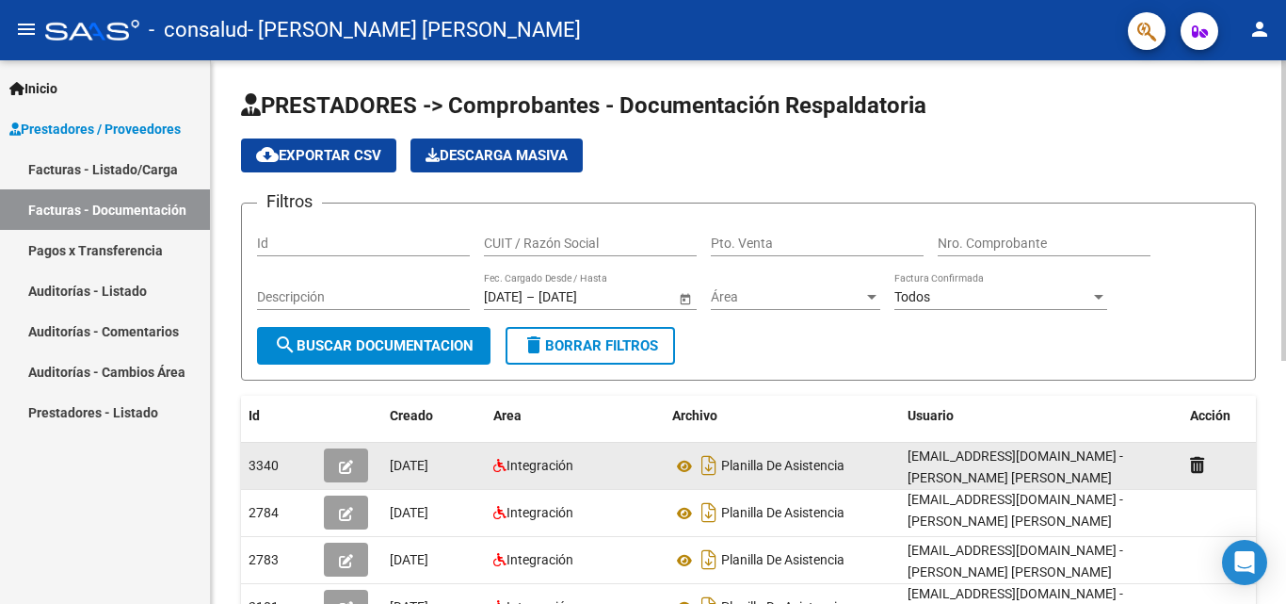
scroll to position [94, 0]
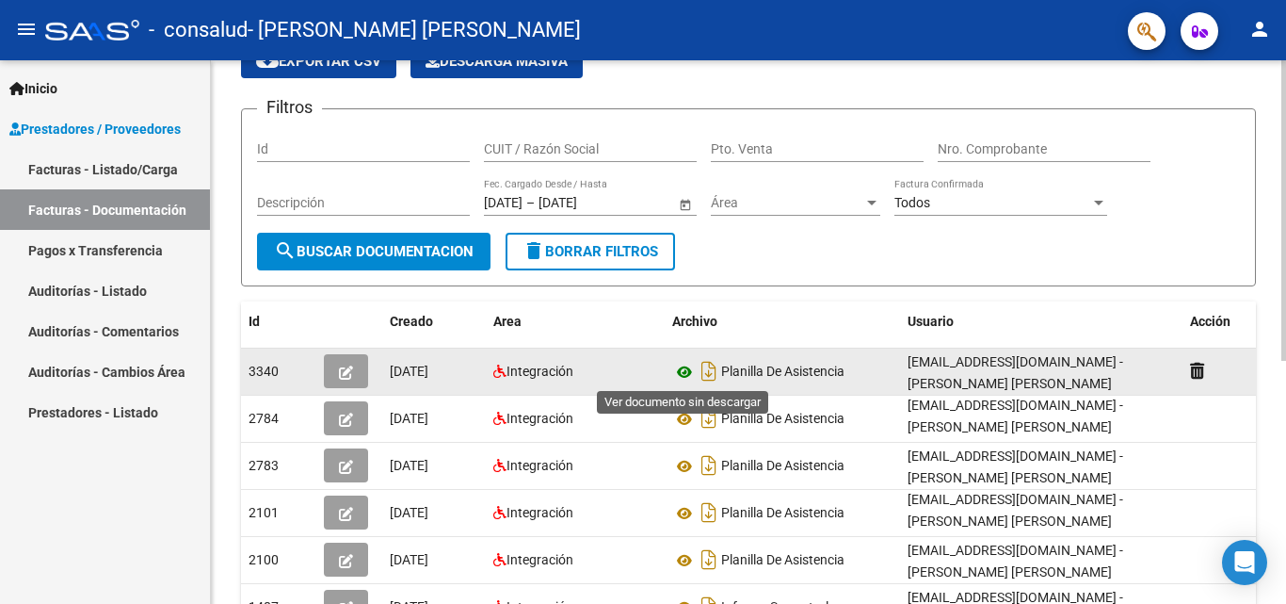
click at [687, 365] on icon at bounding box center [684, 372] width 24 height 23
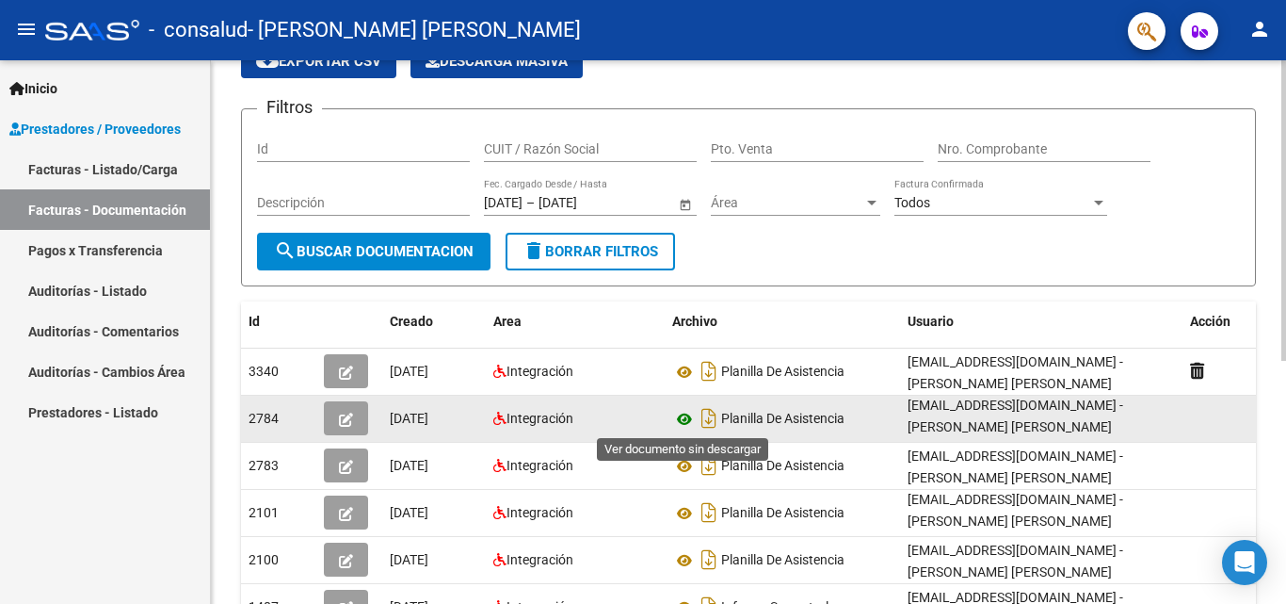
click at [689, 420] on icon at bounding box center [684, 419] width 24 height 23
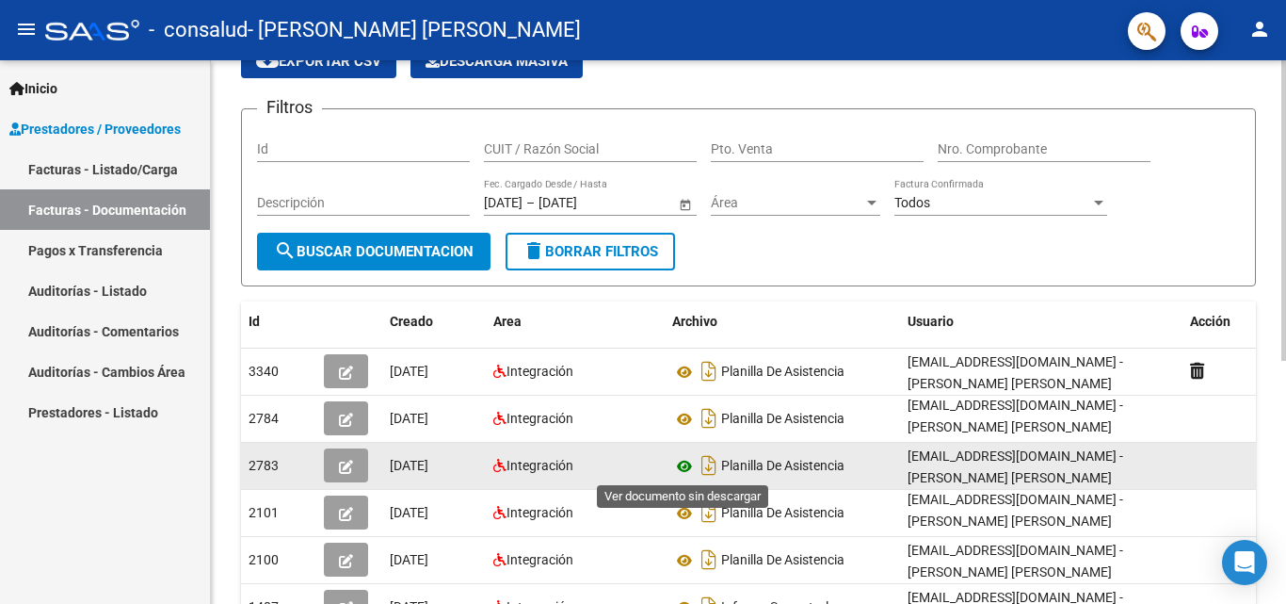
click at [686, 461] on icon at bounding box center [684, 466] width 24 height 23
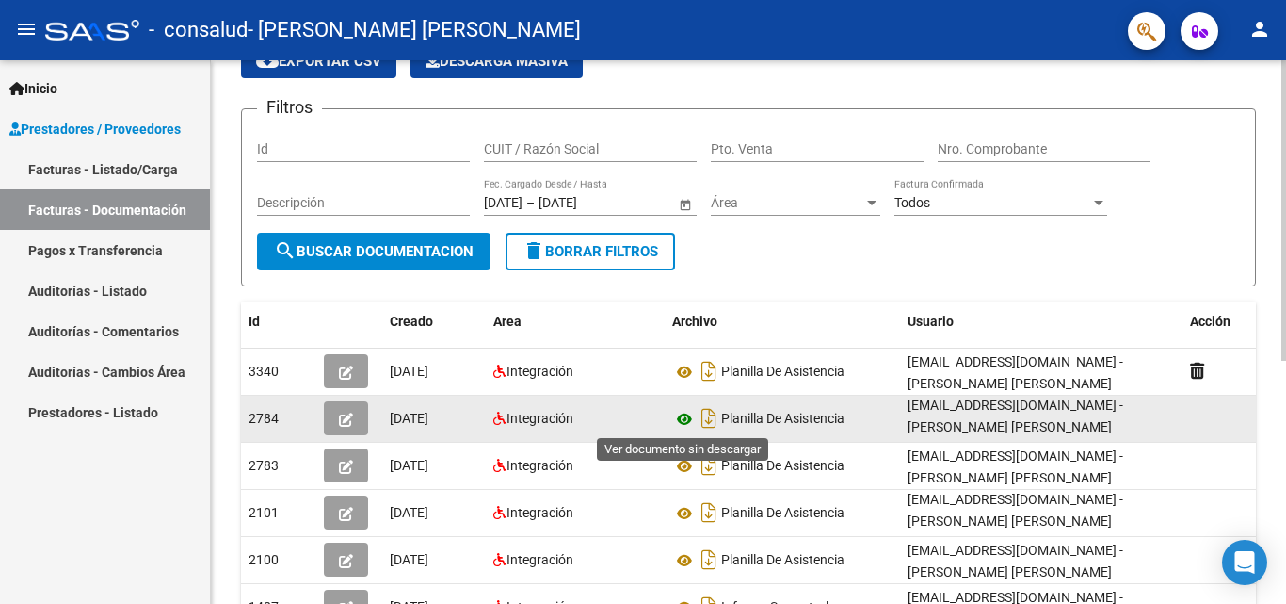
click at [692, 415] on icon at bounding box center [684, 419] width 24 height 23
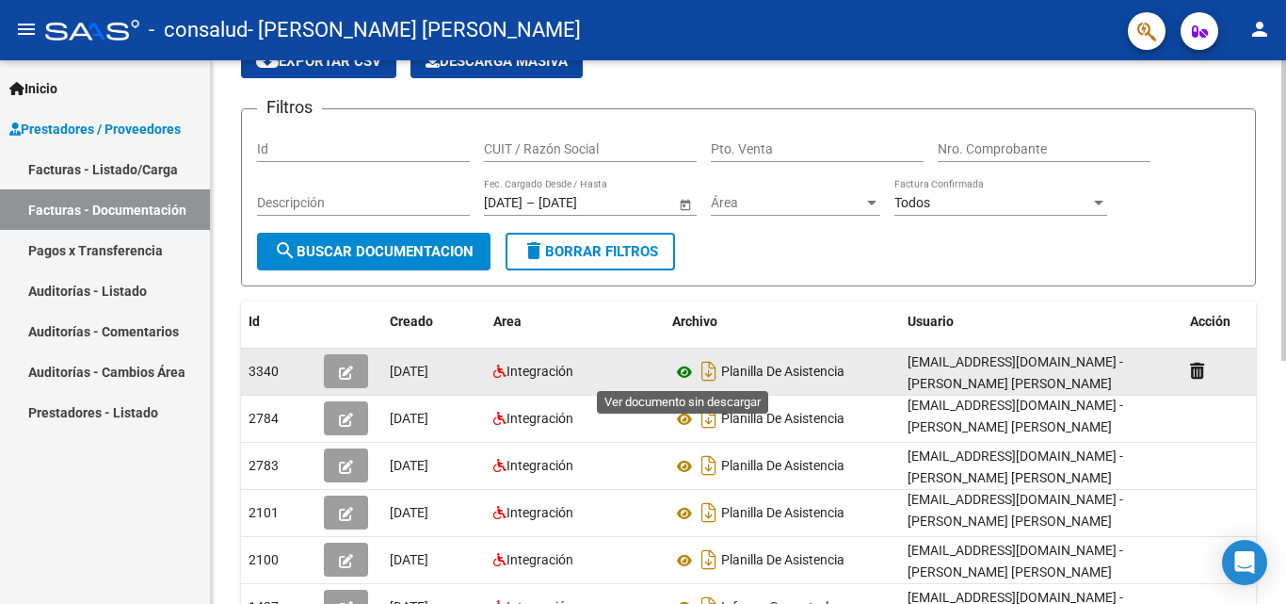
click at [683, 378] on icon at bounding box center [684, 372] width 24 height 23
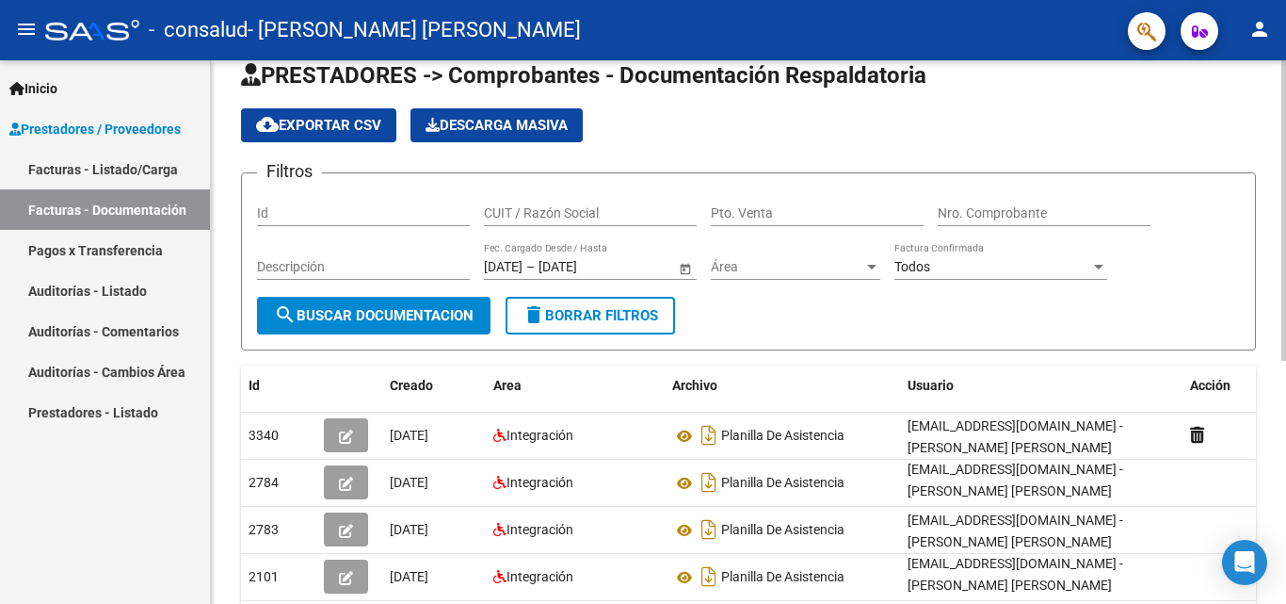
scroll to position [0, 0]
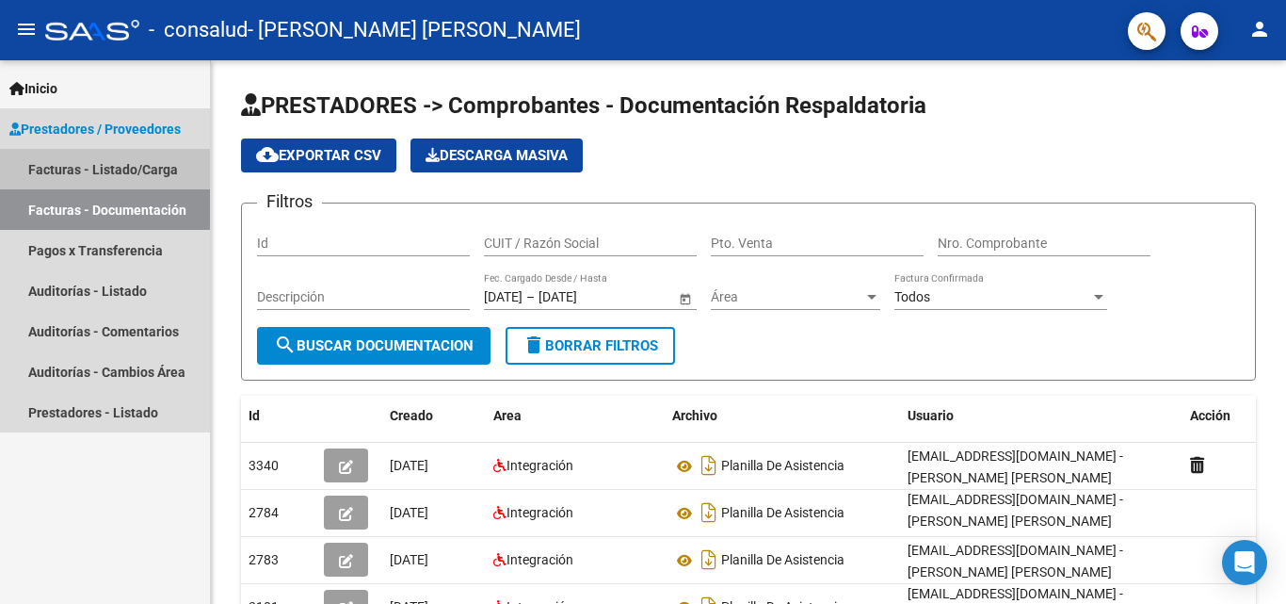
click at [147, 177] on link "Facturas - Listado/Carga" at bounding box center [105, 169] width 210 height 40
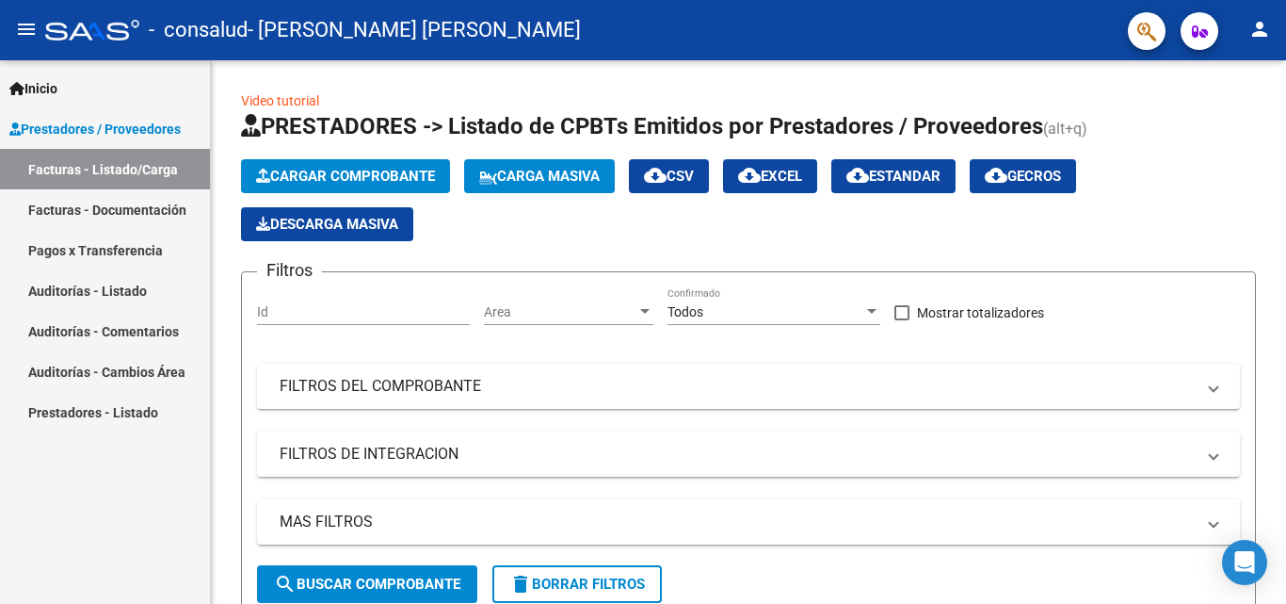
click at [100, 121] on span "Prestadores / Proveedores" at bounding box center [94, 129] width 171 height 21
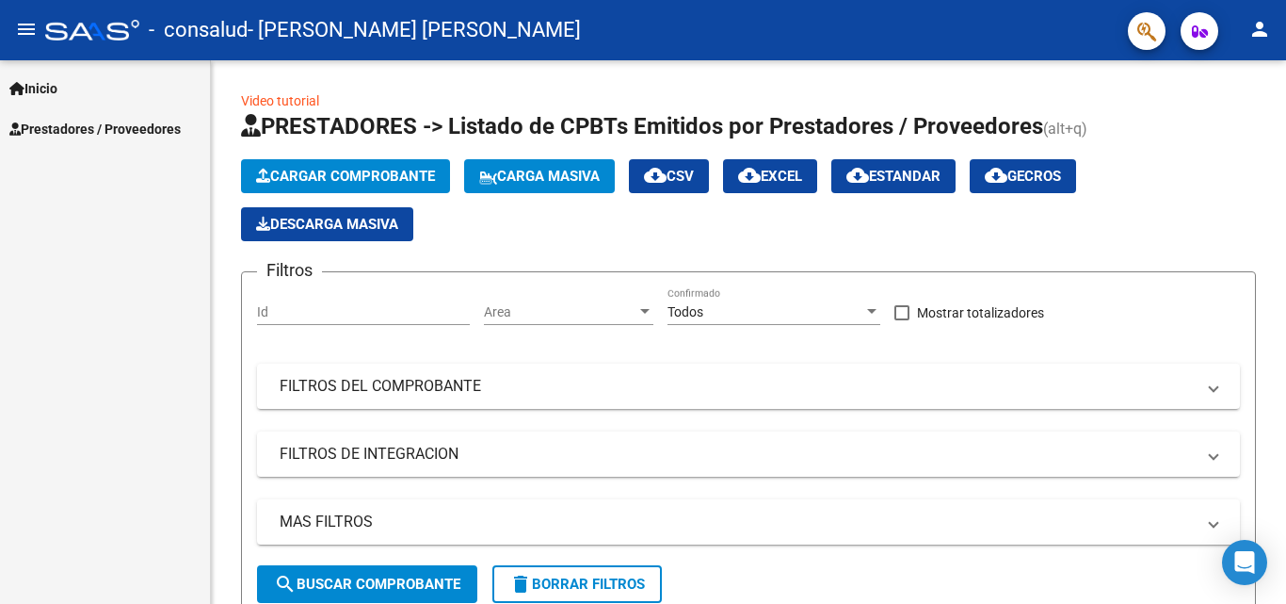
click at [121, 130] on span "Prestadores / Proveedores" at bounding box center [94, 129] width 171 height 21
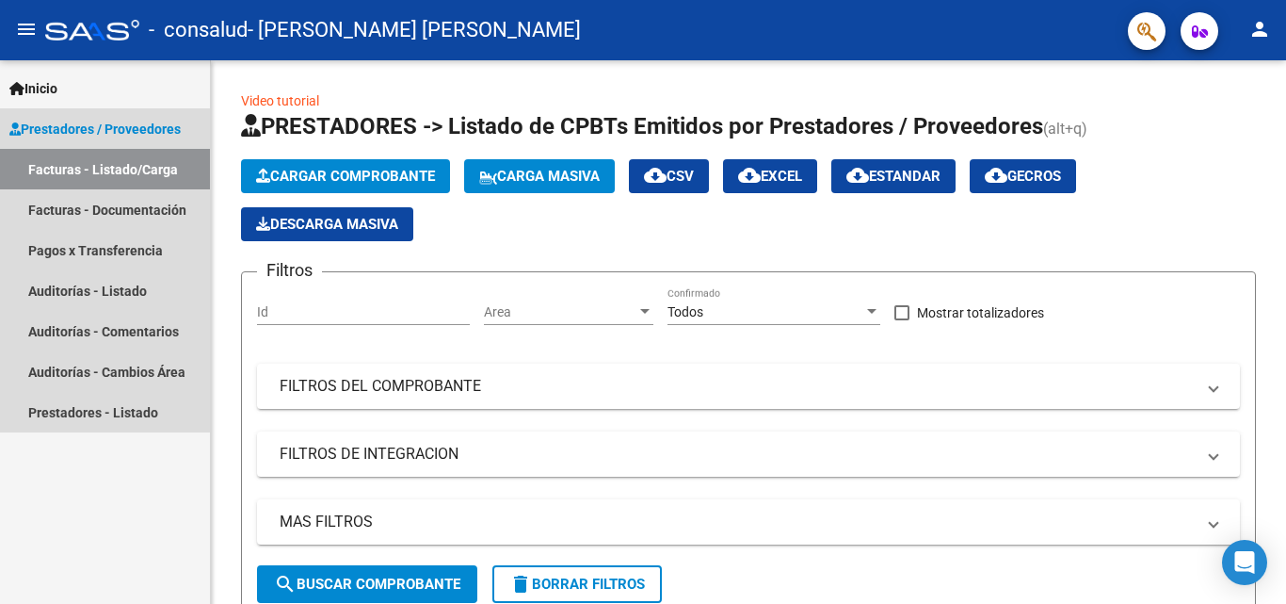
click at [138, 171] on link "Facturas - Listado/Carga" at bounding box center [105, 169] width 210 height 40
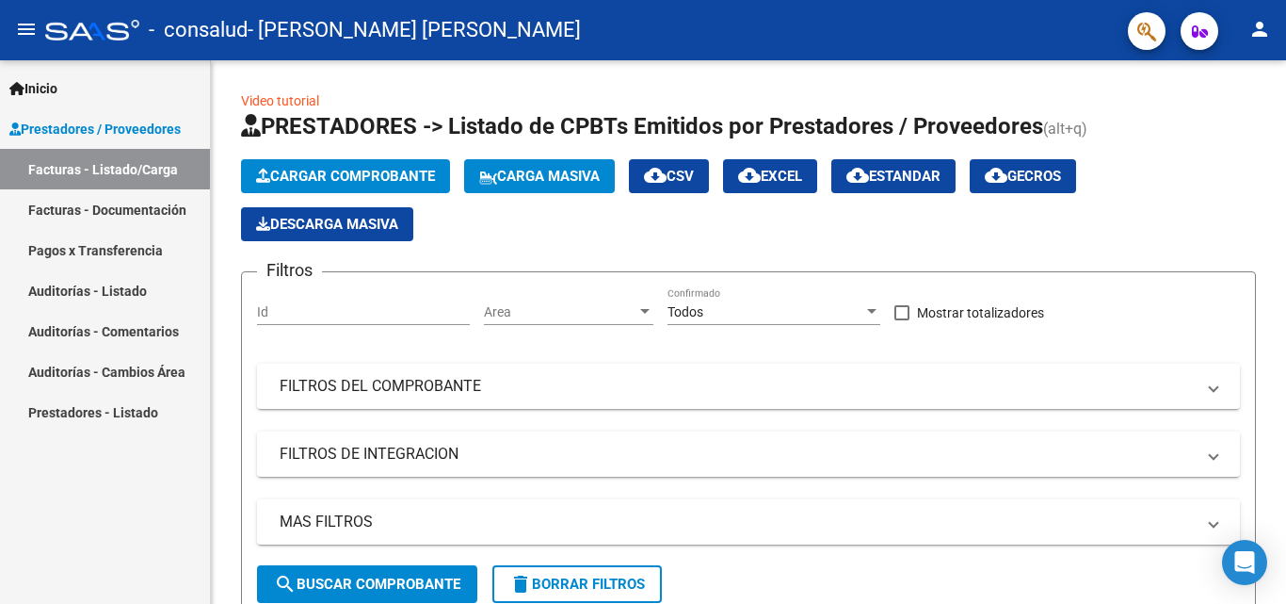
click at [170, 218] on link "Facturas - Documentación" at bounding box center [105, 209] width 210 height 40
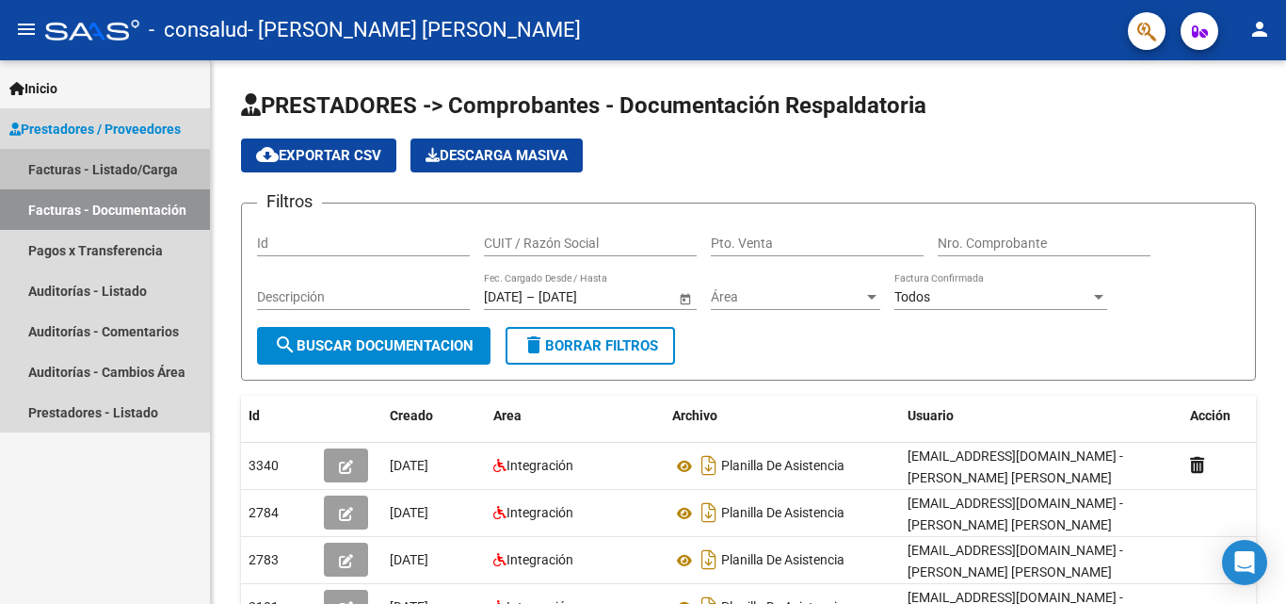
click at [148, 171] on link "Facturas - Listado/Carga" at bounding box center [105, 169] width 210 height 40
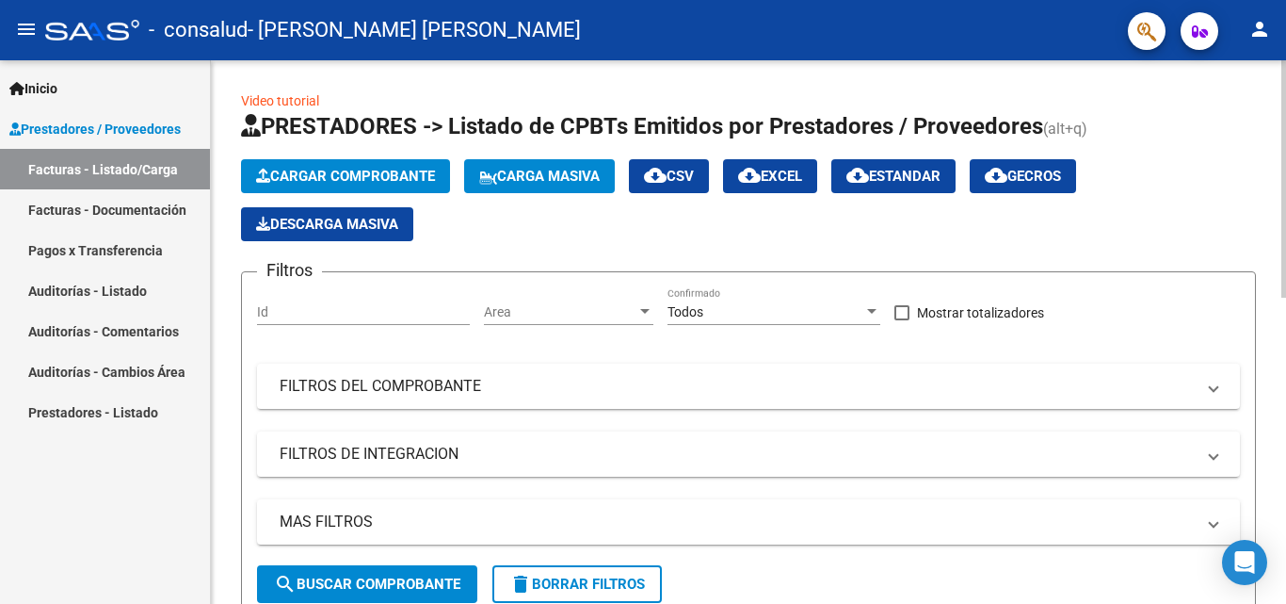
click at [325, 164] on button "Cargar Comprobante" at bounding box center [345, 176] width 209 height 34
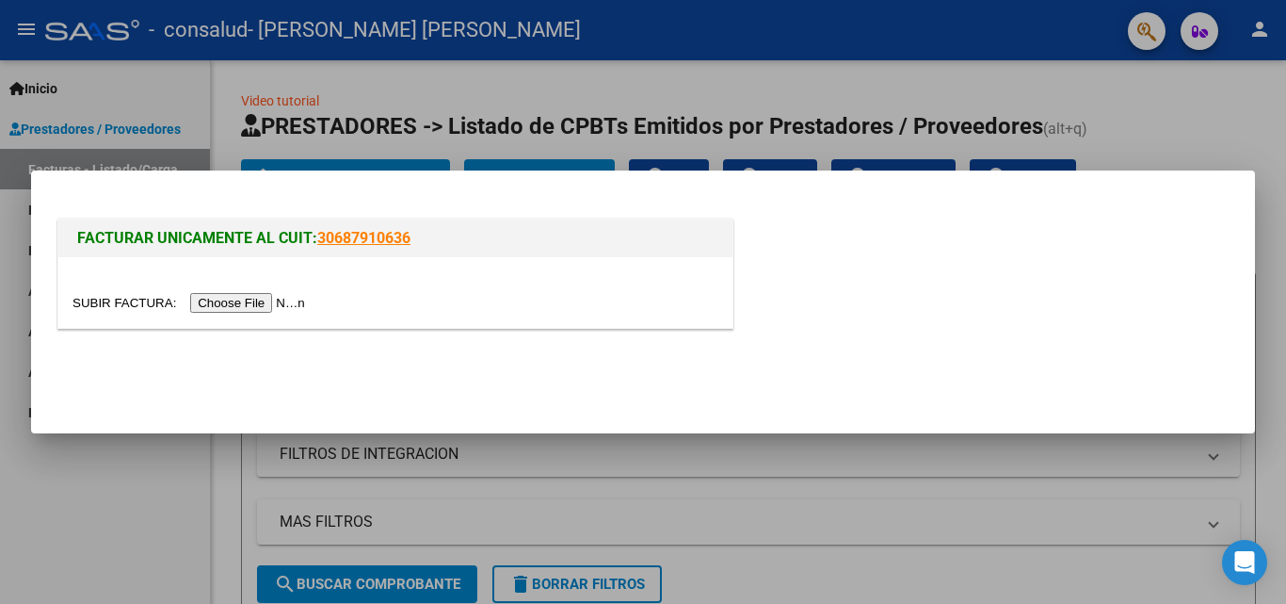
click at [257, 305] on input "file" at bounding box center [191, 303] width 238 height 20
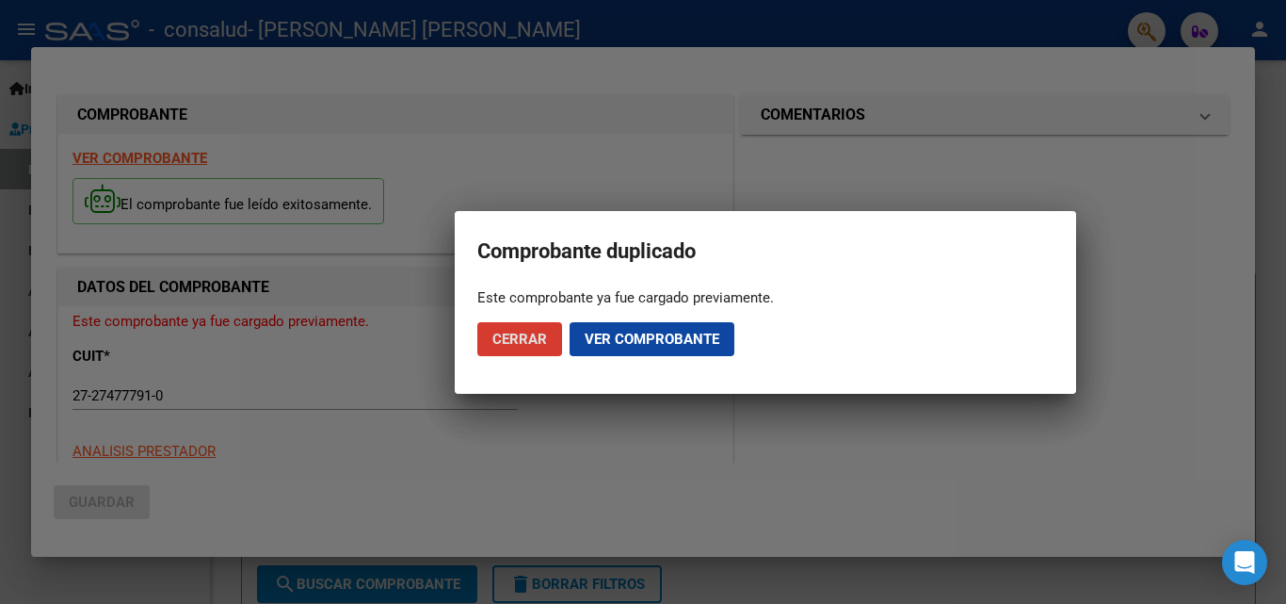
click at [404, 443] on div at bounding box center [643, 302] width 1286 height 604
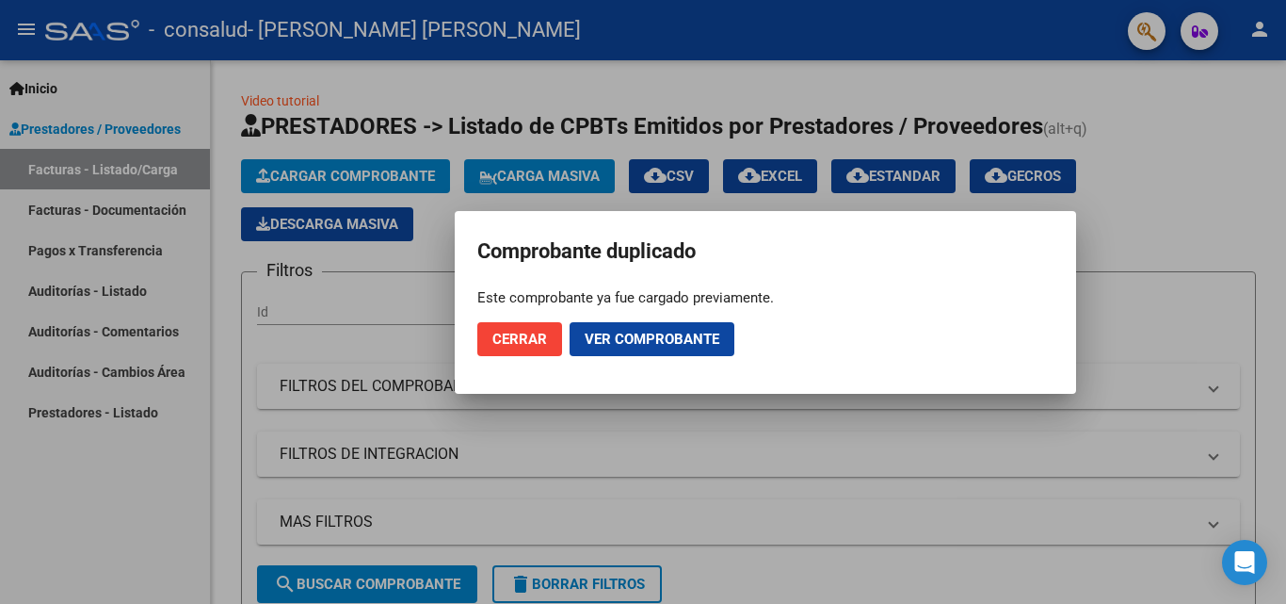
click at [540, 344] on span "Cerrar" at bounding box center [519, 338] width 55 height 17
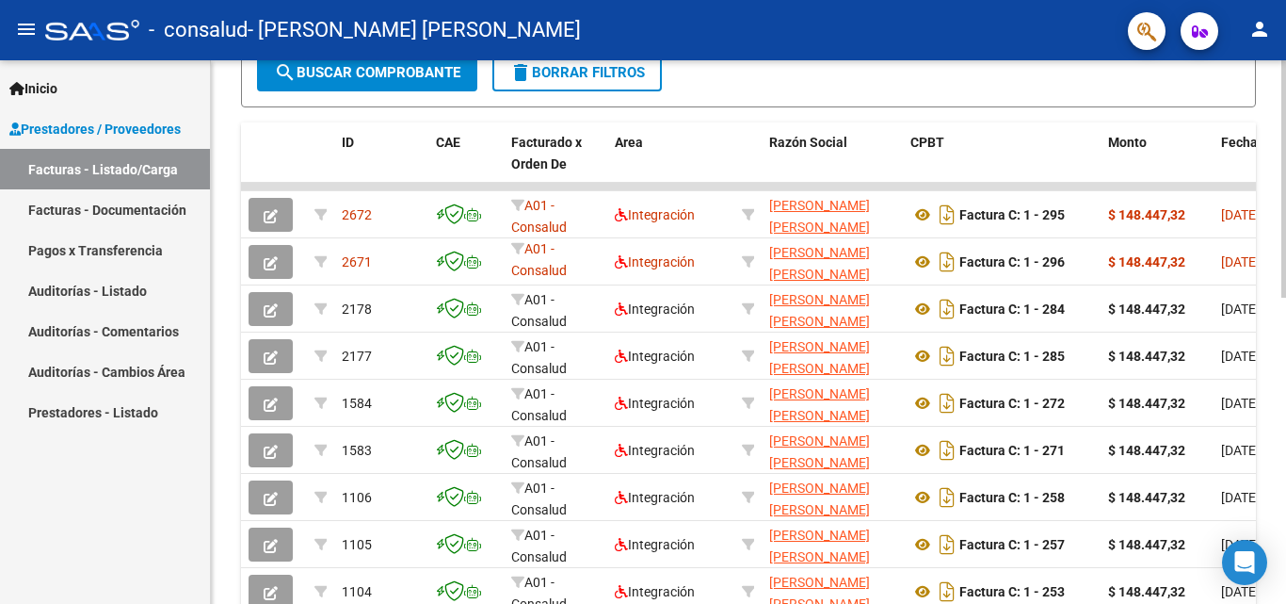
scroll to position [377, 0]
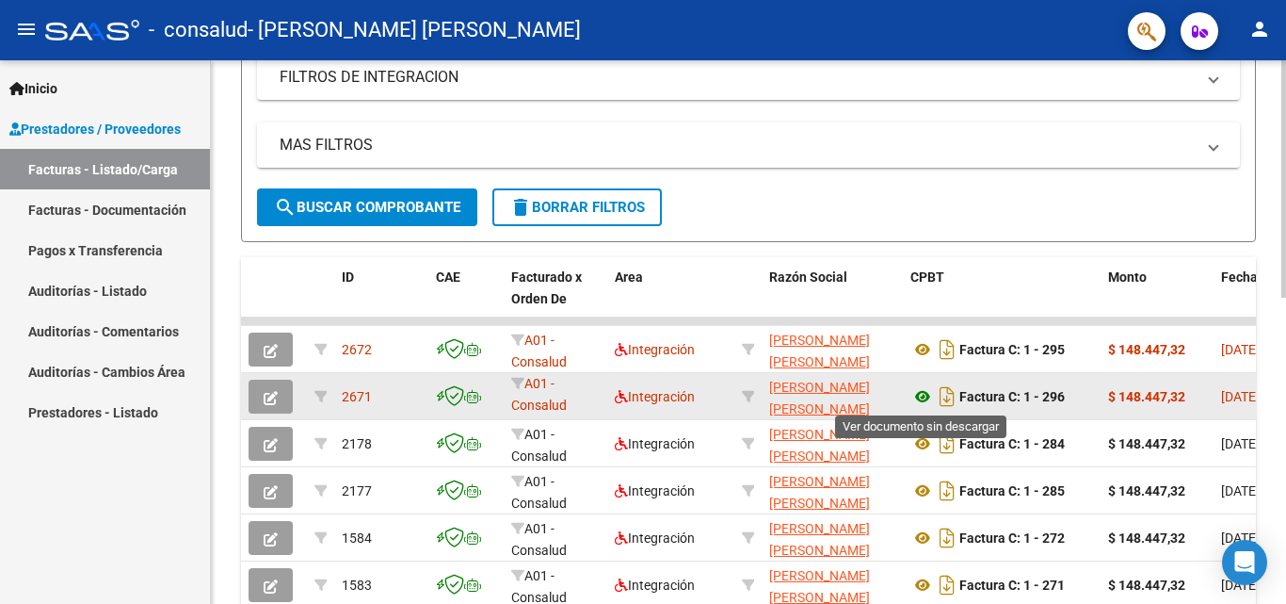
click at [923, 398] on icon at bounding box center [922, 396] width 24 height 23
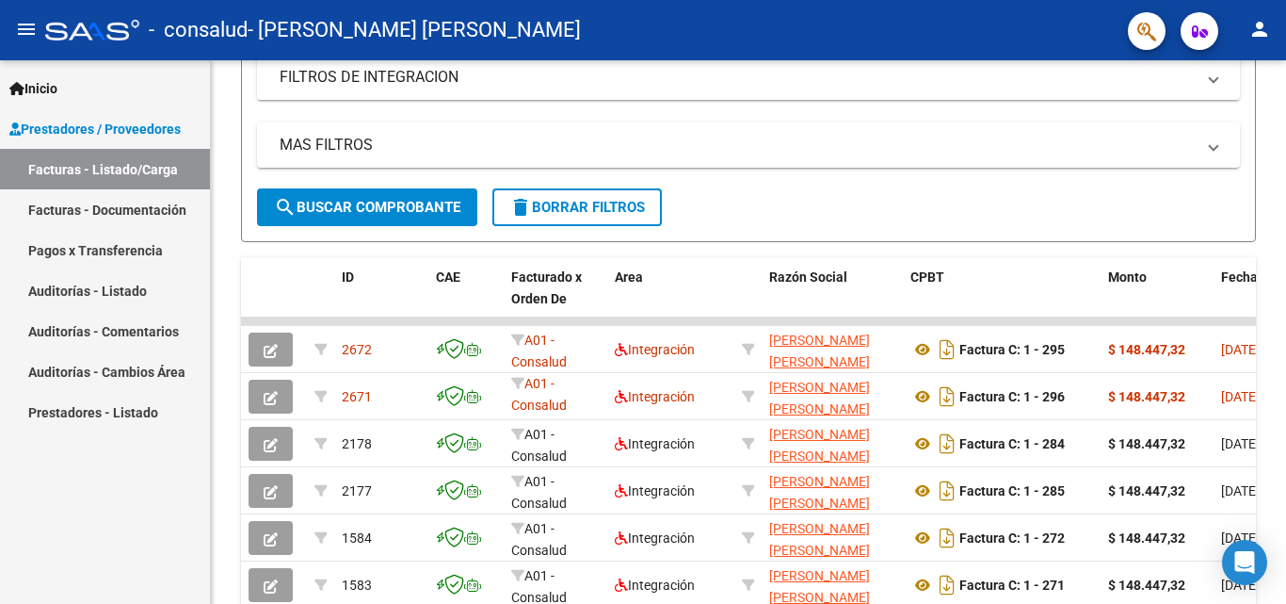
click at [72, 135] on span "Prestadores / Proveedores" at bounding box center [94, 129] width 171 height 21
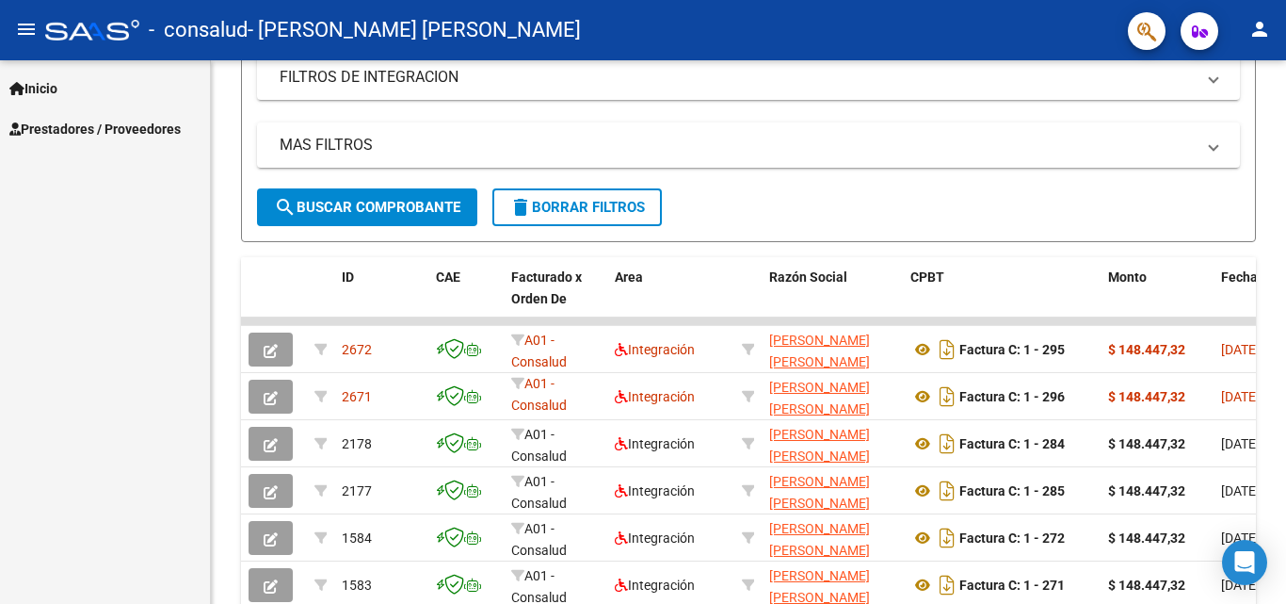
click at [72, 135] on span "Prestadores / Proveedores" at bounding box center [94, 129] width 171 height 21
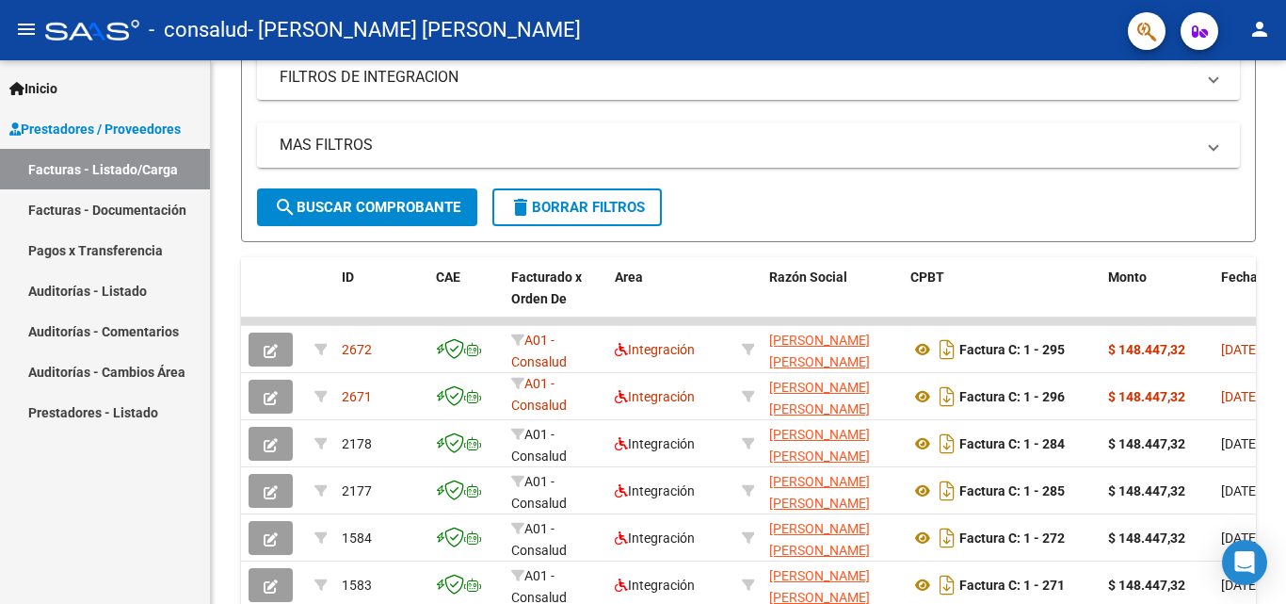
click at [89, 217] on link "Facturas - Documentación" at bounding box center [105, 209] width 210 height 40
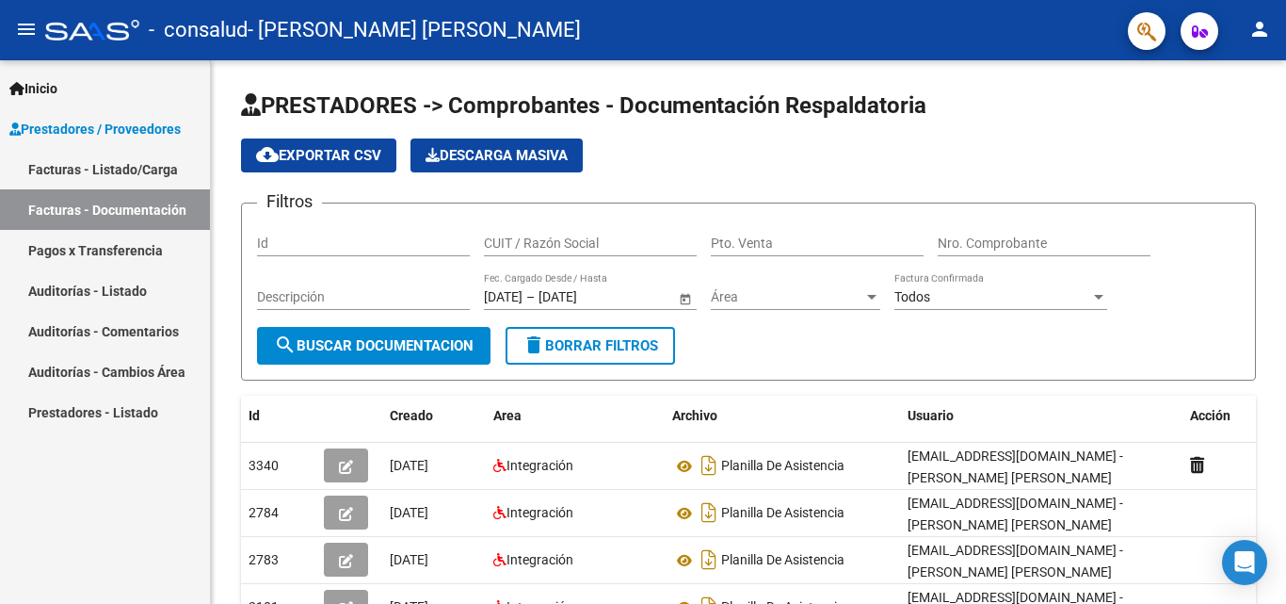
click at [128, 252] on link "Pagos x Transferencia" at bounding box center [105, 250] width 210 height 40
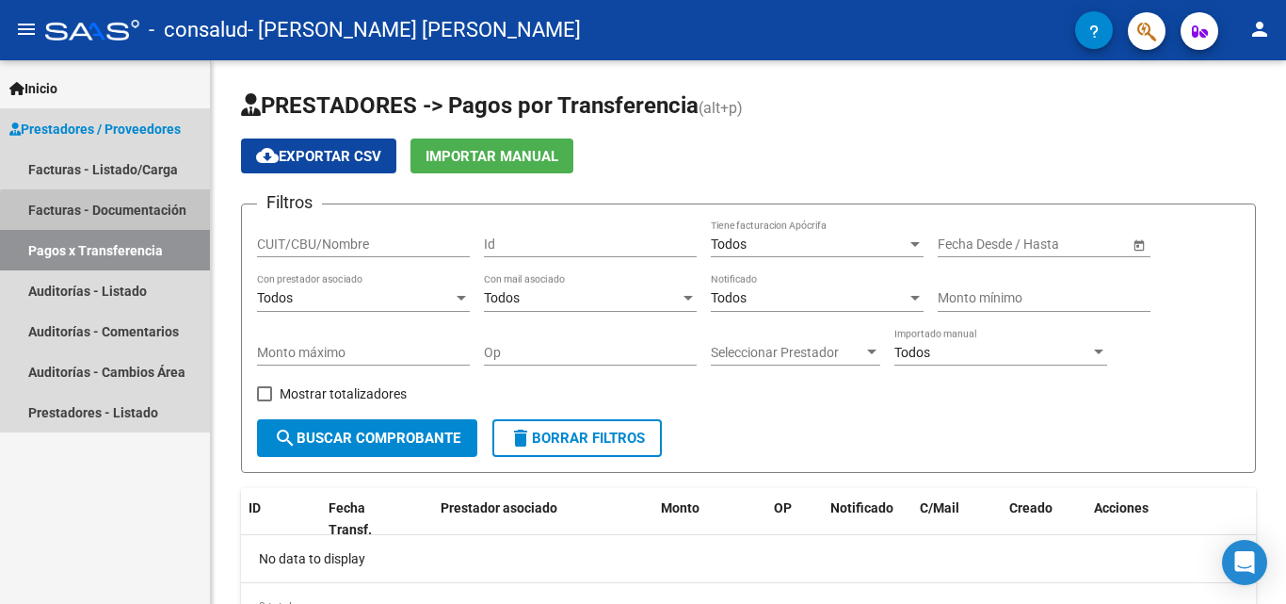
click at [142, 215] on link "Facturas - Documentación" at bounding box center [105, 209] width 210 height 40
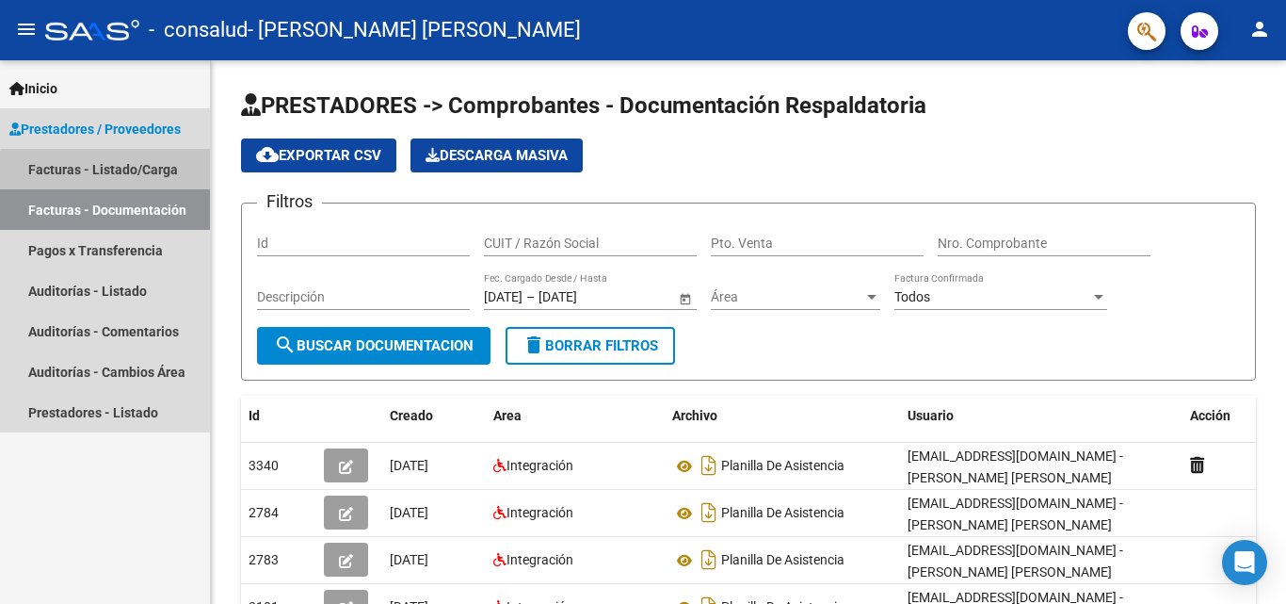
click at [140, 174] on link "Facturas - Listado/Carga" at bounding box center [105, 169] width 210 height 40
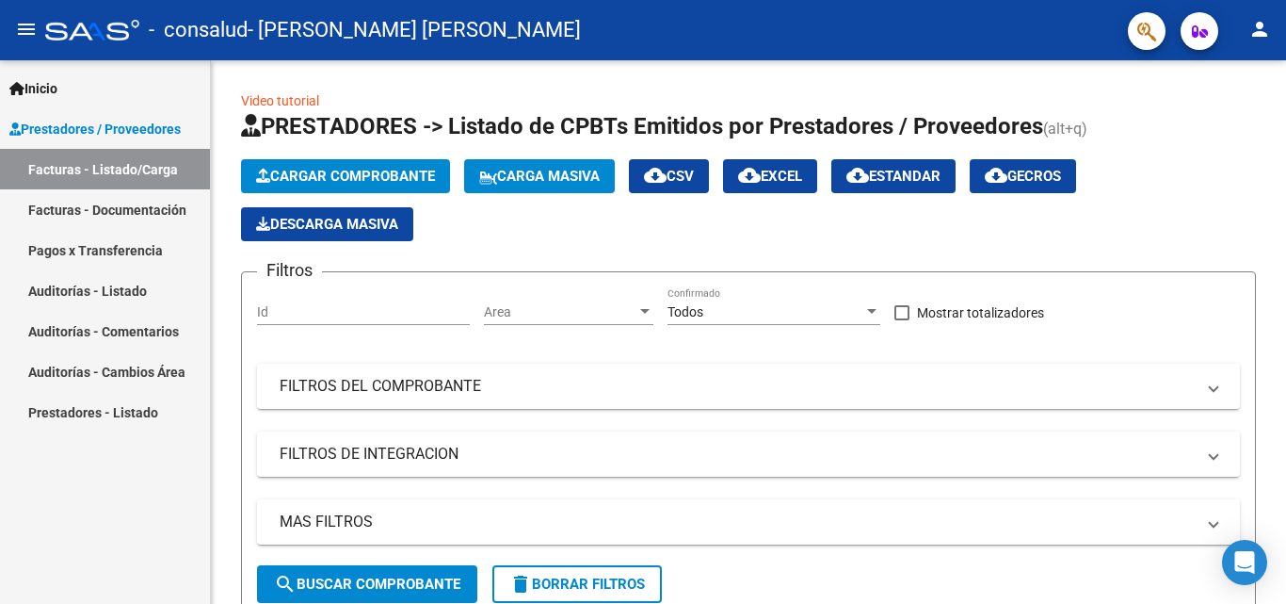
click at [131, 255] on link "Pagos x Transferencia" at bounding box center [105, 250] width 210 height 40
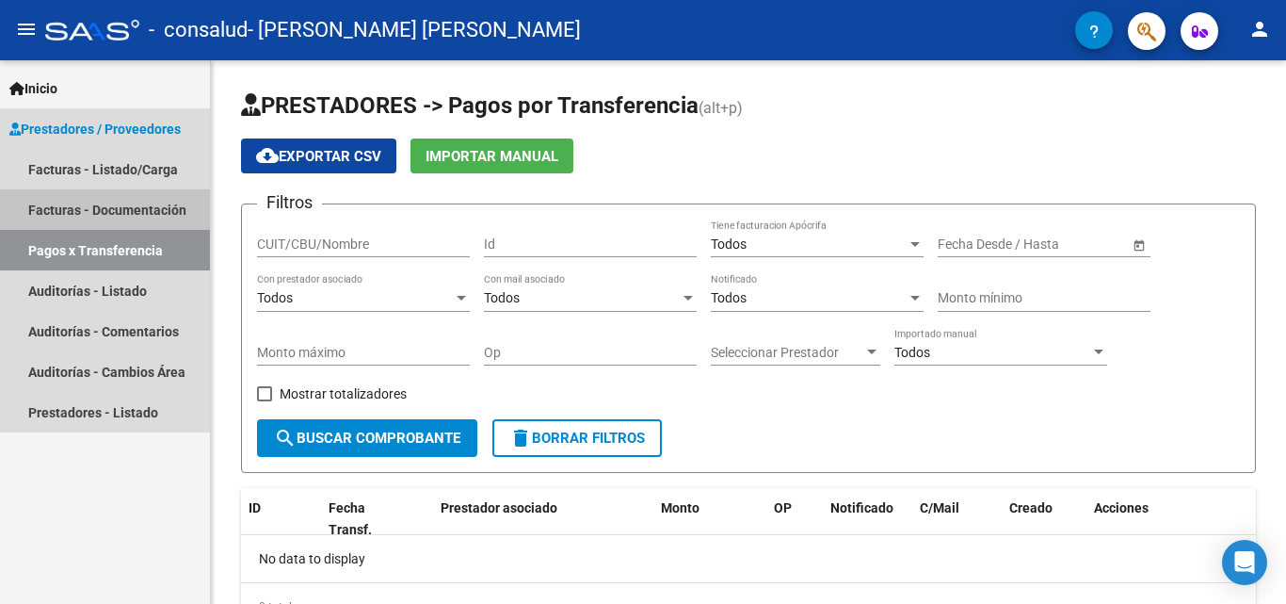
click at [113, 205] on link "Facturas - Documentación" at bounding box center [105, 209] width 210 height 40
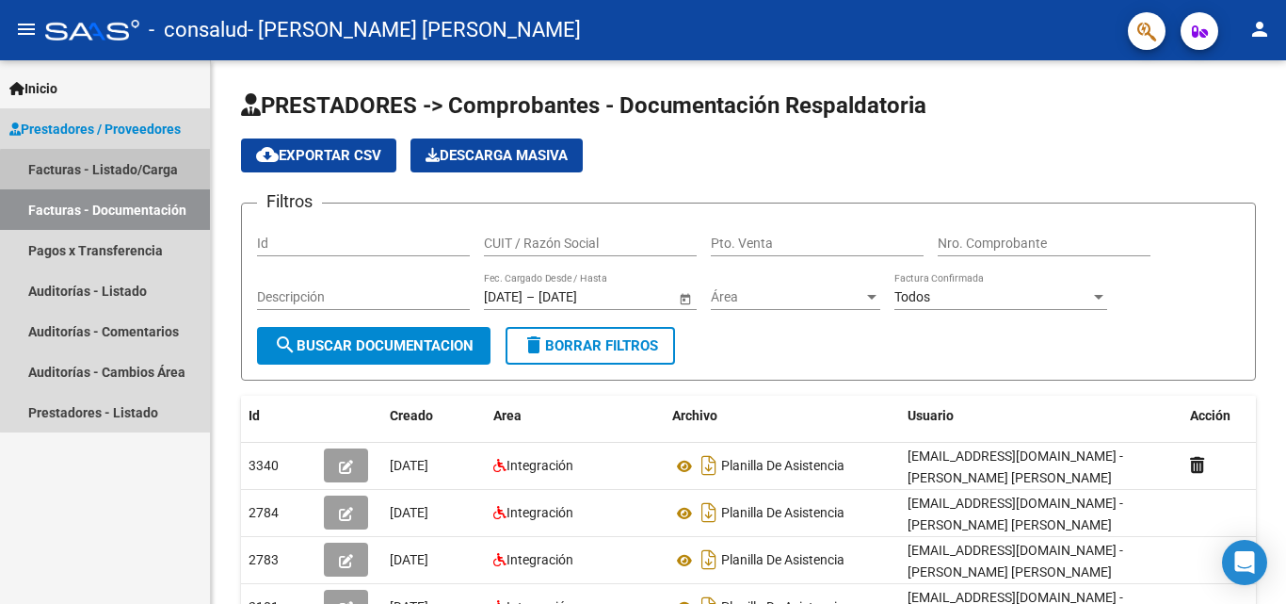
click at [116, 171] on link "Facturas - Listado/Carga" at bounding box center [105, 169] width 210 height 40
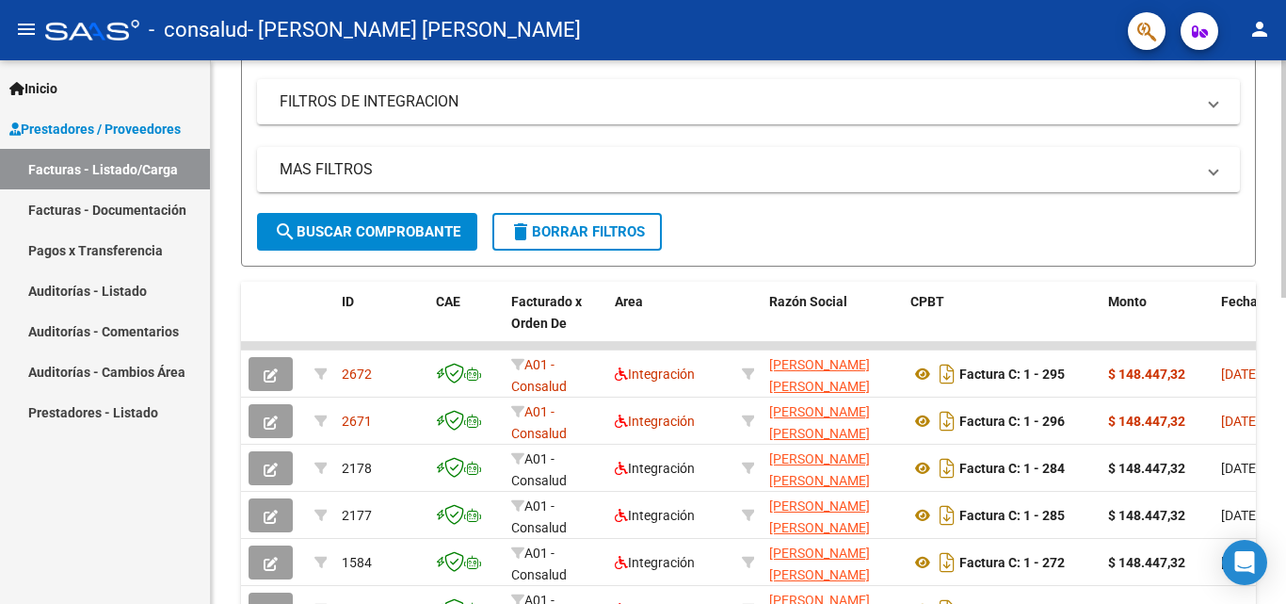
scroll to position [377, 0]
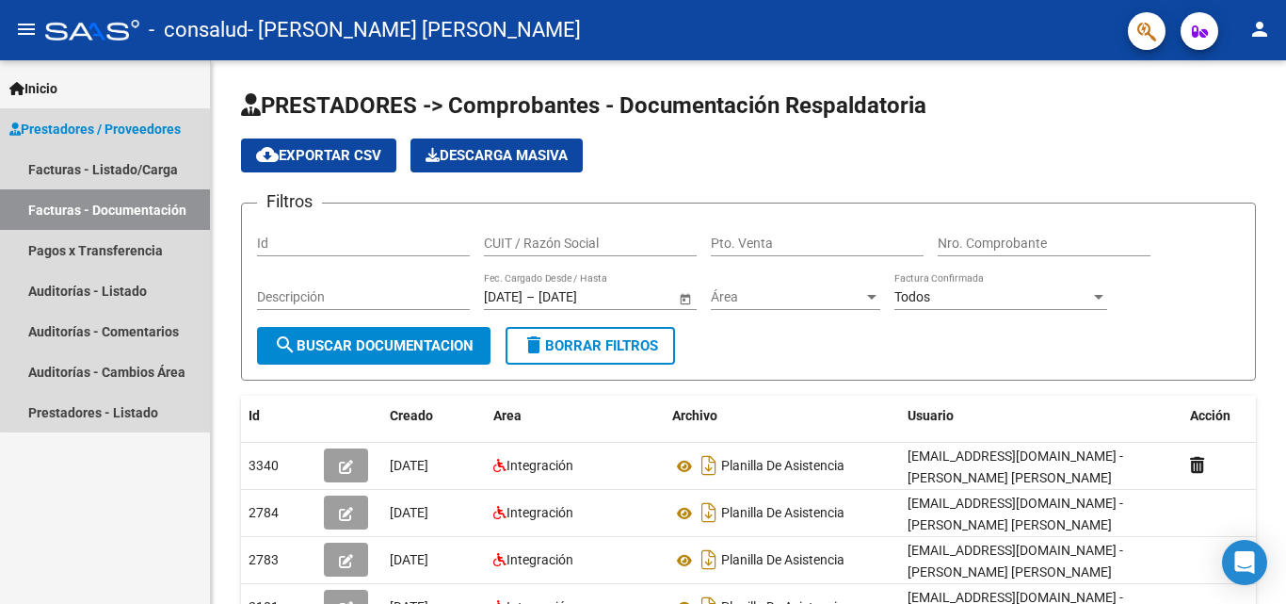
click at [122, 132] on span "Prestadores / Proveedores" at bounding box center [94, 129] width 171 height 21
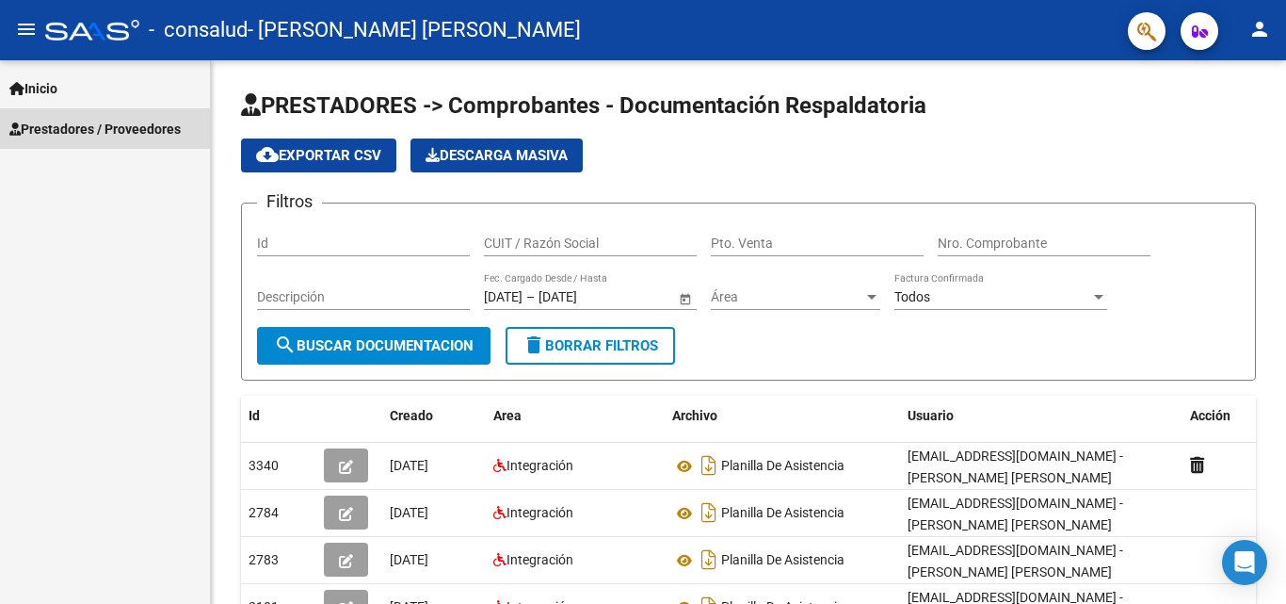
click at [122, 131] on span "Prestadores / Proveedores" at bounding box center [94, 129] width 171 height 21
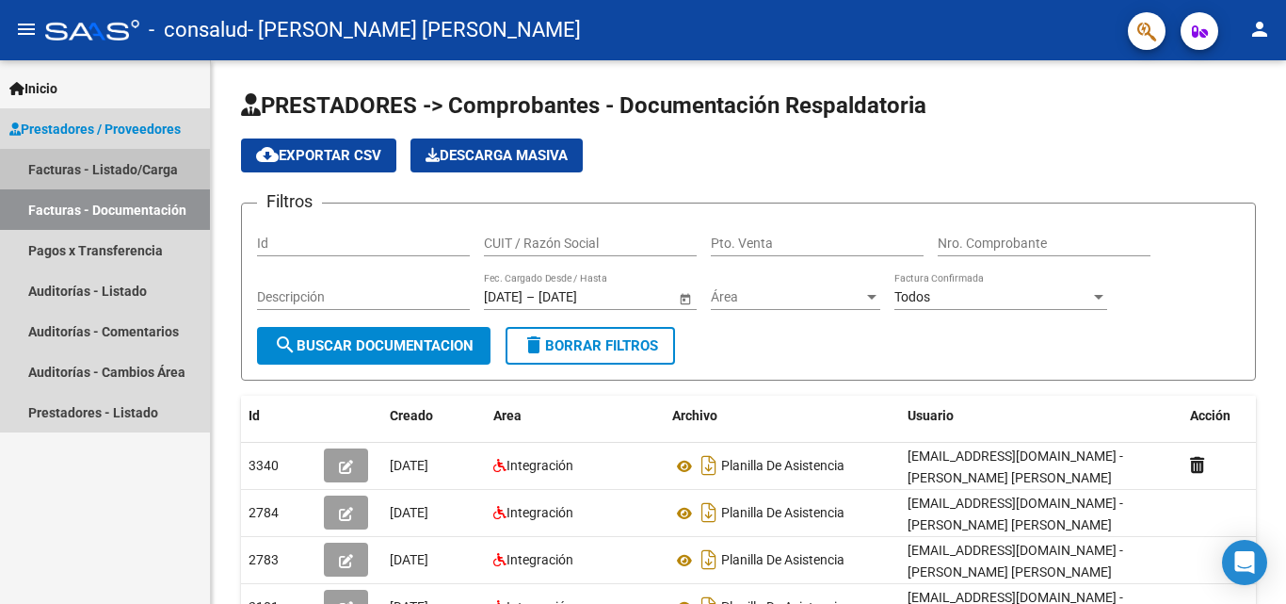
click at [129, 170] on link "Facturas - Listado/Carga" at bounding box center [105, 169] width 210 height 40
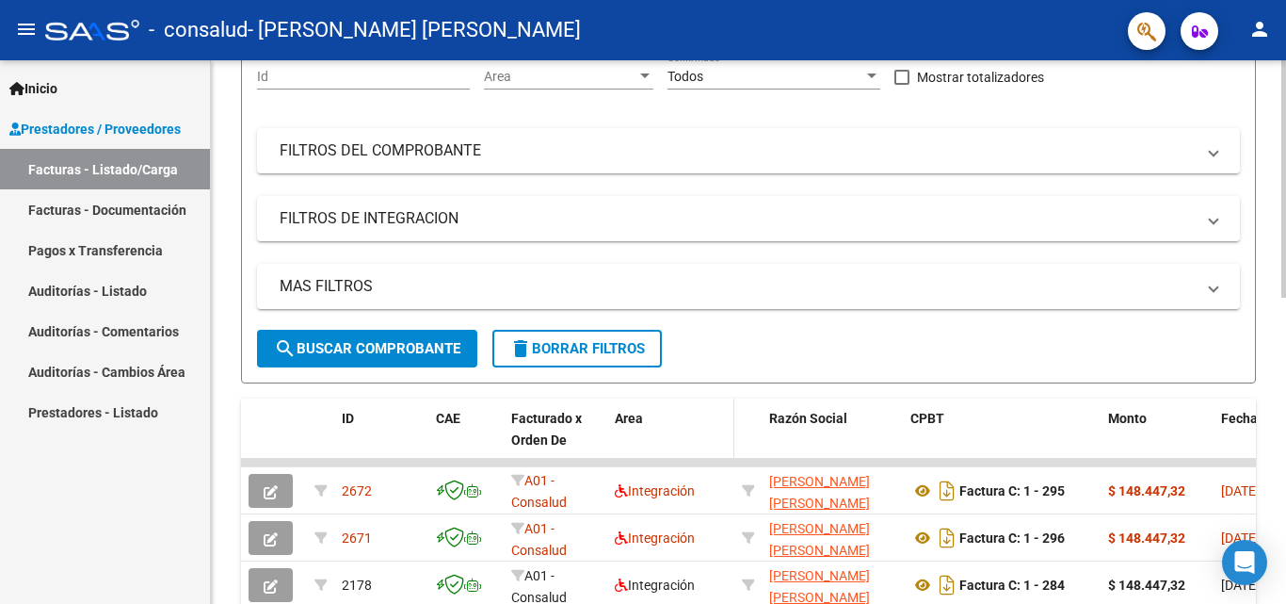
scroll to position [94, 0]
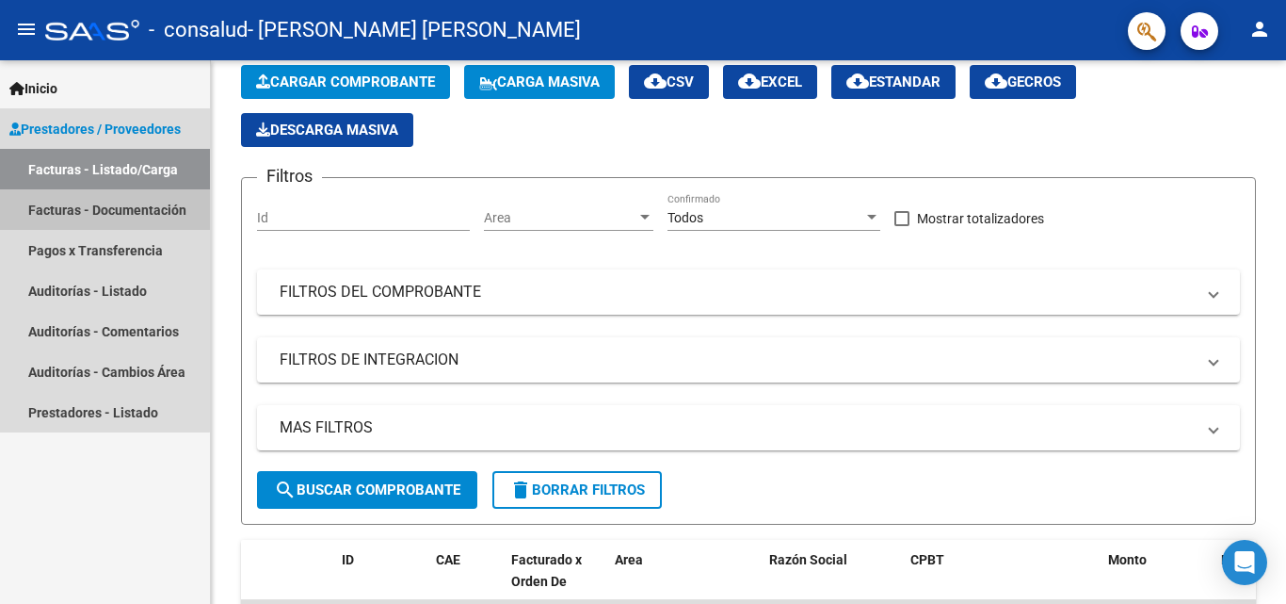
click at [25, 204] on link "Facturas - Documentación" at bounding box center [105, 209] width 210 height 40
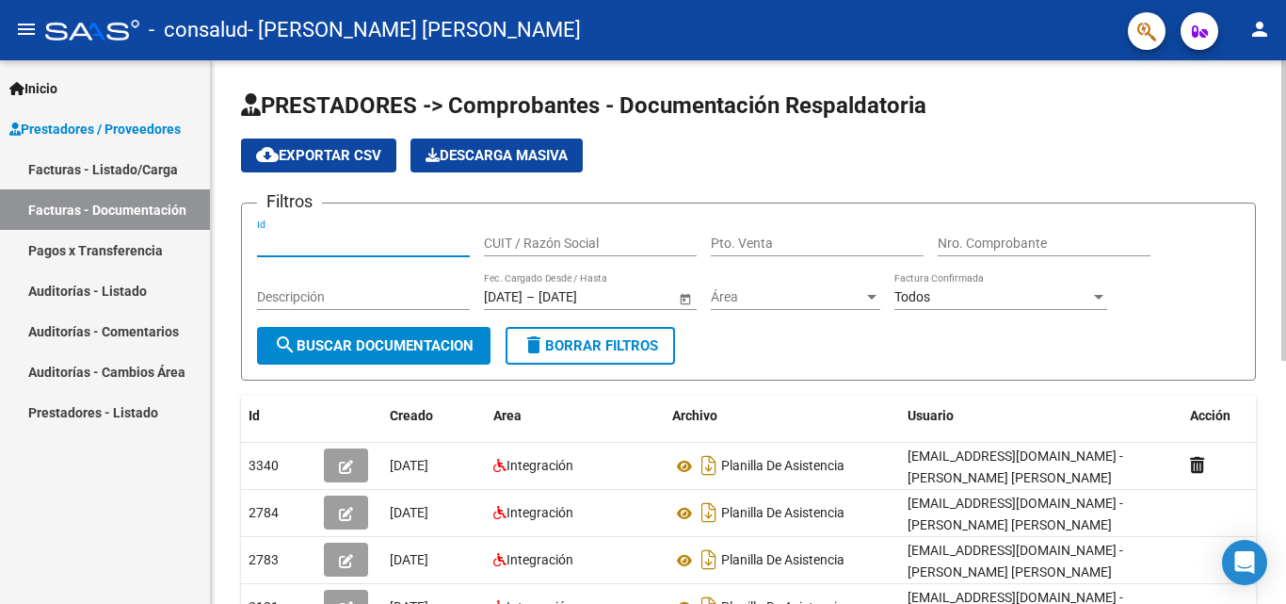
click at [308, 244] on input "Id" at bounding box center [363, 243] width 213 height 16
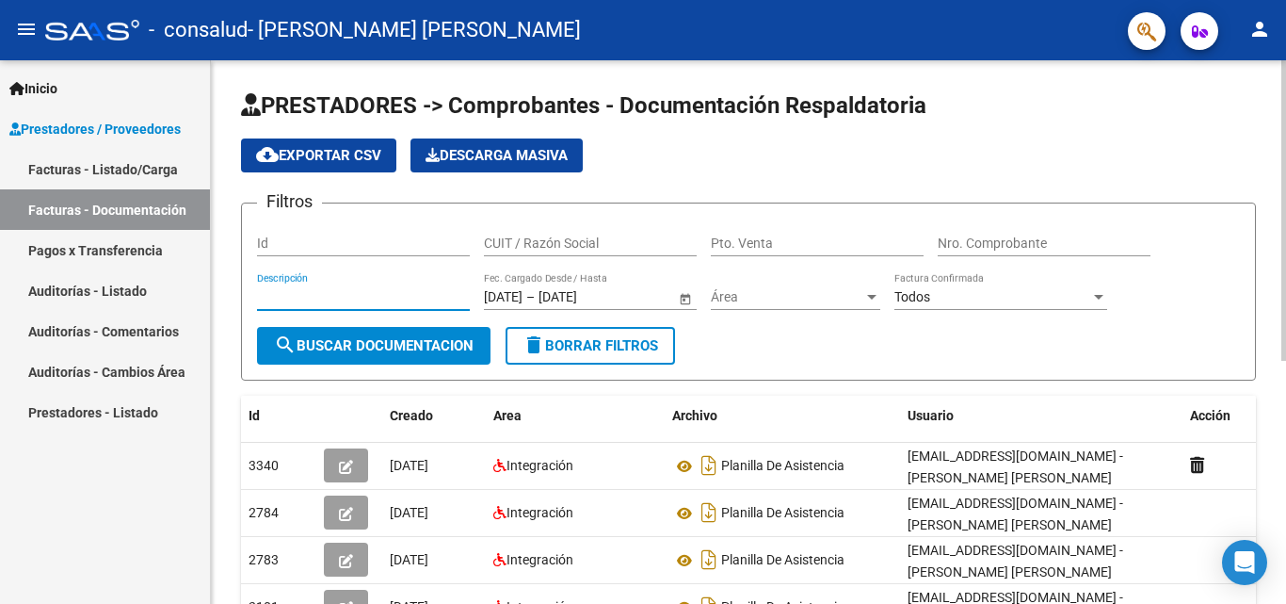
click at [300, 289] on input "Descripción" at bounding box center [363, 297] width 213 height 16
click at [321, 350] on span "search Buscar Documentacion" at bounding box center [374, 345] width 200 height 17
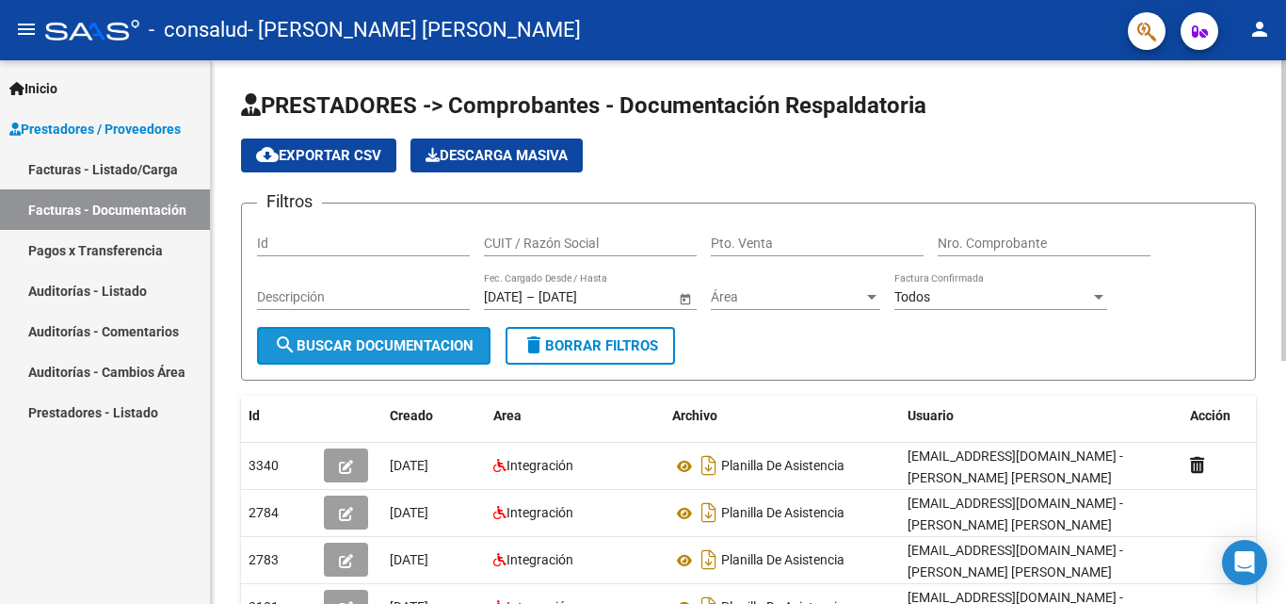
click at [321, 350] on span "search Buscar Documentacion" at bounding box center [374, 345] width 200 height 17
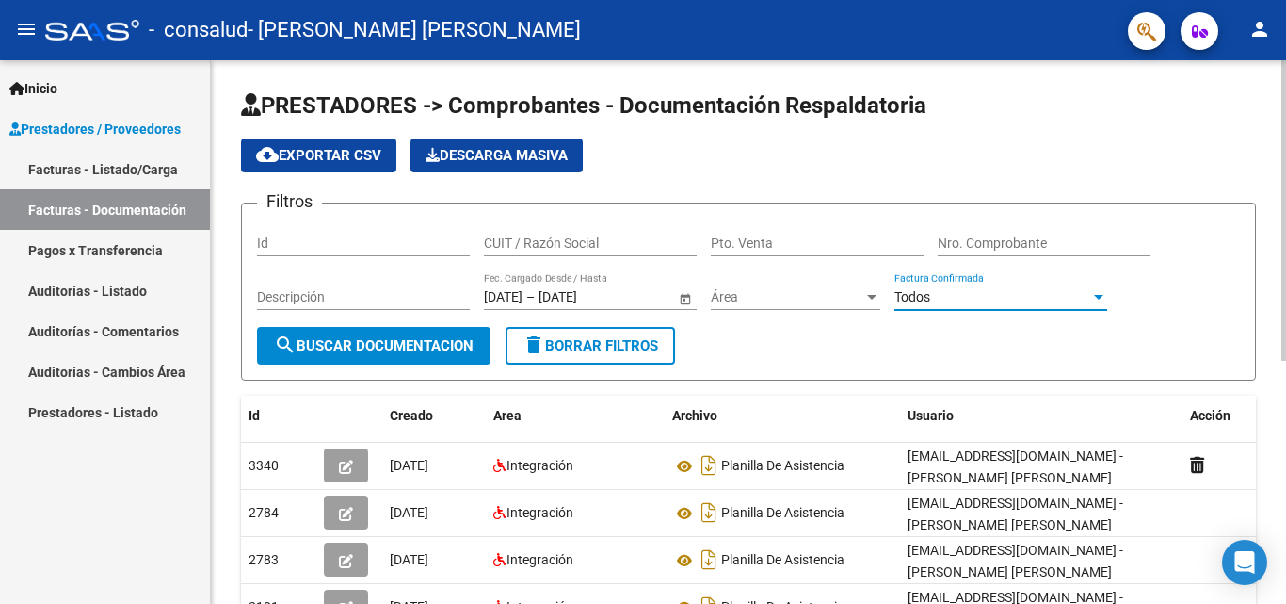
click at [1095, 298] on div at bounding box center [1098, 297] width 9 height 5
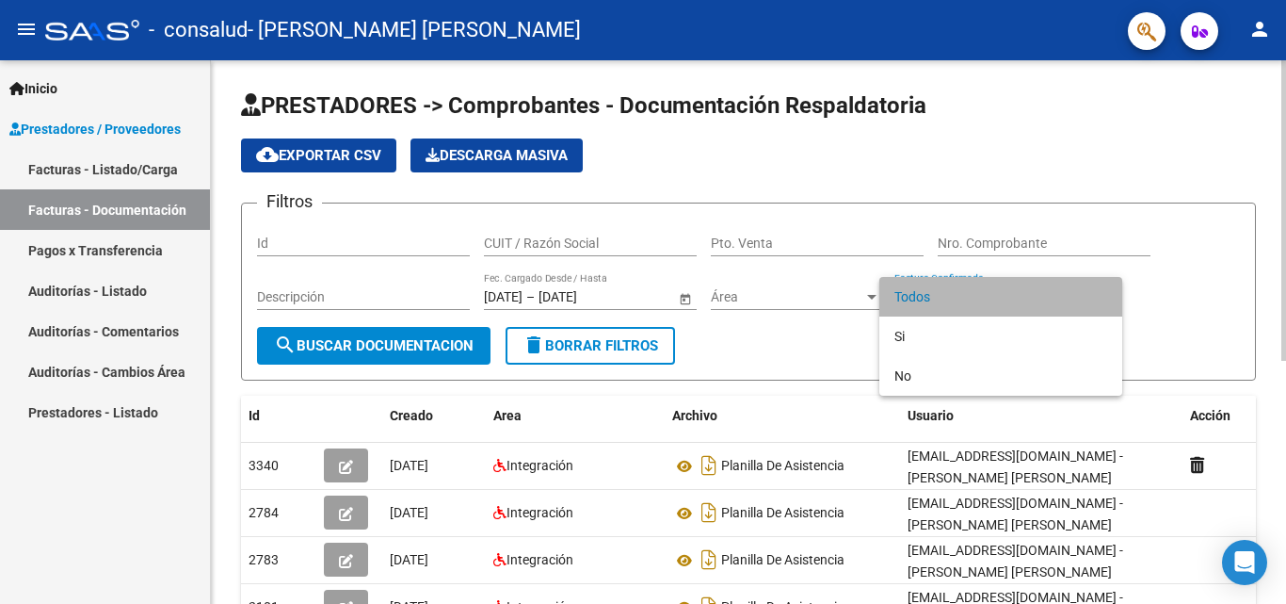
click at [1095, 298] on span "Todos" at bounding box center [1000, 297] width 213 height 40
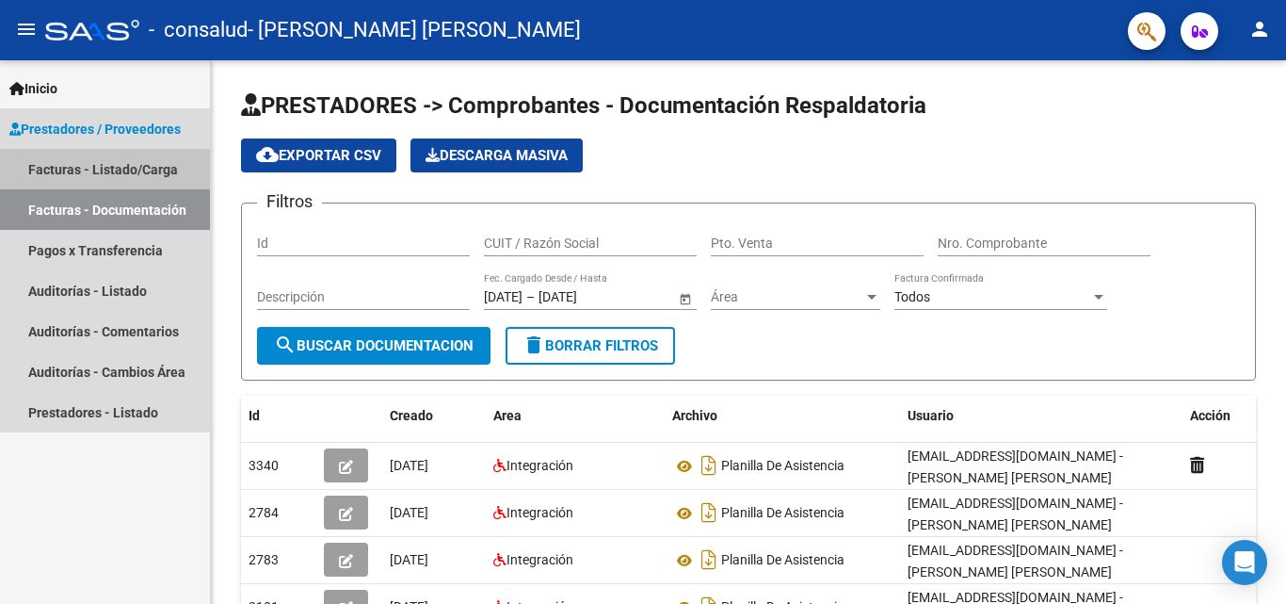
click at [163, 167] on link "Facturas - Listado/Carga" at bounding box center [105, 169] width 210 height 40
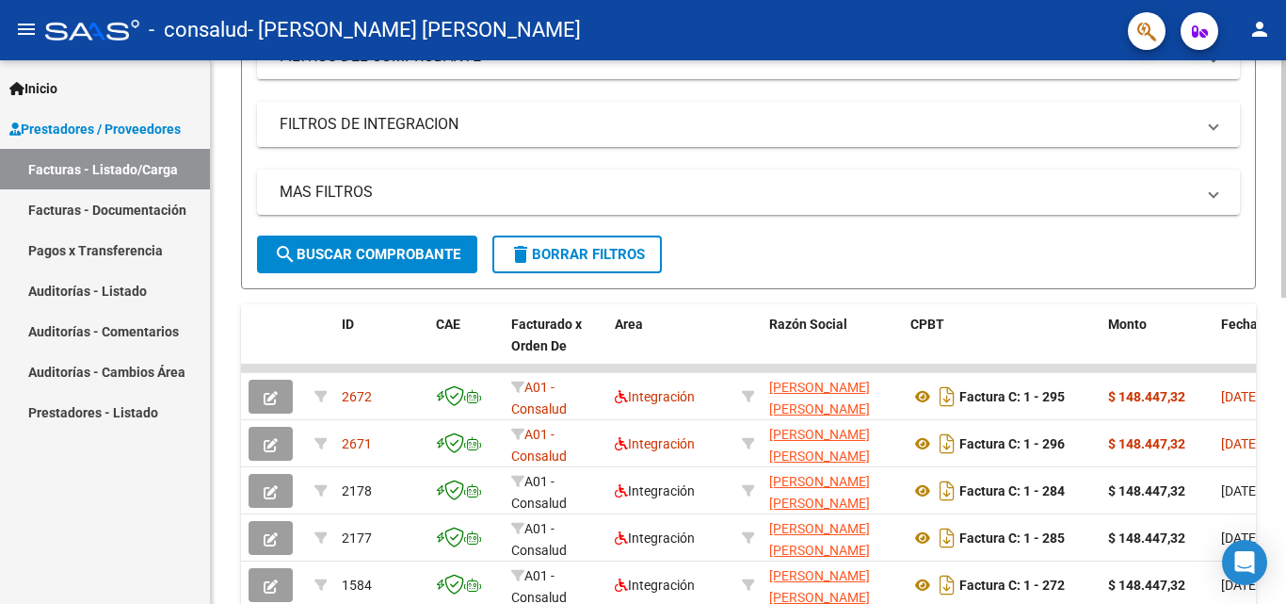
scroll to position [377, 0]
